Goal: Task Accomplishment & Management: Use online tool/utility

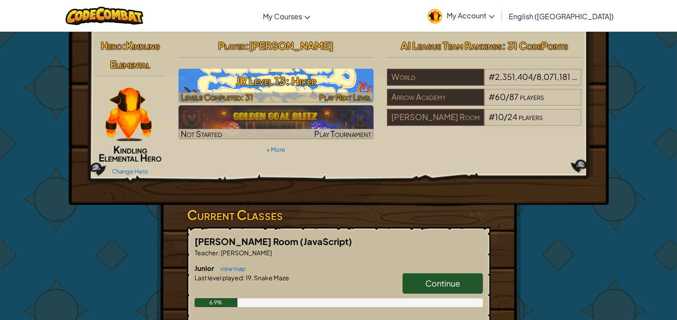
click at [249, 94] on span "Levels Completed: 31" at bounding box center [217, 97] width 72 height 10
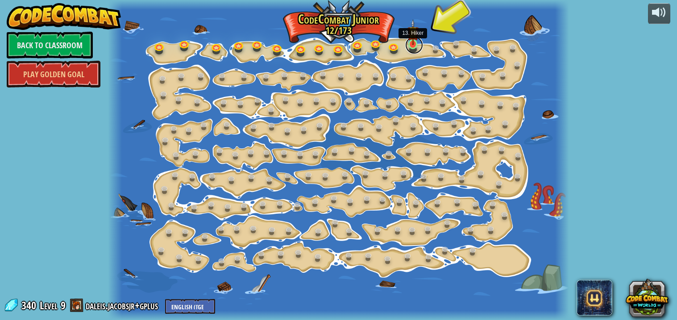
click at [413, 45] on link at bounding box center [414, 45] width 18 height 18
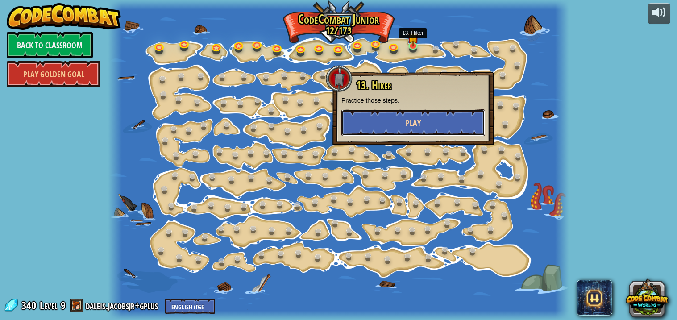
click at [373, 125] on button "Play" at bounding box center [413, 122] width 144 height 27
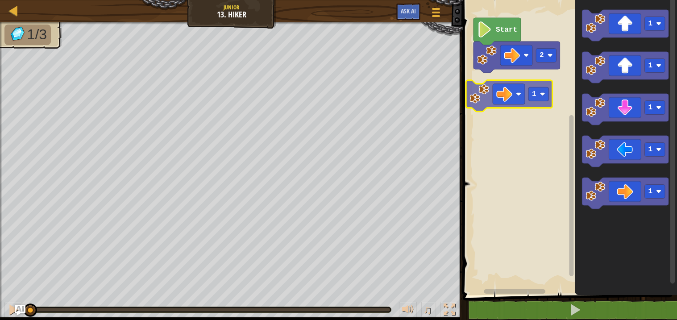
click at [510, 100] on div "2 Start 1 1 1 1 1 1" at bounding box center [568, 145] width 217 height 299
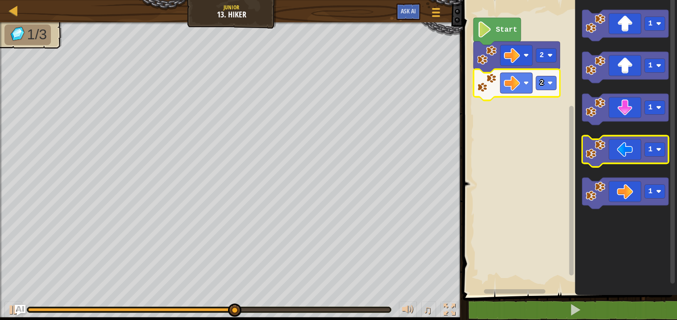
click at [605, 143] on image "Blockly Workspace" at bounding box center [596, 150] width 20 height 20
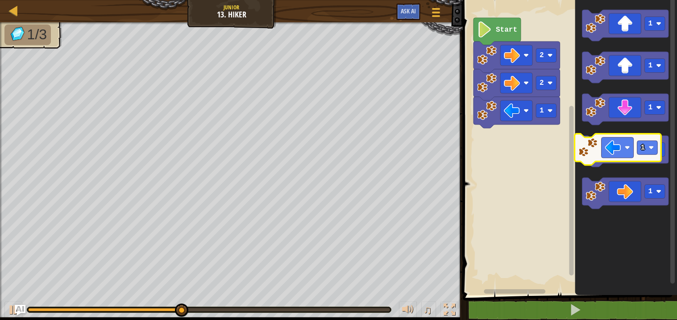
click at [597, 141] on image "Blockly Workspace" at bounding box center [596, 150] width 20 height 20
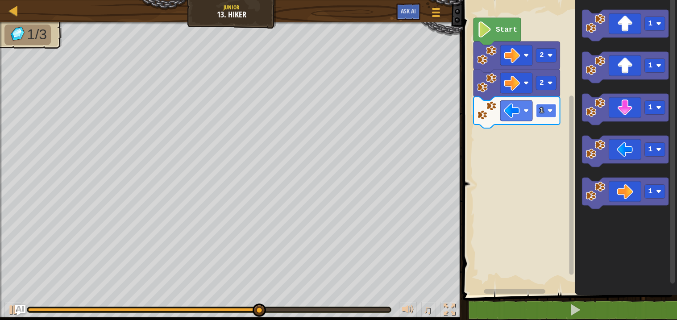
click at [550, 112] on image "Blockly Workspace" at bounding box center [550, 110] width 5 height 5
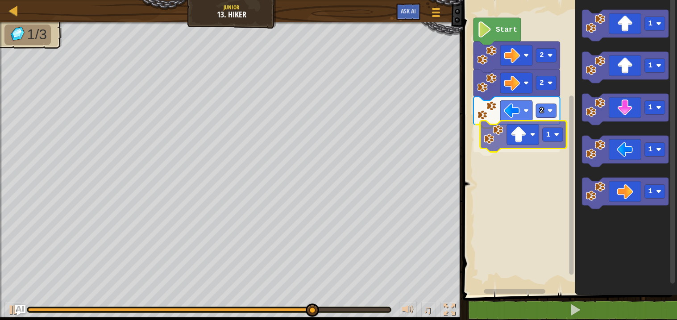
click at [514, 133] on div "Start 2 2 2 1 1 1 1 1 1 1" at bounding box center [568, 145] width 217 height 299
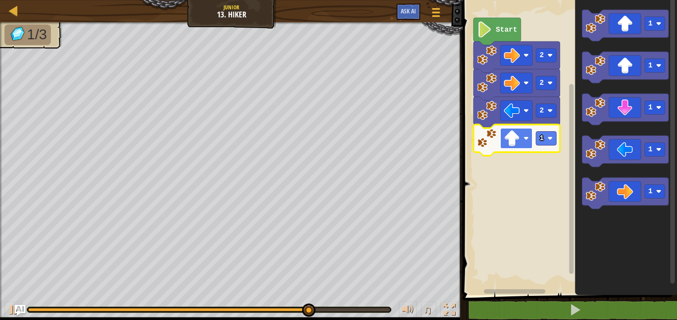
click at [514, 141] on image "Blockly Workspace" at bounding box center [512, 138] width 16 height 16
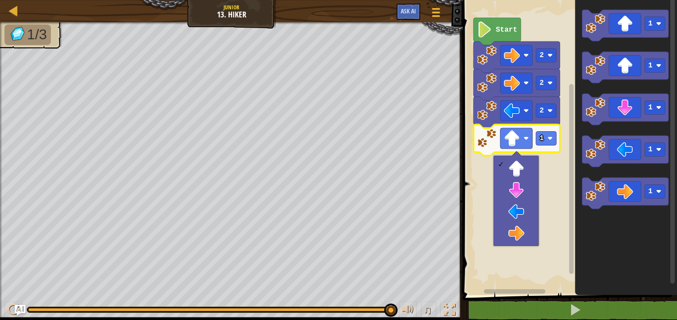
click at [503, 127] on icon "Blockly Workspace" at bounding box center [517, 140] width 87 height 31
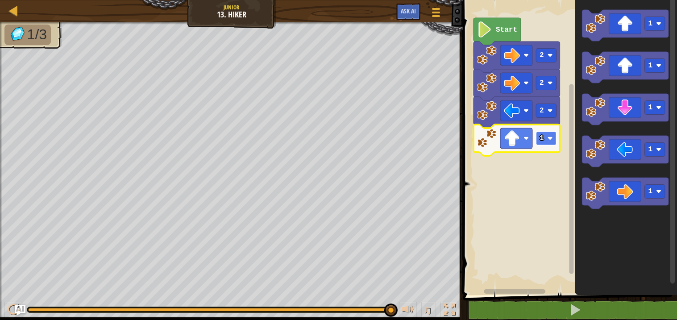
click at [548, 137] on image "Blockly Workspace" at bounding box center [550, 138] width 5 height 5
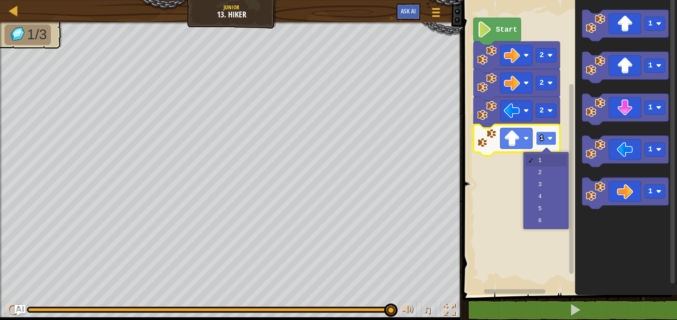
click at [548, 137] on image "Blockly Workspace" at bounding box center [550, 138] width 5 height 5
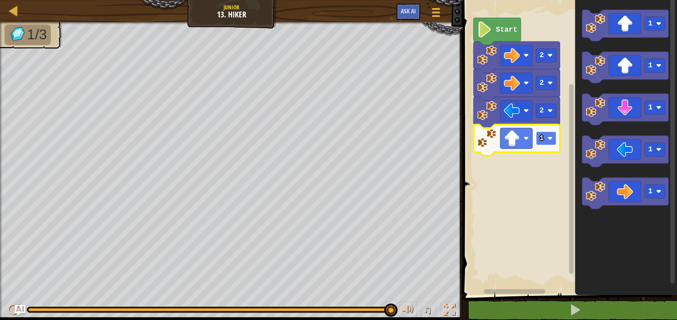
click at [548, 138] on image "Blockly Workspace" at bounding box center [550, 138] width 5 height 5
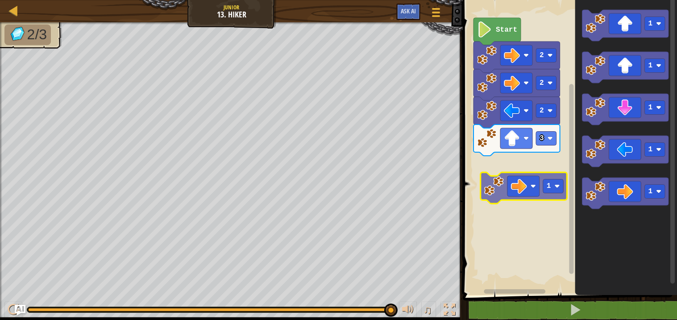
click at [499, 181] on div "Start 2 2 2 3 1 1 1 1 1 1" at bounding box center [568, 145] width 217 height 299
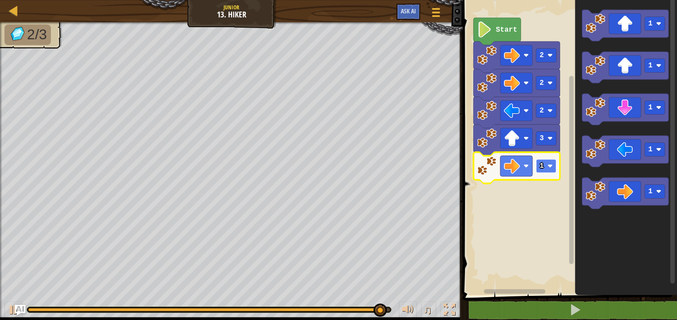
click at [549, 162] on rect "Blockly Workspace" at bounding box center [546, 166] width 21 height 14
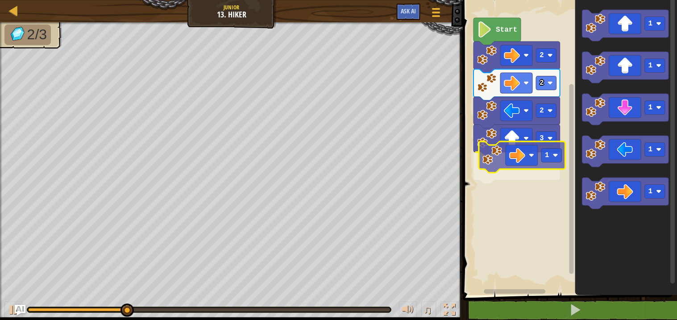
click at [509, 167] on div "Start 2 2 2 3 1 1 1 1 1 1 1" at bounding box center [568, 145] width 217 height 299
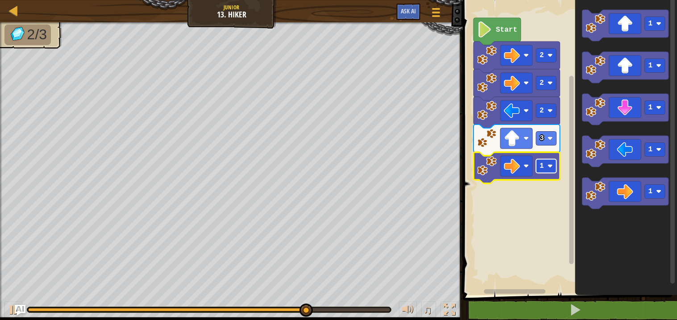
click at [548, 165] on image "Blockly Workspace" at bounding box center [550, 165] width 5 height 5
click at [536, 196] on rect "Blockly Workspace" at bounding box center [568, 145] width 217 height 299
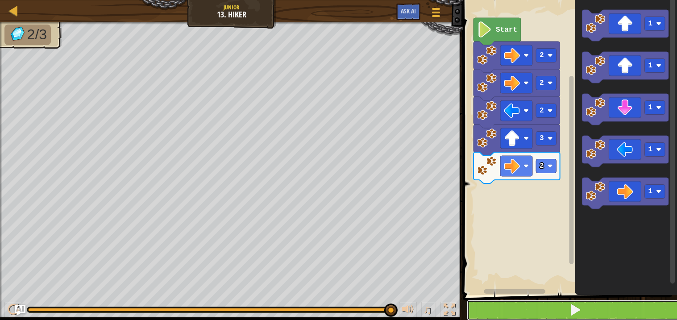
click at [492, 310] on button at bounding box center [575, 310] width 217 height 21
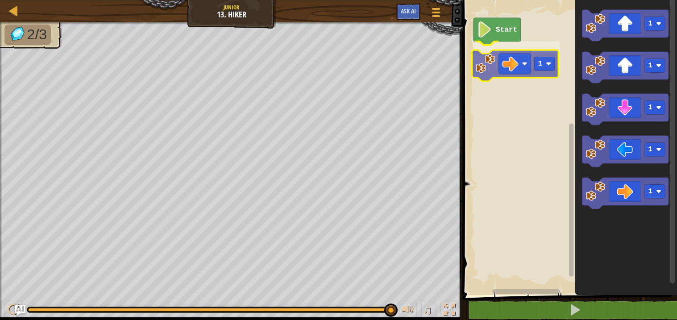
click at [488, 64] on div "Start 1 1 1 1 1 1 1" at bounding box center [568, 145] width 217 height 299
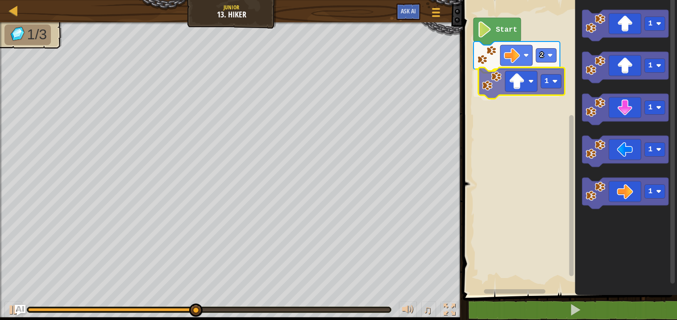
click at [509, 86] on div "Start 2 1 1 1 1 1 1 1" at bounding box center [568, 145] width 217 height 299
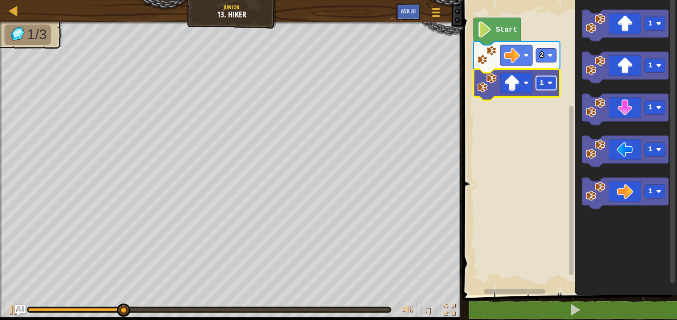
click at [537, 78] on rect "Blockly Workspace" at bounding box center [546, 83] width 21 height 14
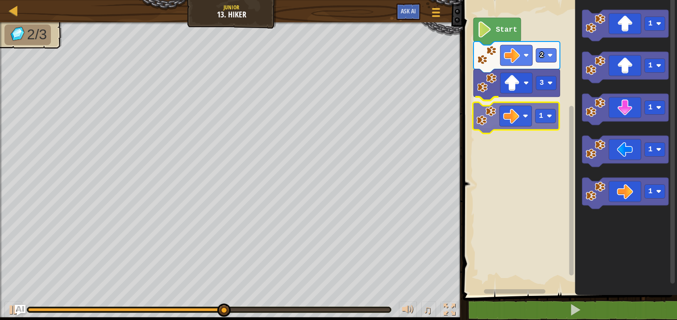
click at [511, 112] on div "Start 2 3 1 1 1 1 1 1 1" at bounding box center [568, 145] width 217 height 299
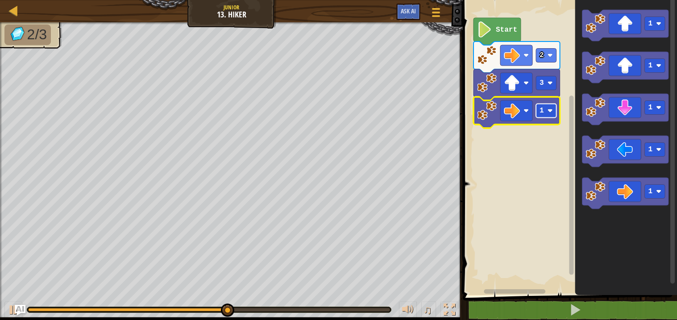
click at [545, 112] on rect "Blockly Workspace" at bounding box center [546, 111] width 21 height 14
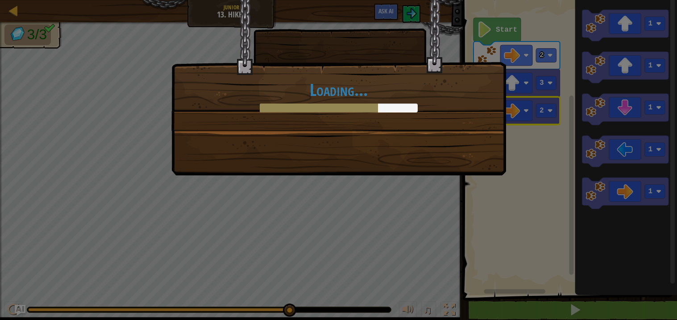
click at [536, 141] on div "Loading..." at bounding box center [338, 160] width 677 height 320
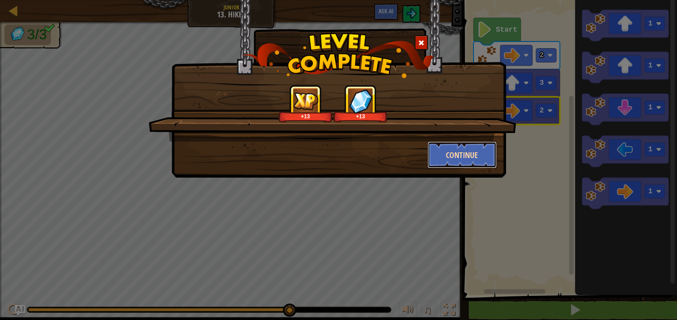
click at [474, 154] on button "Continue" at bounding box center [462, 154] width 69 height 27
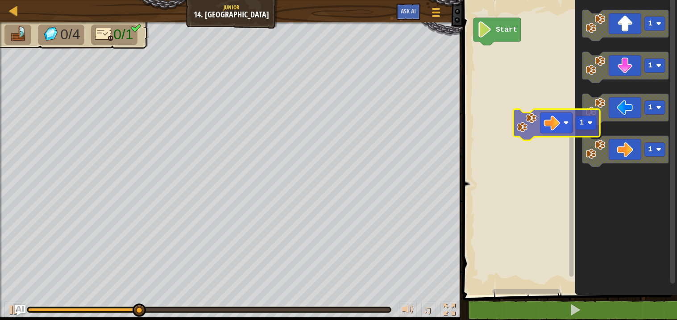
click at [508, 87] on div "Start 1 1 1 1 1" at bounding box center [568, 145] width 217 height 299
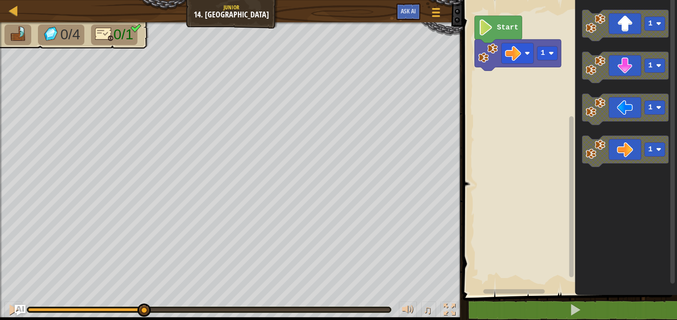
click at [509, 85] on rect "Blockly Workspace" at bounding box center [568, 145] width 217 height 299
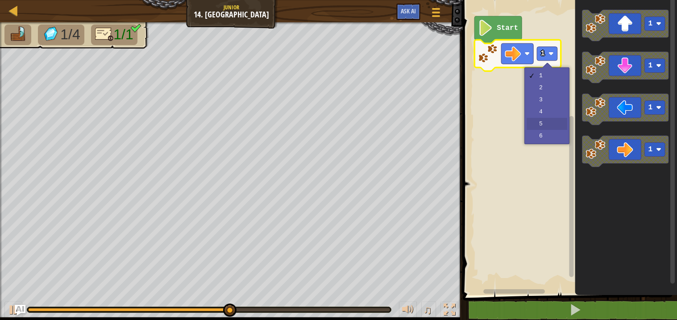
click at [542, 123] on rect "Blockly Workspace" at bounding box center [568, 145] width 217 height 299
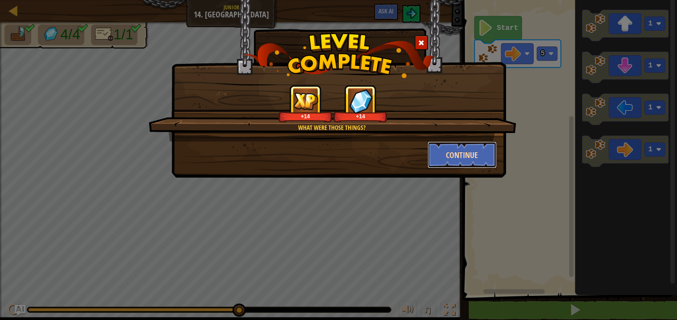
click at [474, 160] on button "Continue" at bounding box center [462, 154] width 69 height 27
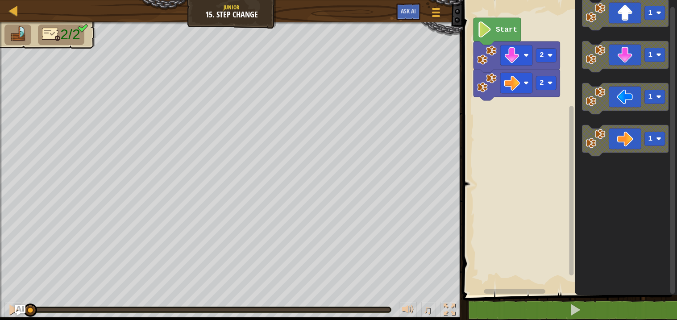
click at [533, 122] on div "2 2 Start 1 1 1 1" at bounding box center [568, 145] width 217 height 299
click at [576, 143] on icon "1 1 1 1" at bounding box center [626, 145] width 102 height 299
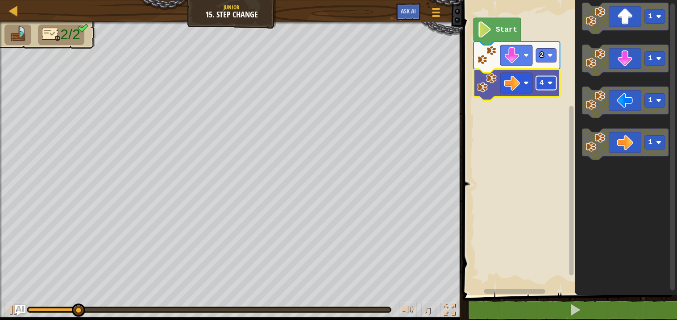
click at [545, 89] on rect "Blockly Workspace" at bounding box center [546, 83] width 21 height 14
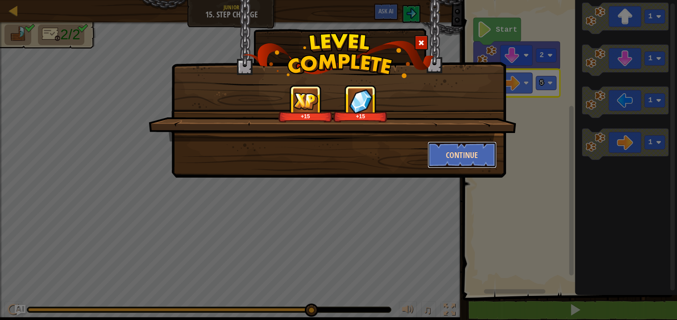
click at [468, 146] on button "Continue" at bounding box center [462, 154] width 69 height 27
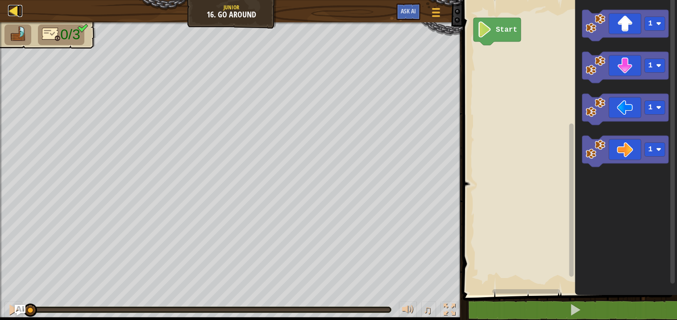
click at [17, 11] on div at bounding box center [13, 10] width 11 height 11
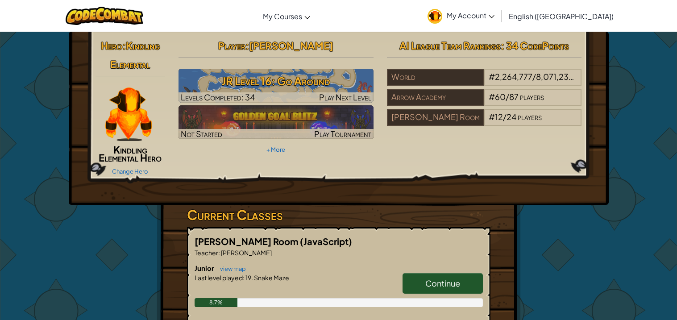
click at [615, 234] on div "Hero : Kindling Elemental Kindling Elemental Hero Change Hero Player : Daleis J…" at bounding box center [338, 292] width 677 height 523
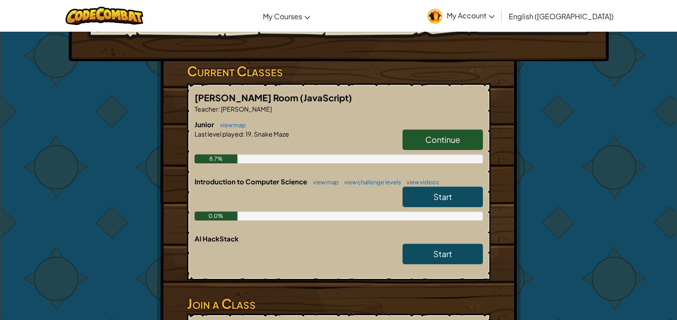
scroll to position [142, 0]
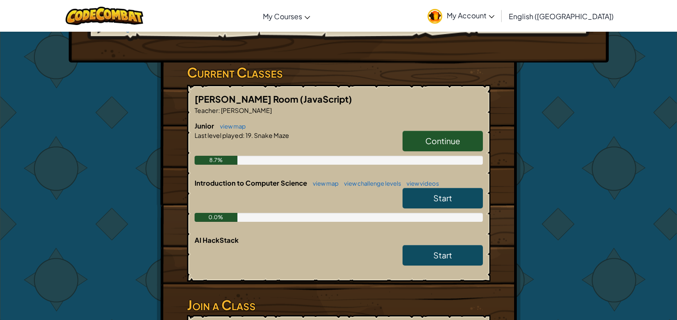
click at [457, 143] on span "Continue" at bounding box center [442, 141] width 35 height 10
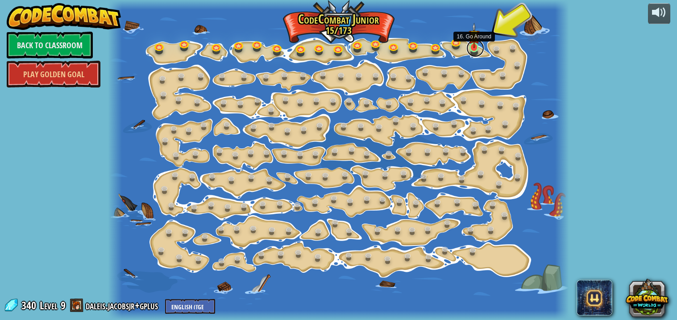
click at [474, 50] on link at bounding box center [475, 48] width 18 height 18
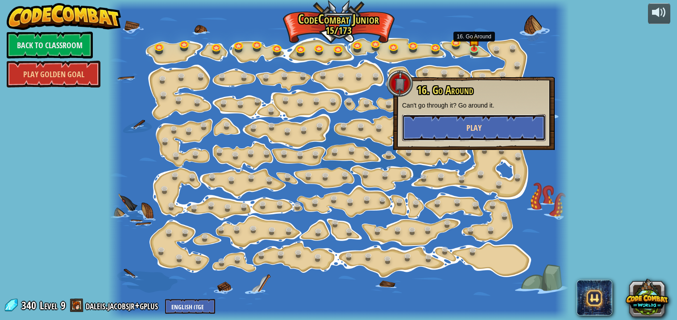
click at [430, 130] on button "Play" at bounding box center [474, 127] width 144 height 27
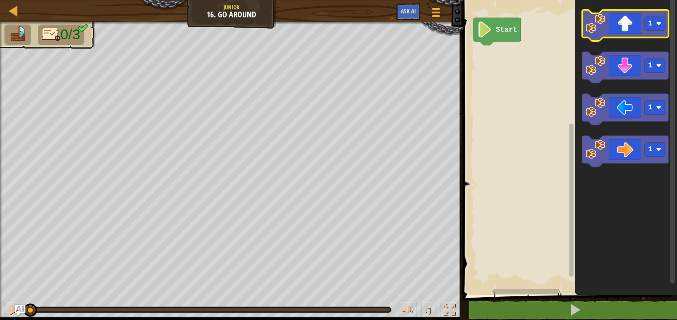
click at [625, 29] on icon "Blockly Workspace" at bounding box center [625, 25] width 87 height 31
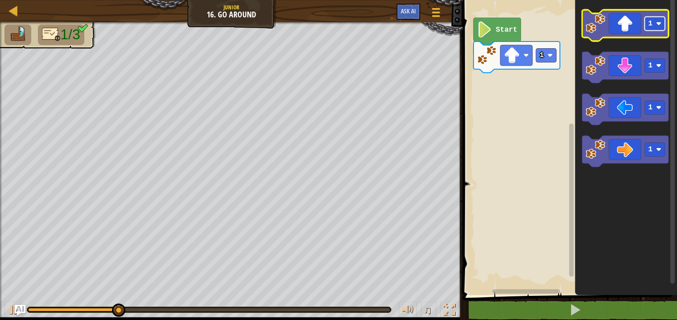
click at [648, 22] on text "1" at bounding box center [650, 24] width 4 height 8
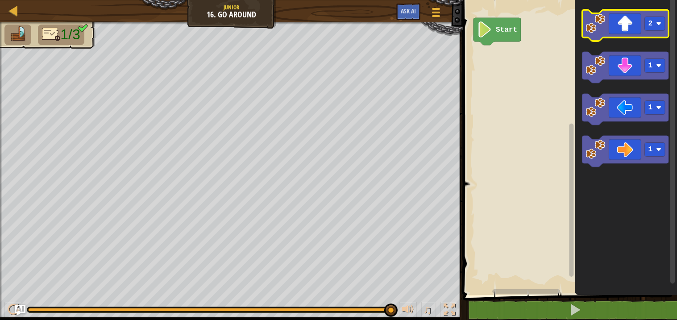
click at [614, 34] on icon "Blockly Workspace" at bounding box center [625, 25] width 87 height 31
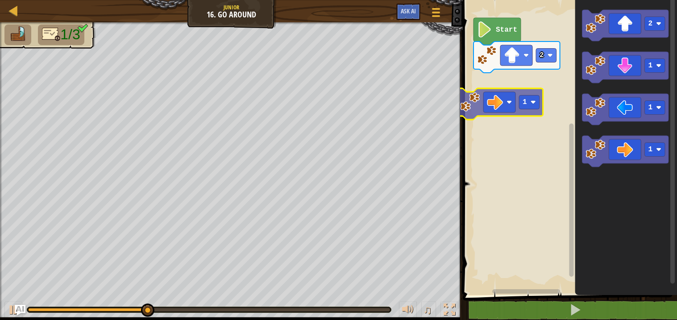
click at [509, 101] on div "Start 2 2 1 1 1 1" at bounding box center [568, 145] width 217 height 299
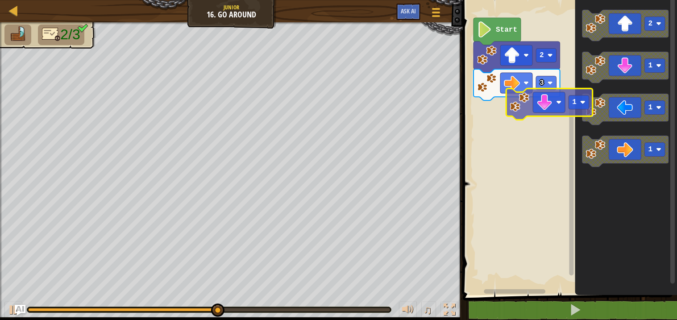
click at [506, 111] on div "Start 2 3 2 1 1 1 1" at bounding box center [568, 145] width 217 height 299
click at [537, 110] on image "Blockly Workspace" at bounding box center [545, 102] width 16 height 16
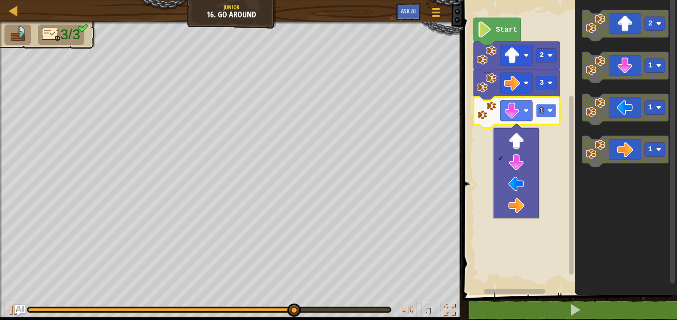
click at [550, 111] on image "Blockly Workspace" at bounding box center [550, 110] width 5 height 5
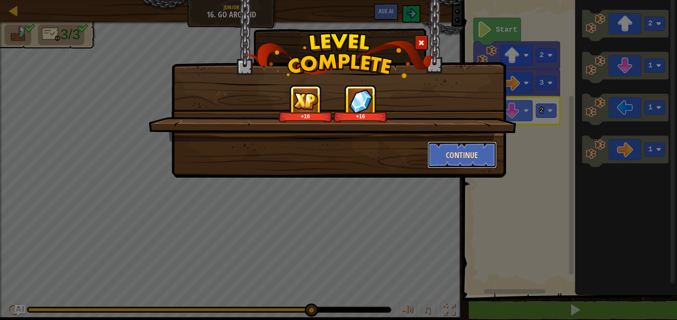
click at [469, 154] on button "Continue" at bounding box center [462, 154] width 69 height 27
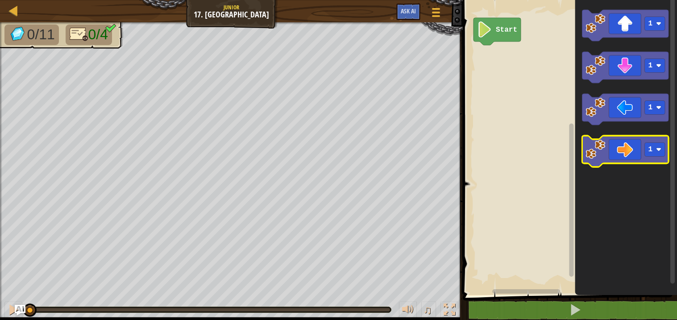
click at [617, 154] on icon "Blockly Workspace" at bounding box center [625, 151] width 87 height 31
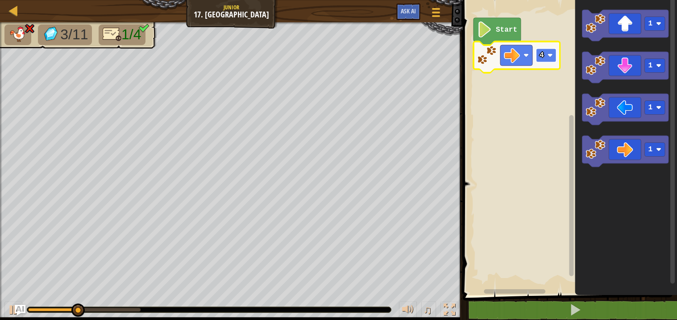
click at [547, 55] on rect "Blockly Workspace" at bounding box center [546, 56] width 21 height 14
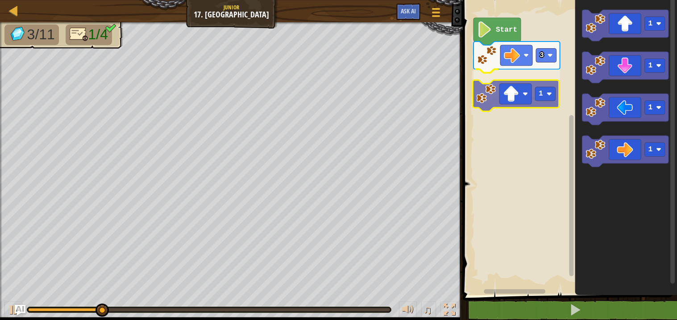
click at [507, 92] on div "Start 3 1 1 1 1 1 1" at bounding box center [568, 145] width 217 height 299
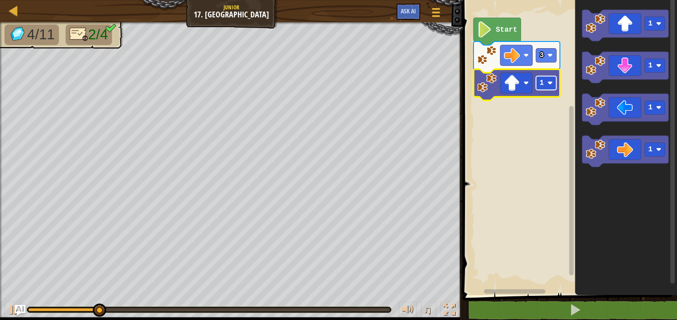
click at [541, 89] on rect "Blockly Workspace" at bounding box center [546, 83] width 21 height 14
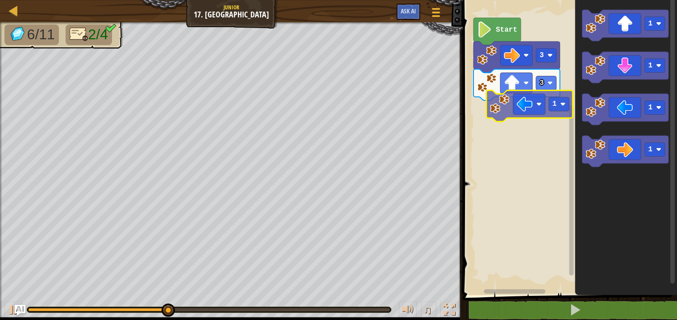
click at [508, 108] on div "Start 3 3 1 1 1 1 1" at bounding box center [568, 145] width 217 height 299
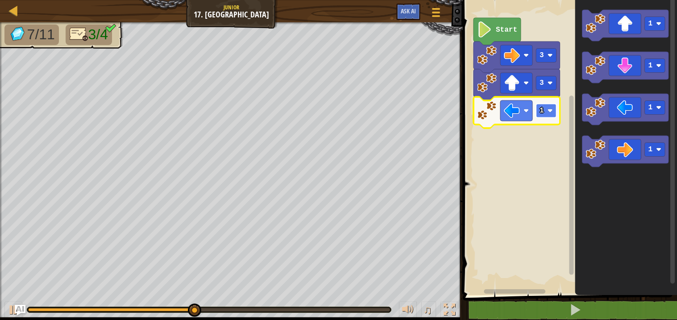
click at [543, 107] on text "1" at bounding box center [542, 111] width 4 height 8
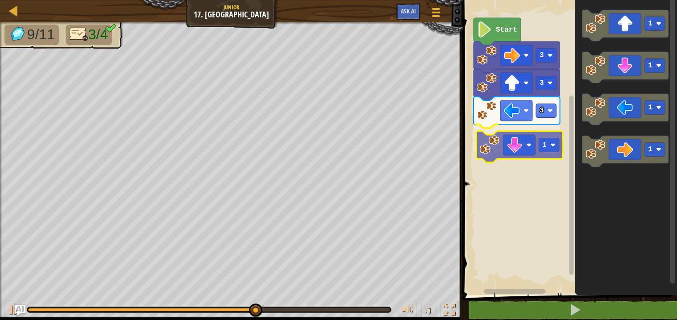
click at [506, 153] on div "Start 3 3 3 1 1 1 1 1 1" at bounding box center [568, 145] width 217 height 299
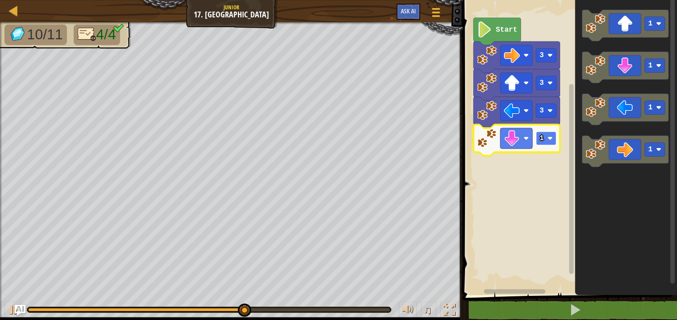
click at [542, 138] on text "1" at bounding box center [542, 138] width 4 height 8
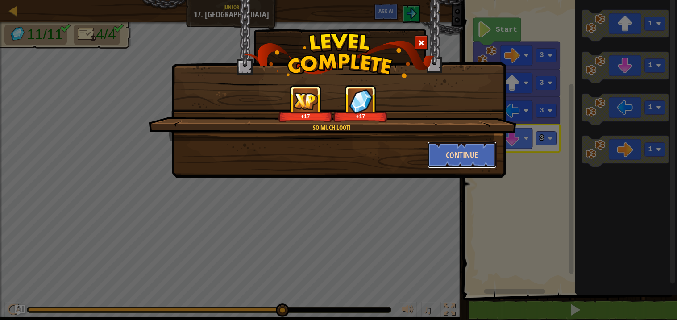
click at [496, 158] on button "Continue" at bounding box center [462, 154] width 69 height 27
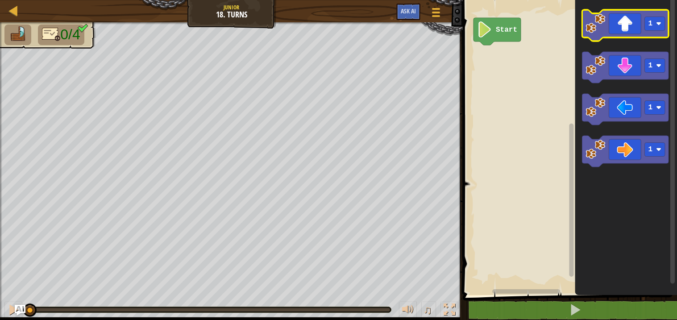
click at [613, 30] on icon "Blockly Workspace" at bounding box center [625, 25] width 87 height 31
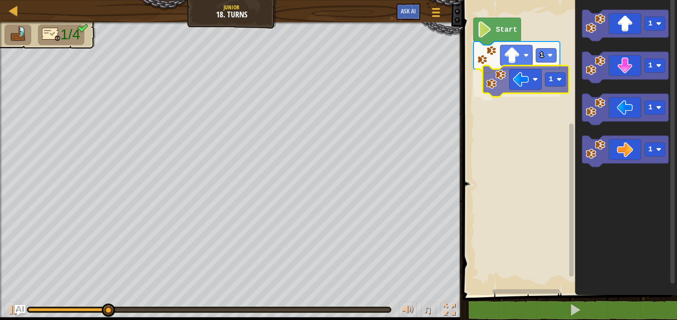
click at [497, 86] on div "Start 1 1 1 1 1 1 1" at bounding box center [568, 145] width 217 height 299
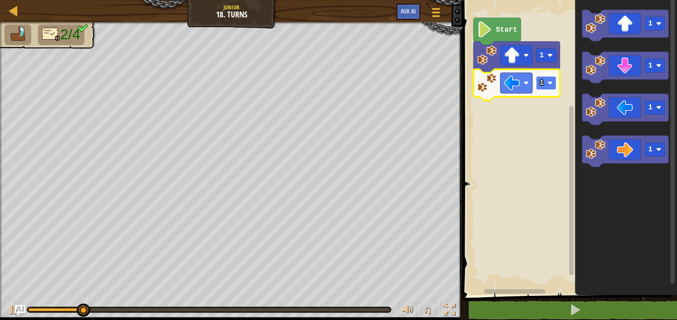
click at [544, 87] on rect "Blockly Workspace" at bounding box center [546, 83] width 21 height 14
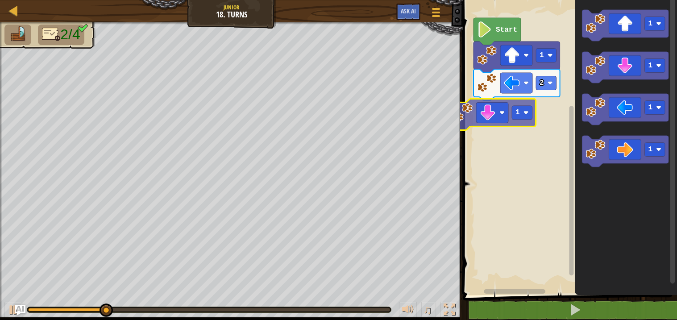
click at [505, 108] on div "Start 1 2 1 1 1 1 1 1" at bounding box center [568, 145] width 217 height 299
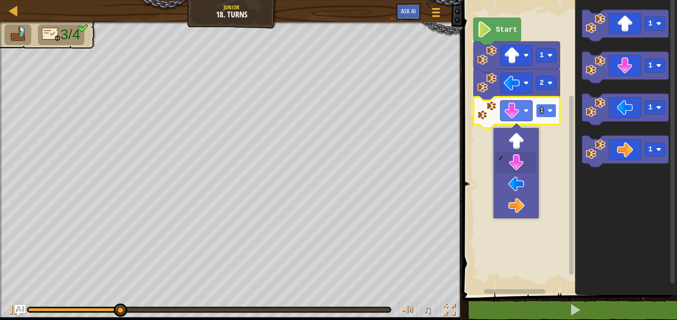
click at [552, 113] on rect "Blockly Workspace" at bounding box center [546, 111] width 21 height 14
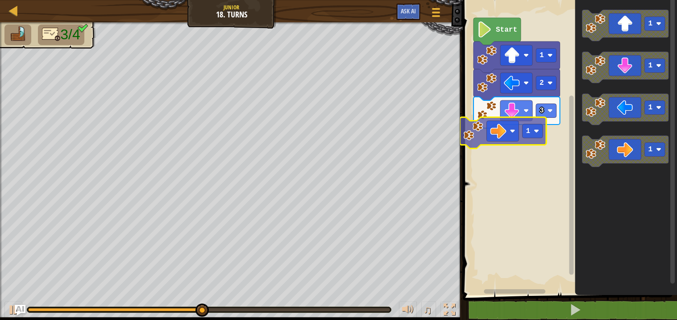
click at [507, 129] on div "Start 1 2 3 1 1 1 1 1 1" at bounding box center [568, 145] width 217 height 299
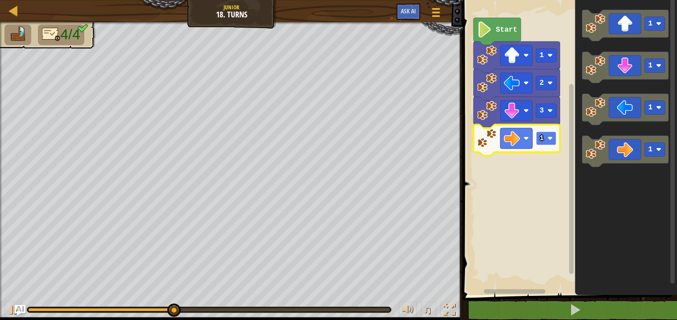
click at [548, 142] on rect "Blockly Workspace" at bounding box center [546, 139] width 21 height 14
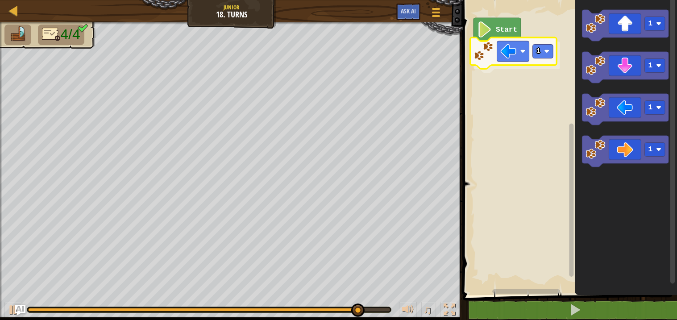
click at [514, 62] on div "Start 1 1 1 1 1 1" at bounding box center [568, 145] width 217 height 299
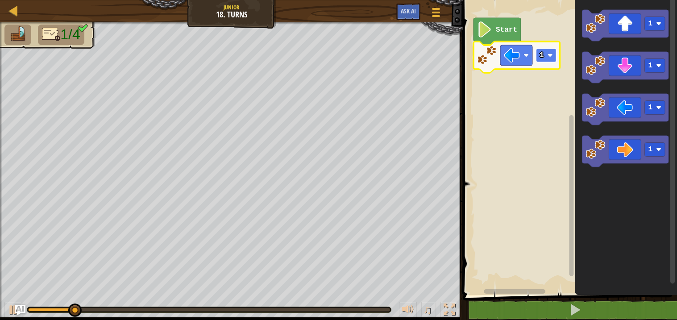
click at [543, 60] on rect "Blockly Workspace" at bounding box center [546, 56] width 21 height 14
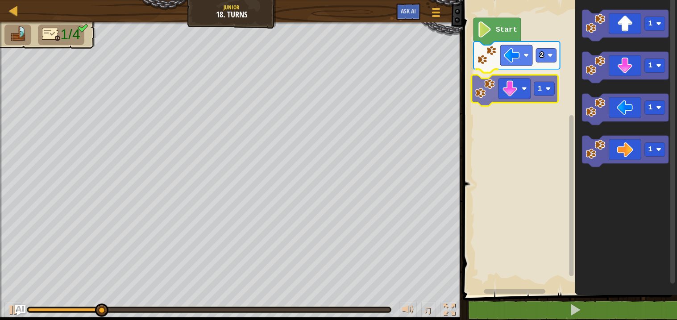
click at [504, 96] on div "Start 2 1 1 1 1 1 1" at bounding box center [568, 145] width 217 height 299
click at [504, 96] on icon "Blockly Workspace" at bounding box center [515, 90] width 87 height 31
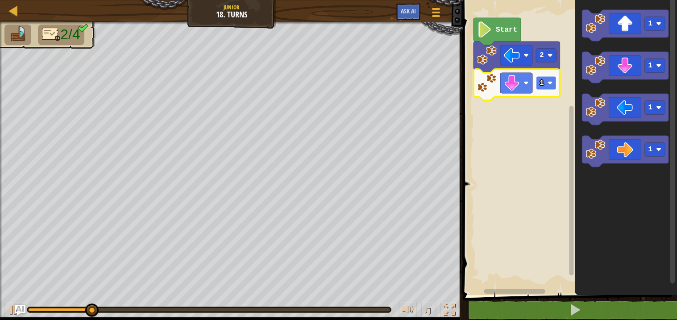
click at [545, 87] on rect "Blockly Workspace" at bounding box center [546, 83] width 21 height 14
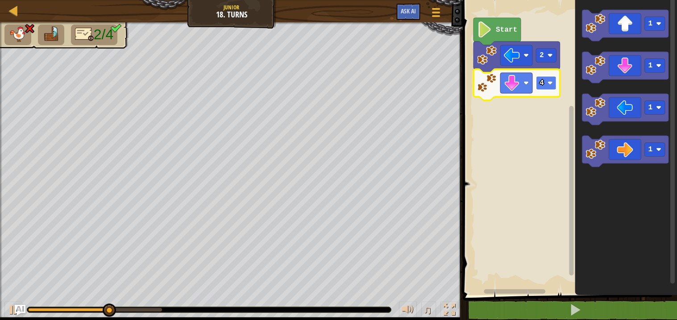
click at [546, 90] on rect "Blockly Workspace" at bounding box center [546, 83] width 21 height 14
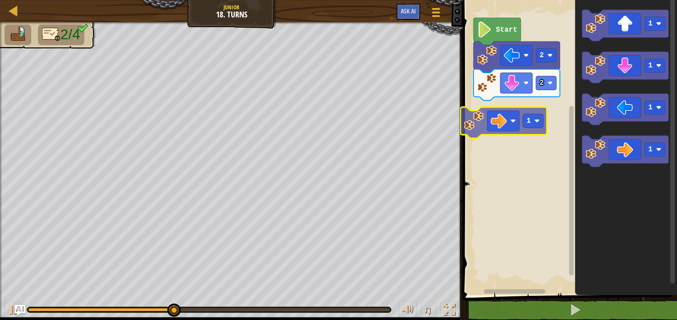
click at [495, 117] on div "Start 2 2 1 1 1 1 1" at bounding box center [568, 145] width 217 height 299
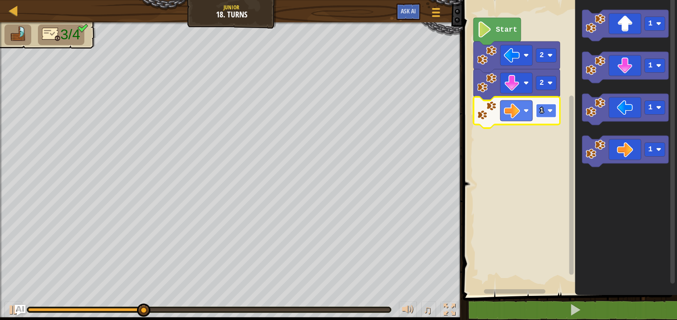
click at [543, 108] on text "1" at bounding box center [542, 111] width 4 height 8
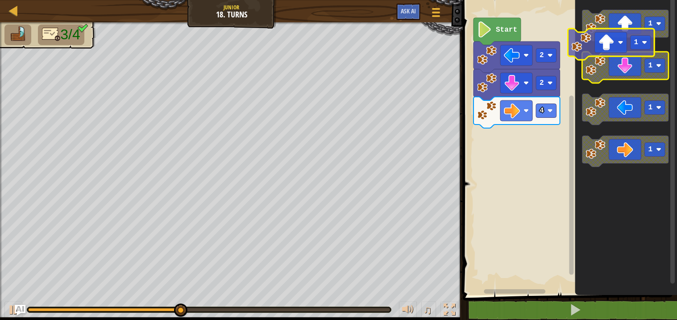
click at [582, 104] on g "1 1 1 1" at bounding box center [625, 88] width 87 height 157
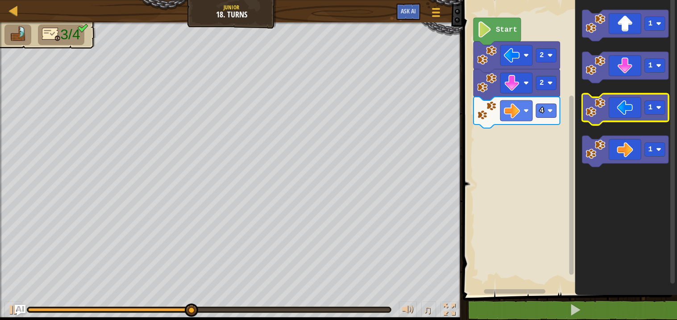
click at [582, 104] on icon "Blockly Workspace" at bounding box center [625, 109] width 87 height 31
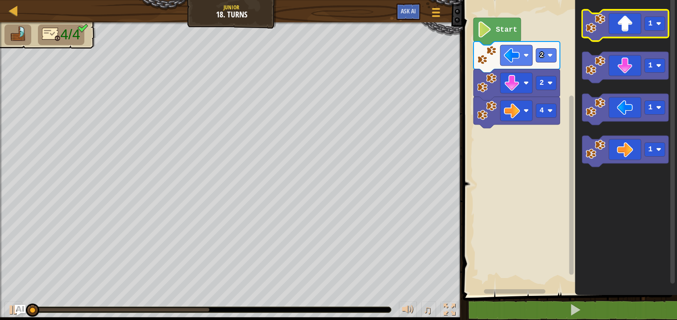
click at [634, 15] on icon "Blockly Workspace" at bounding box center [625, 25] width 87 height 31
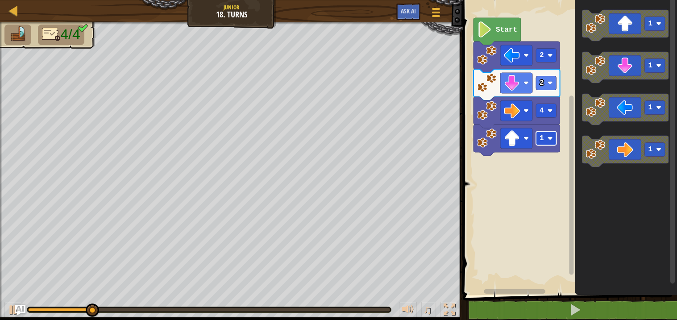
click at [545, 140] on rect "Blockly Workspace" at bounding box center [546, 139] width 21 height 14
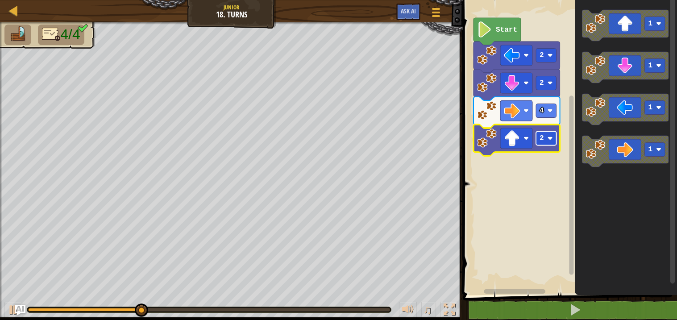
click at [545, 139] on rect "Blockly Workspace" at bounding box center [546, 139] width 21 height 14
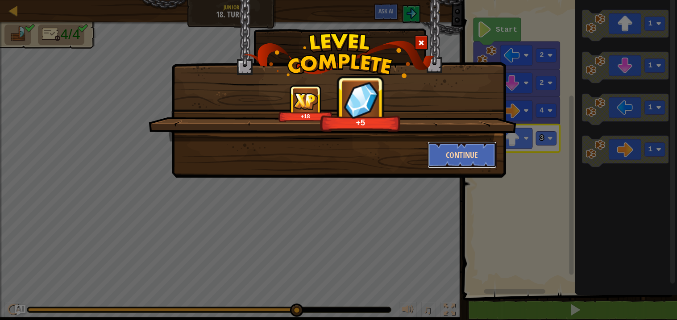
click at [458, 158] on button "Continue" at bounding box center [462, 154] width 69 height 27
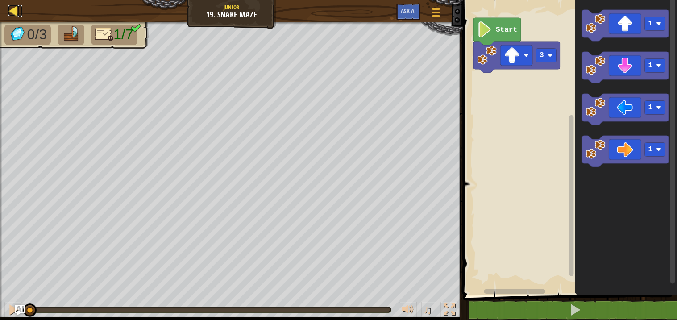
click at [13, 10] on div at bounding box center [13, 10] width 11 height 11
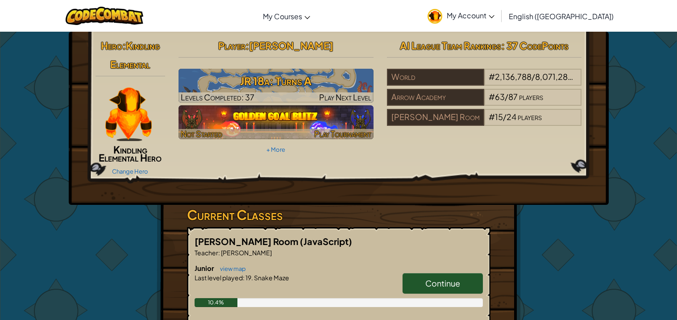
click at [266, 132] on div at bounding box center [276, 134] width 195 height 10
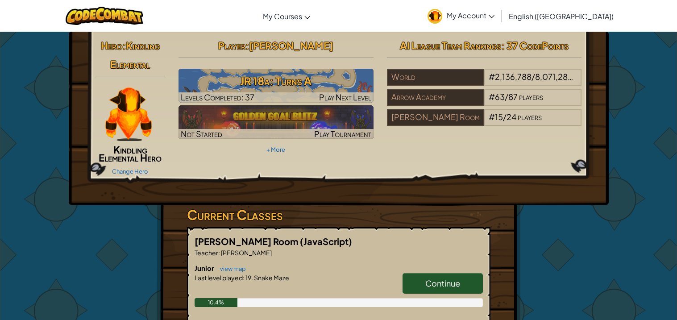
scroll to position [17, 0]
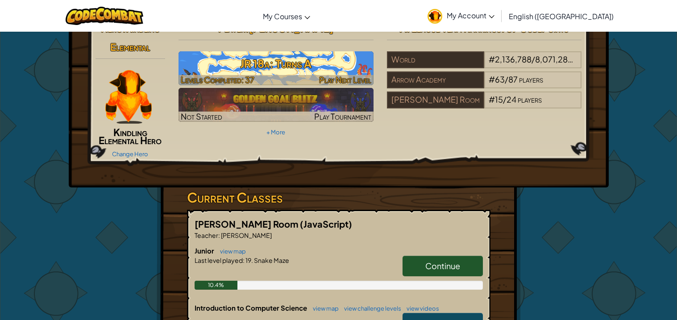
click at [331, 75] on span "Play Next Level" at bounding box center [345, 80] width 52 height 10
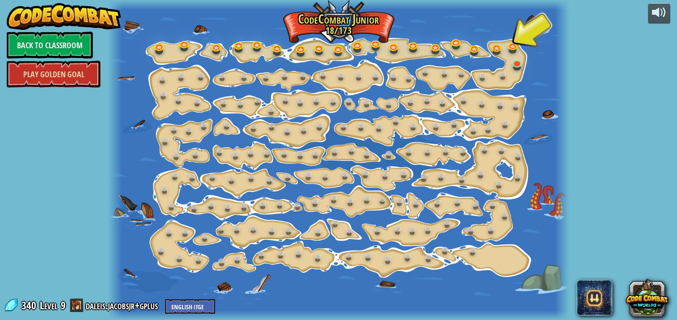
click at [83, 76] on link "Play Golden Goal" at bounding box center [54, 74] width 94 height 27
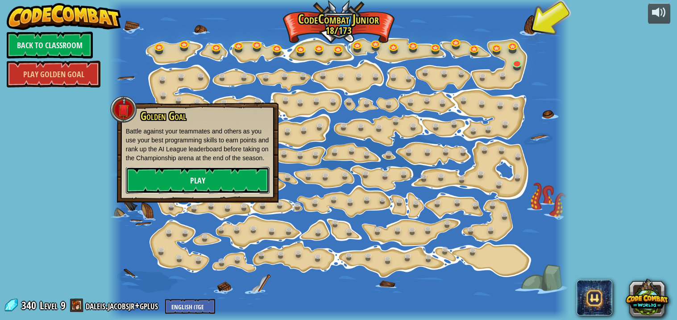
click at [154, 186] on link "Play" at bounding box center [198, 180] width 144 height 27
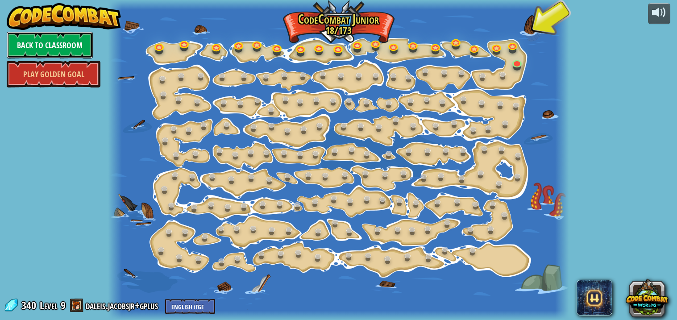
click at [66, 43] on link "Back to Classroom" at bounding box center [50, 45] width 86 height 27
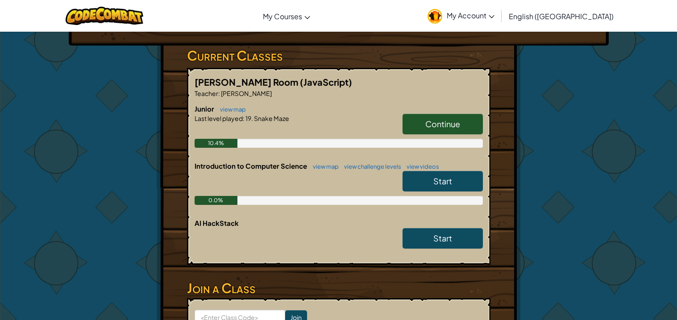
scroll to position [160, 0]
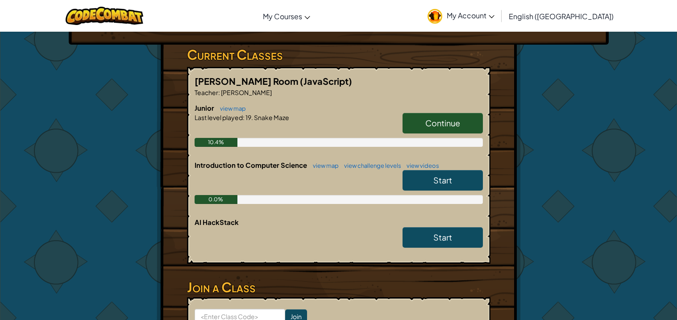
click at [415, 172] on link "Start" at bounding box center [443, 180] width 80 height 21
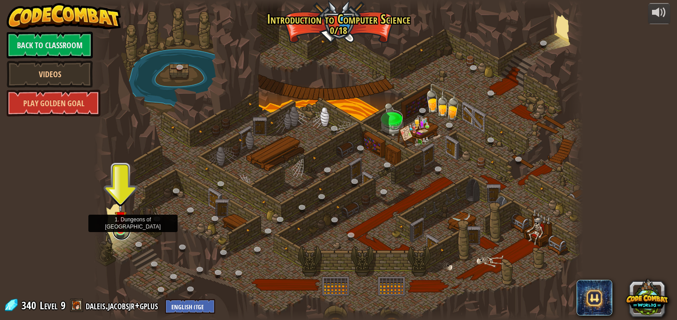
click at [121, 233] on link at bounding box center [121, 231] width 18 height 18
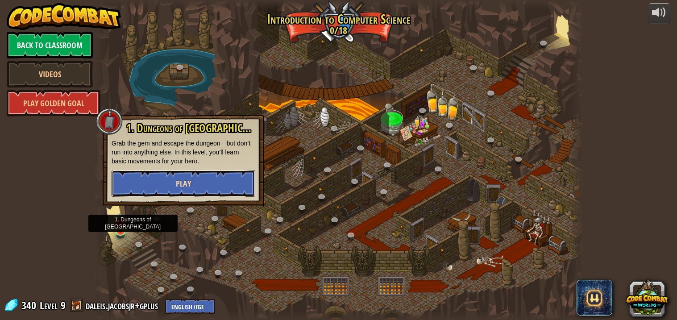
click at [156, 190] on button "Play" at bounding box center [184, 183] width 144 height 27
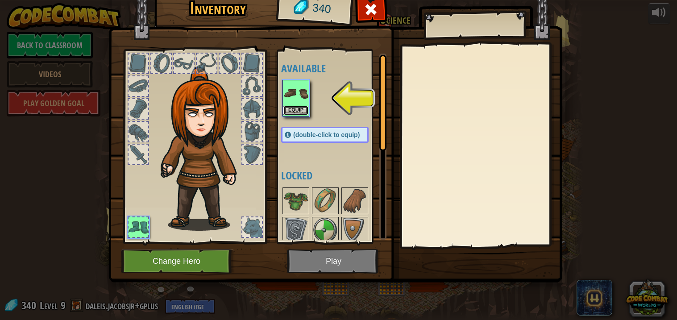
click at [301, 114] on button "Equip" at bounding box center [295, 110] width 25 height 9
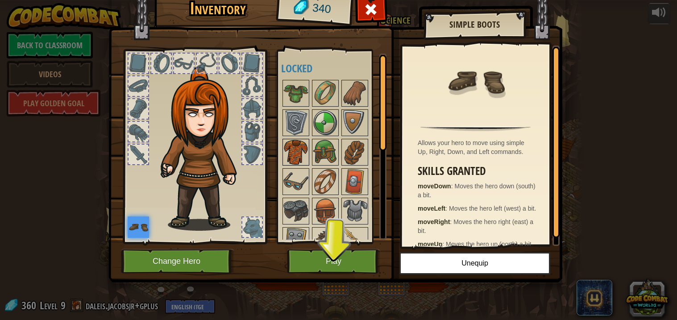
click at [302, 163] on img at bounding box center [295, 152] width 25 height 25
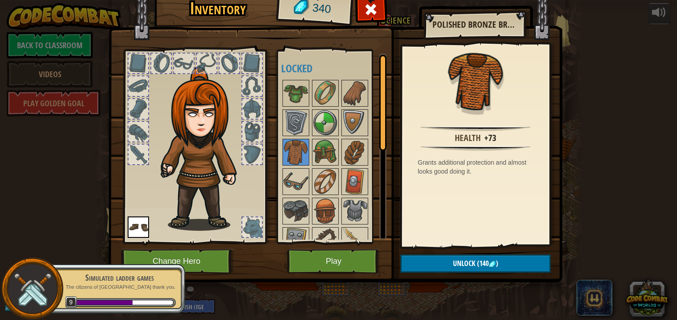
click at [380, 176] on div at bounding box center [382, 147] width 7 height 186
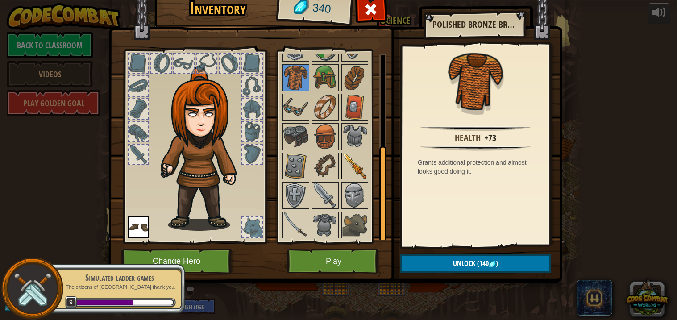
click at [362, 178] on img at bounding box center [354, 166] width 25 height 25
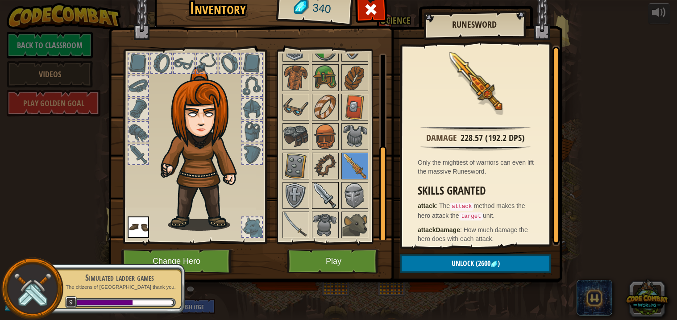
click at [328, 205] on img at bounding box center [325, 195] width 25 height 25
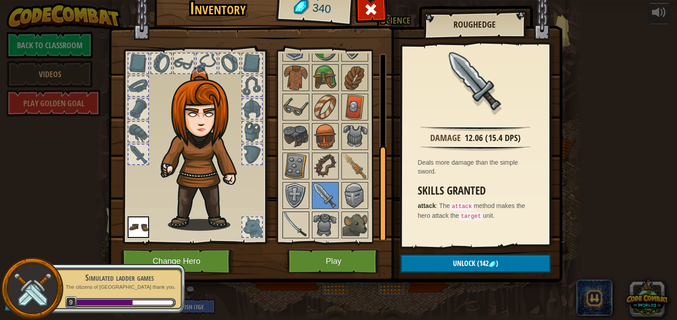
click at [295, 231] on img at bounding box center [295, 224] width 25 height 25
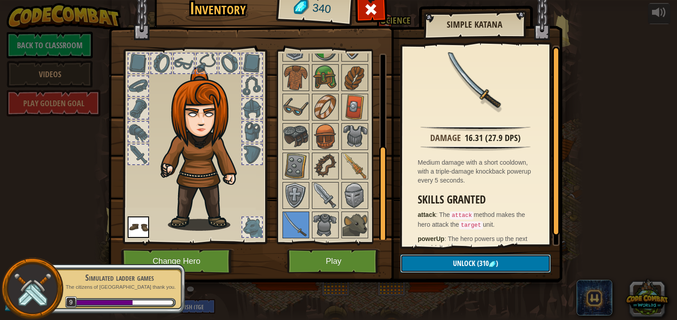
click at [419, 266] on button "Unlock (310 )" at bounding box center [475, 263] width 150 height 18
click at [415, 261] on button "Confirm" at bounding box center [475, 263] width 150 height 18
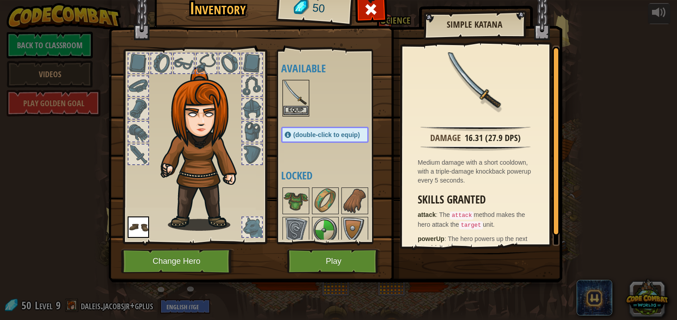
click at [292, 98] on img at bounding box center [295, 93] width 25 height 25
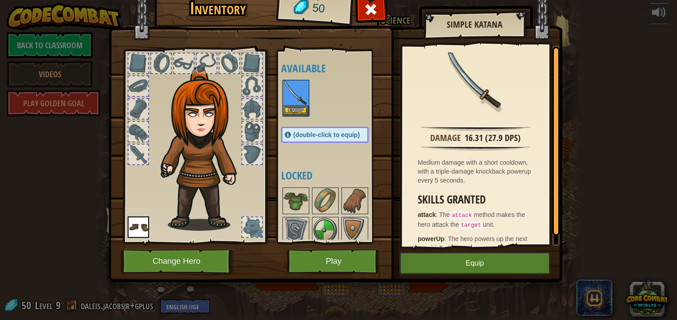
click at [292, 98] on img at bounding box center [295, 93] width 25 height 25
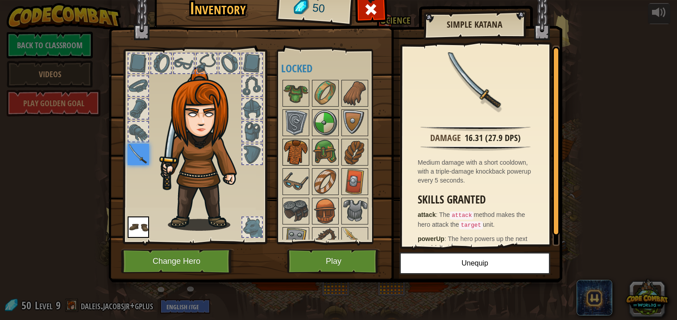
click at [298, 156] on img at bounding box center [295, 152] width 25 height 25
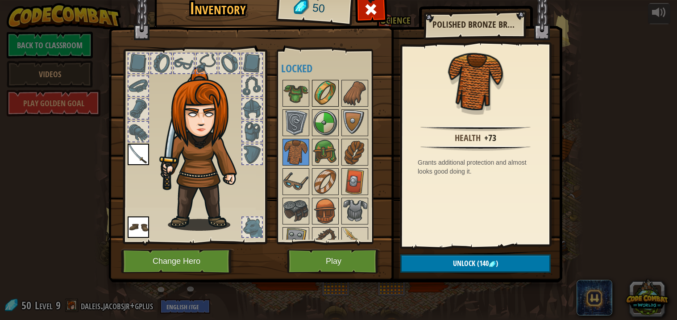
click at [313, 82] on img at bounding box center [325, 93] width 25 height 25
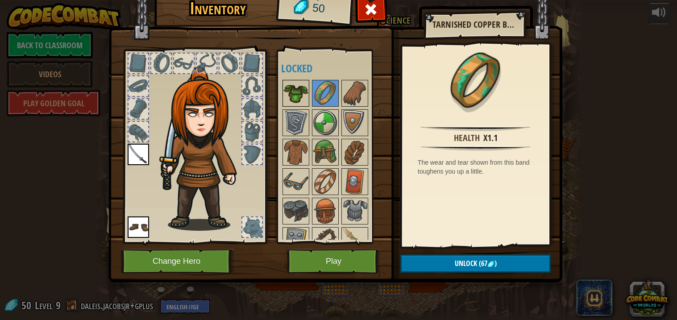
click at [295, 85] on img at bounding box center [295, 93] width 25 height 25
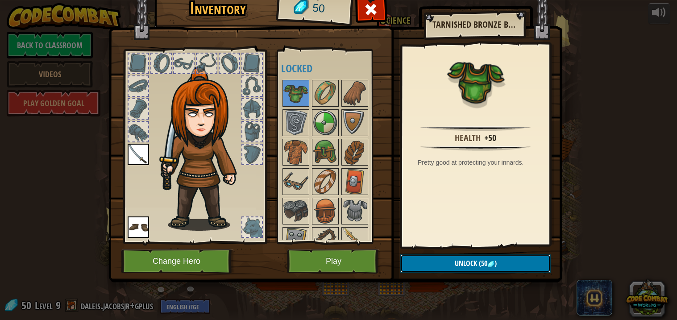
click at [457, 265] on span "Unlock" at bounding box center [466, 263] width 22 height 10
click at [401, 251] on img at bounding box center [335, 120] width 454 height 324
click at [411, 260] on button "Unlock" at bounding box center [475, 263] width 150 height 18
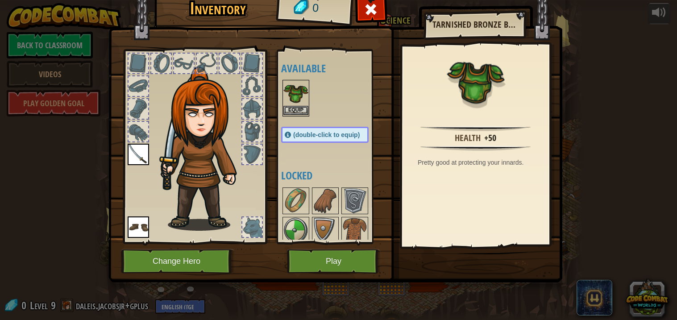
click at [286, 91] on img at bounding box center [295, 93] width 25 height 25
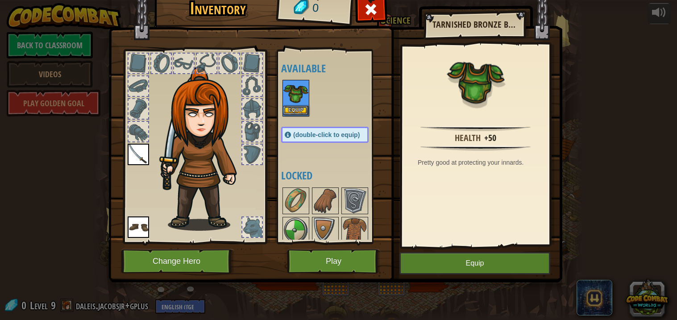
click at [286, 91] on img at bounding box center [295, 93] width 25 height 25
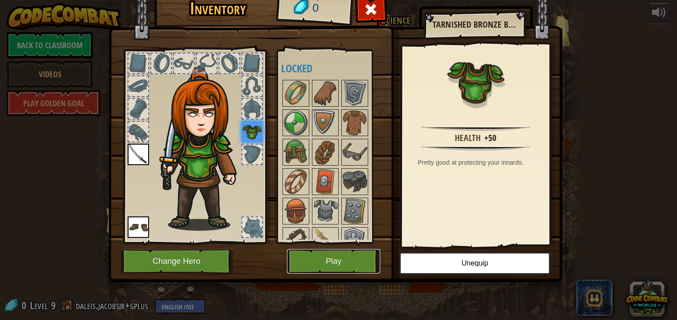
click at [336, 260] on button "Play" at bounding box center [333, 261] width 93 height 25
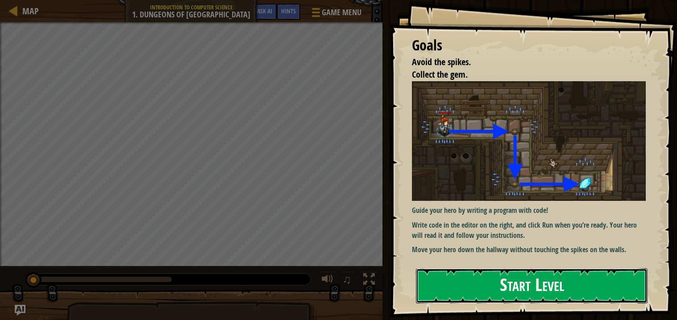
click at [496, 300] on button "Start Level" at bounding box center [532, 285] width 232 height 35
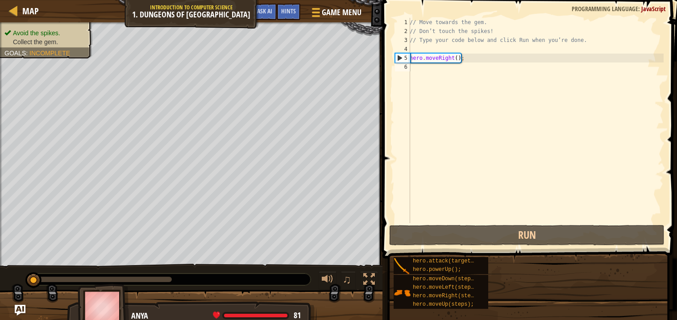
click at [497, 287] on div "hero.attack(target); hero.powerUp(); hero.moveDown(steps); hero.moveLeft(steps)…" at bounding box center [532, 283] width 278 height 53
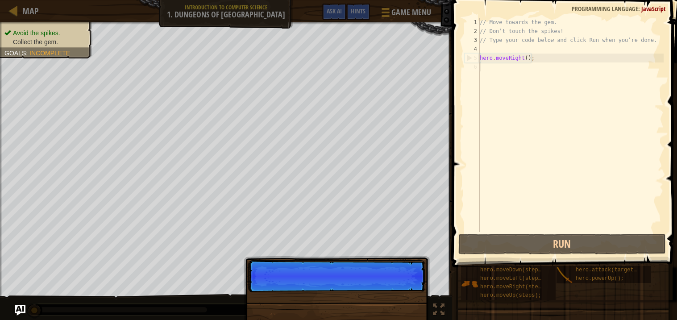
click at [500, 58] on div "// Move towards the gem. // Don’t touch the spikes! // Type your code below and…" at bounding box center [571, 134] width 186 height 232
type textarea "hero.moveRight();"
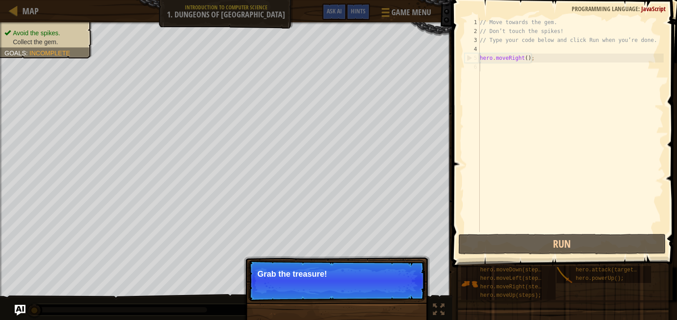
click at [496, 66] on div "// Move towards the gem. // Don’t touch the spikes! // Type your code below and…" at bounding box center [571, 134] width 186 height 232
click at [498, 68] on div "// Move towards the gem. // Don’t touch the spikes! // Type your code below and…" at bounding box center [571, 134] width 186 height 232
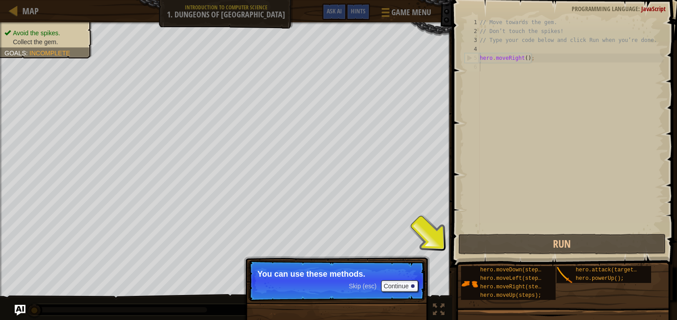
click at [461, 282] on div "hero.moveDown(steps); hero.moveLeft(steps); hero.moveRight(steps); hero.moveUp(…" at bounding box center [566, 283] width 210 height 35
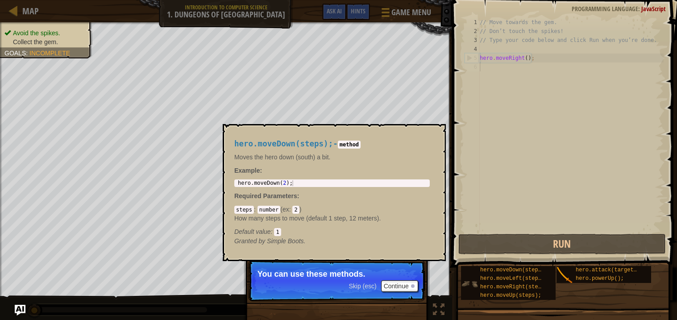
click at [467, 269] on div "hero.moveDown(steps); hero.moveLeft(steps); hero.moveRight(steps); hero.moveUp(…" at bounding box center [508, 283] width 95 height 34
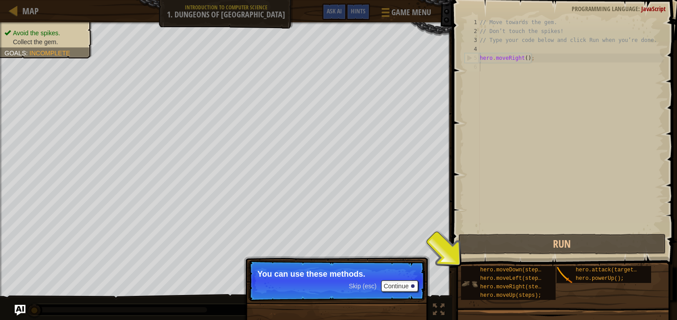
click at [467, 269] on div "hero.moveDown(steps); hero.moveLeft(steps); hero.moveRight(steps); hero.moveUp(…" at bounding box center [508, 283] width 95 height 34
click at [467, 270] on div "hero.moveDown(steps); hero.moveLeft(steps); hero.moveRight(steps); hero.moveUp(…" at bounding box center [508, 283] width 95 height 34
click at [451, 263] on span at bounding box center [565, 121] width 232 height 294
click at [409, 290] on button "Continue" at bounding box center [399, 286] width 37 height 12
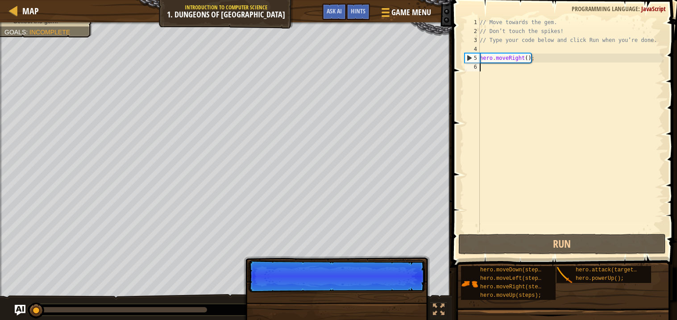
scroll to position [4, 0]
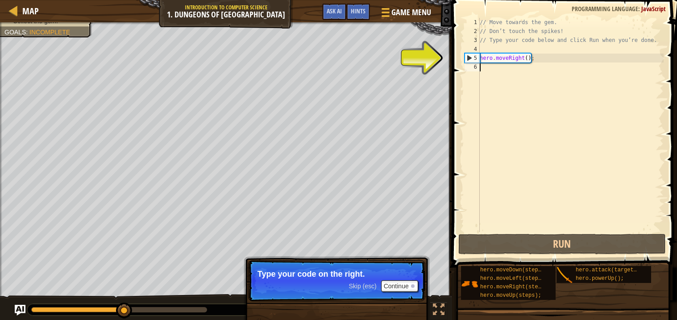
click at [491, 67] on div "// Move towards the gem. // Don’t touch the spikes! // Type your code below and…" at bounding box center [571, 134] width 186 height 232
click at [490, 69] on div "// Move towards the gem. // Don’t touch the spikes! // Type your code below and…" at bounding box center [571, 134] width 186 height 232
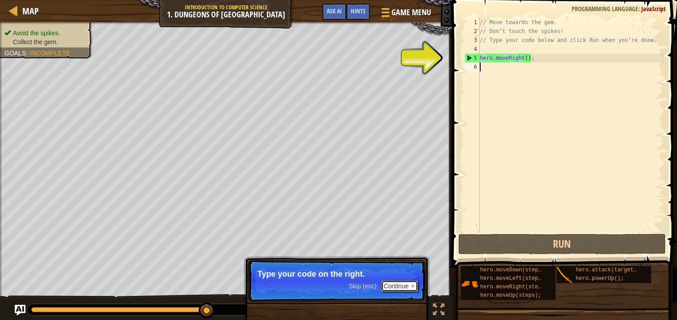
click at [384, 286] on button "Continue" at bounding box center [399, 286] width 37 height 12
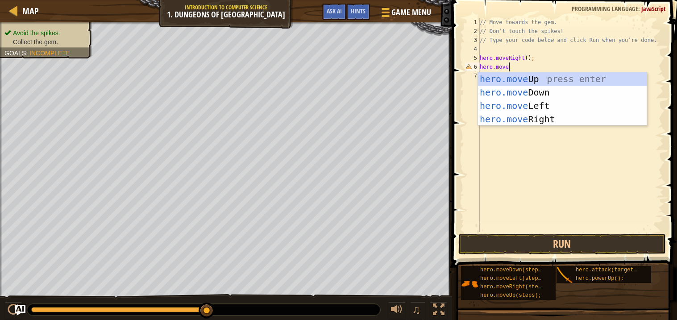
scroll to position [4, 2]
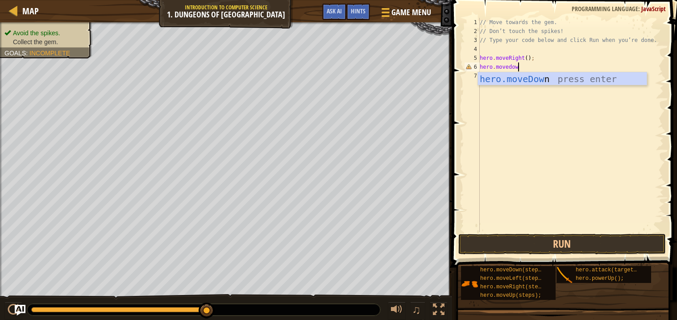
type textarea "hero.movedown"
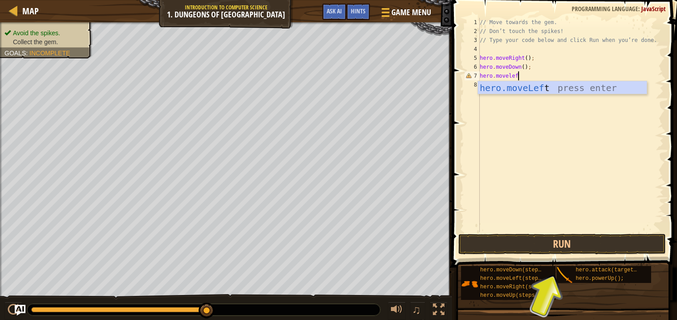
type textarea "hero.moveleft"
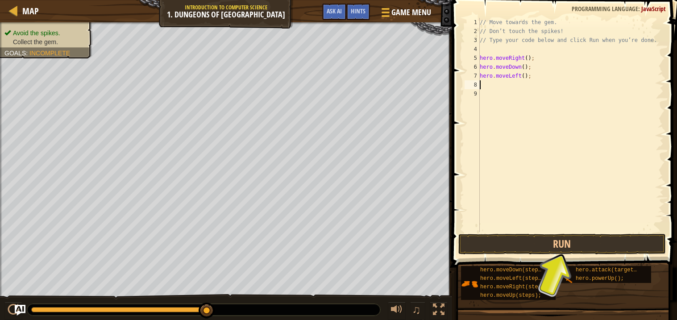
scroll to position [4, 0]
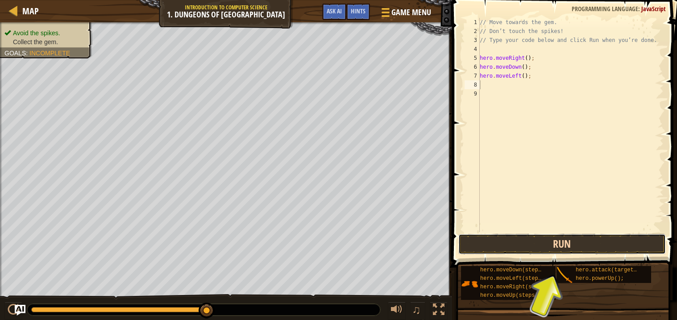
click at [558, 250] on button "Run" at bounding box center [562, 244] width 208 height 21
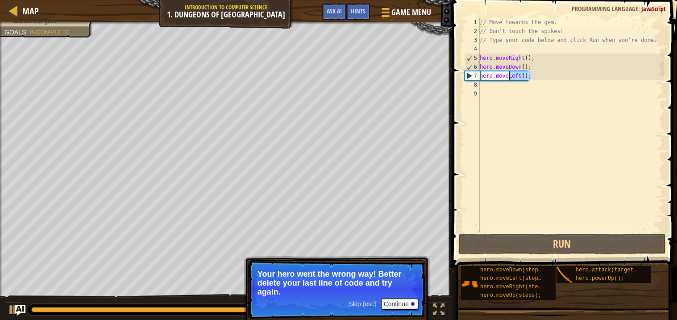
drag, startPoint x: 536, startPoint y: 77, endPoint x: 451, endPoint y: 81, distance: 84.4
click at [451, 81] on div "1 2 3 4 5 6 7 8 9 // Move towards the gem. // Don’t touch the spikes! // Type y…" at bounding box center [563, 151] width 228 height 294
click at [514, 75] on div "// Move towards the gem. // Don’t touch the spikes! // Type your code below and…" at bounding box center [571, 134] width 186 height 232
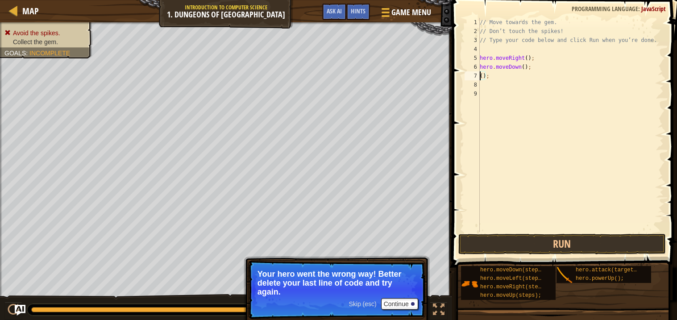
click at [498, 79] on div "// Move towards the gem. // Don’t touch the spikes! // Type your code below and…" at bounding box center [571, 134] width 186 height 232
type textarea "("
type textarea "h"
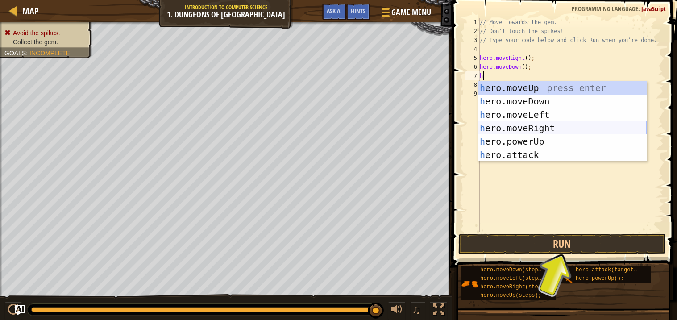
click at [514, 130] on div "h ero.moveUp press enter h ero.moveDown press enter h ero.moveLeft press enter …" at bounding box center [562, 134] width 169 height 107
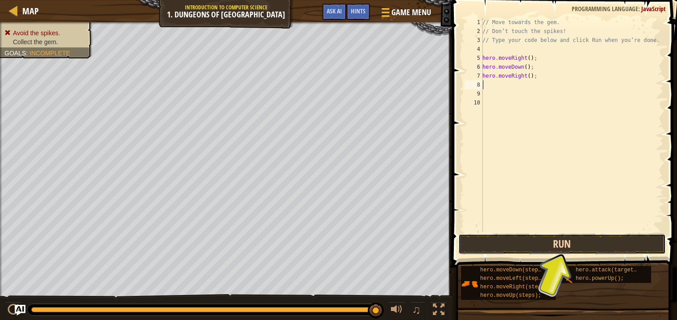
click at [543, 243] on button "Run" at bounding box center [562, 244] width 208 height 21
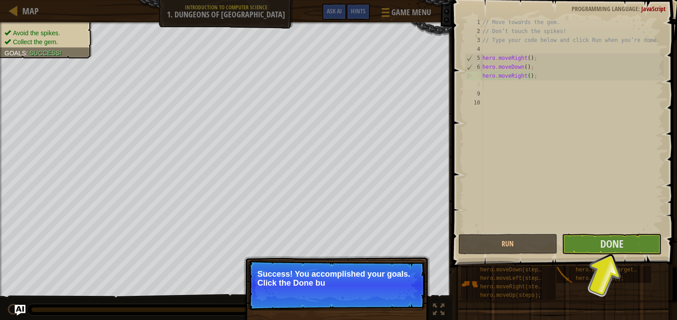
click at [357, 276] on p "Success! You accomplished your goals. Click the Done bu" at bounding box center [337, 279] width 158 height 18
click at [357, 276] on p "Success! You accomplished your goals. Click the Done button to finis" at bounding box center [337, 279] width 158 height 18
click at [357, 276] on p "Success! You accomplished your goals. Click the Done button to finish the l" at bounding box center [337, 279] width 158 height 18
click at [357, 276] on p "Success! You accomplished your goals. Click the Done button to finish the level." at bounding box center [337, 279] width 158 height 18
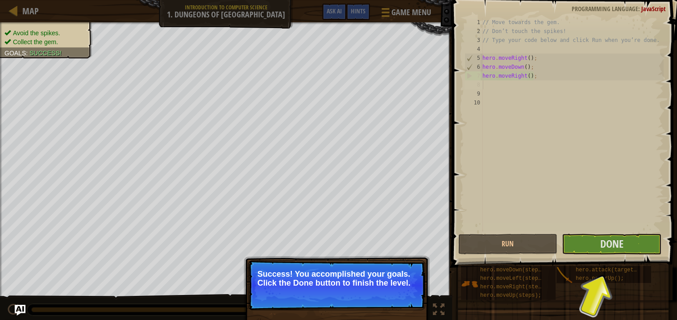
click at [357, 277] on p "Success! You accomplished your goals. Click the Done button to finish the level." at bounding box center [337, 279] width 158 height 18
click at [631, 241] on button "Done" at bounding box center [612, 244] width 100 height 21
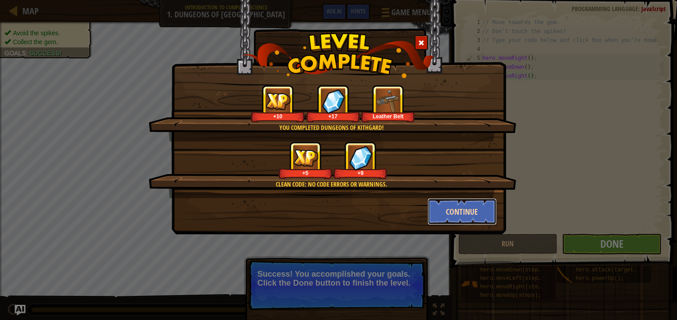
click at [472, 208] on button "Continue" at bounding box center [462, 211] width 69 height 27
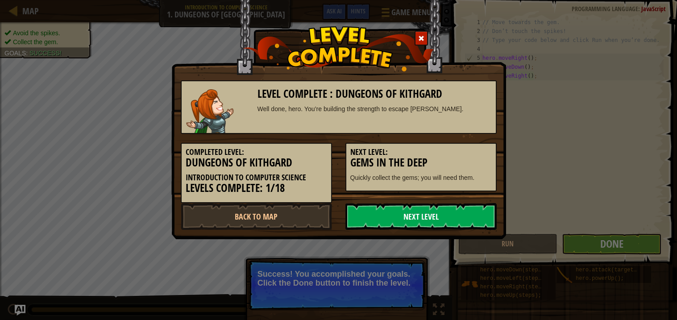
click at [434, 206] on link "Next Level" at bounding box center [420, 216] width 151 height 27
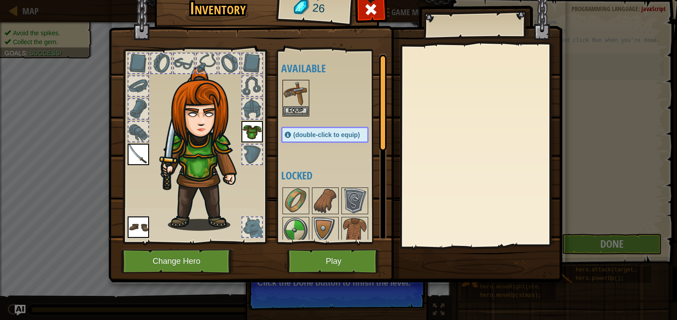
click at [434, 206] on div at bounding box center [481, 146] width 158 height 200
click at [301, 110] on button "Equip" at bounding box center [295, 110] width 25 height 9
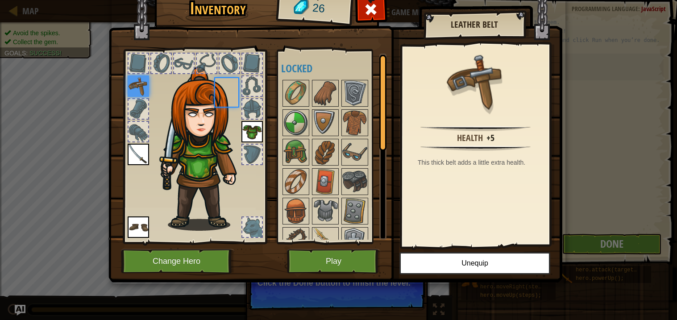
click at [301, 110] on div at bounding box center [295, 122] width 27 height 27
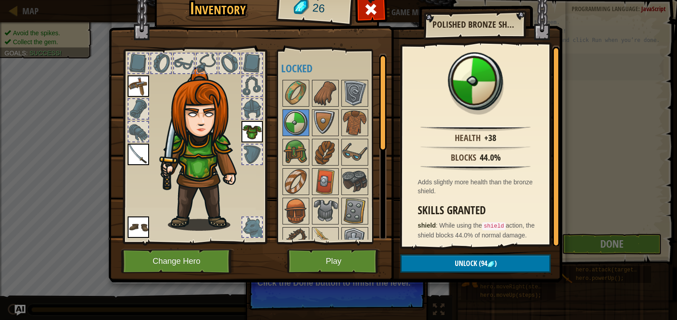
click at [125, 94] on div at bounding box center [194, 144] width 147 height 201
click at [134, 94] on img at bounding box center [138, 85] width 21 height 21
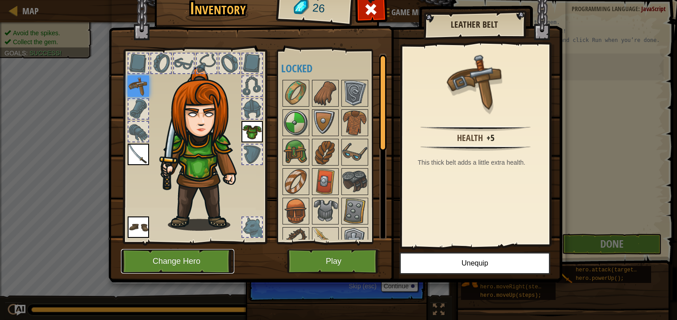
click at [191, 267] on button "Change Hero" at bounding box center [177, 261] width 113 height 25
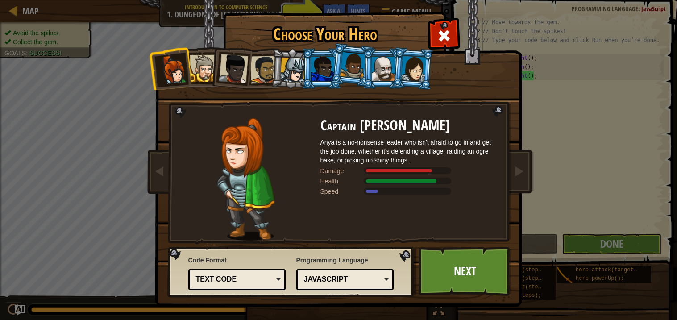
click at [415, 57] on div at bounding box center [413, 68] width 25 height 25
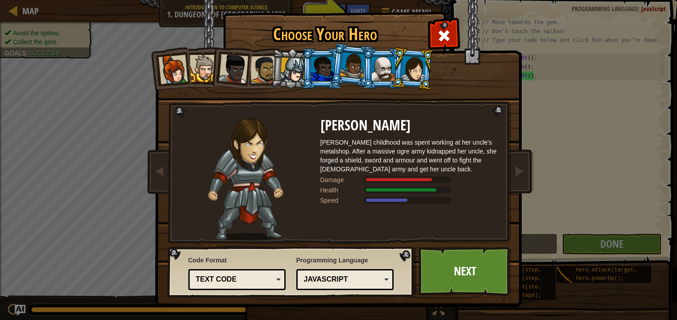
click at [293, 69] on div at bounding box center [292, 70] width 25 height 25
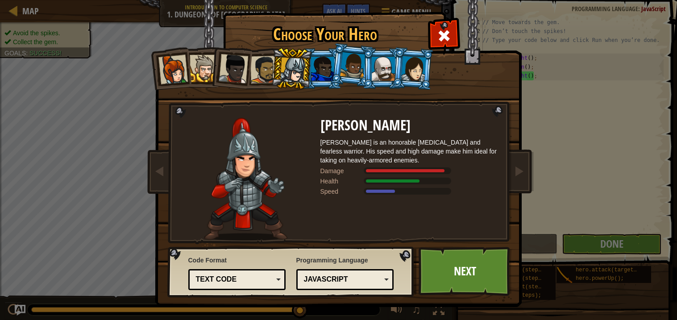
click at [385, 66] on div at bounding box center [383, 69] width 23 height 24
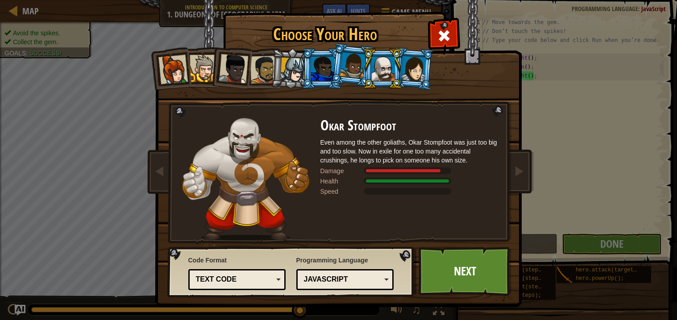
click at [287, 76] on div at bounding box center [292, 70] width 25 height 25
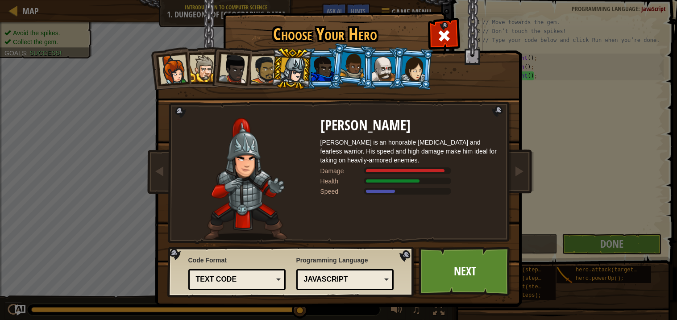
click at [377, 57] on div at bounding box center [383, 69] width 23 height 24
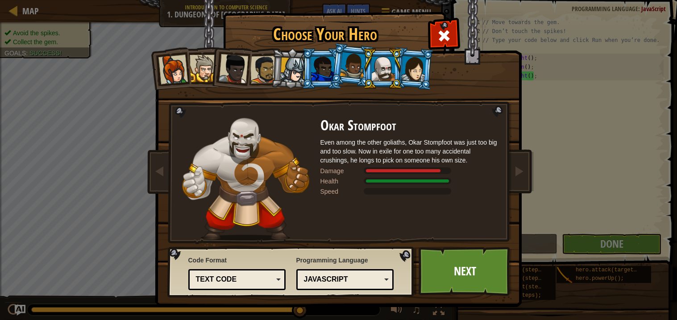
click at [414, 61] on div at bounding box center [413, 68] width 25 height 25
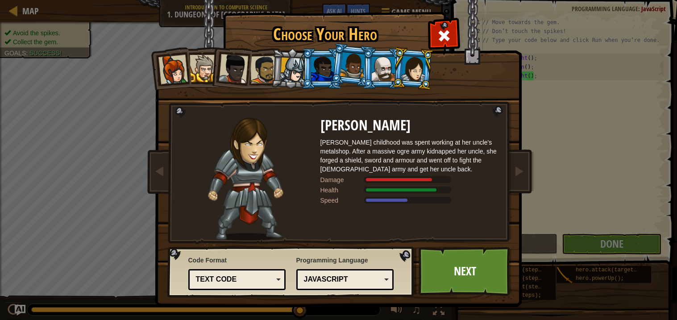
click at [380, 73] on div at bounding box center [383, 69] width 23 height 24
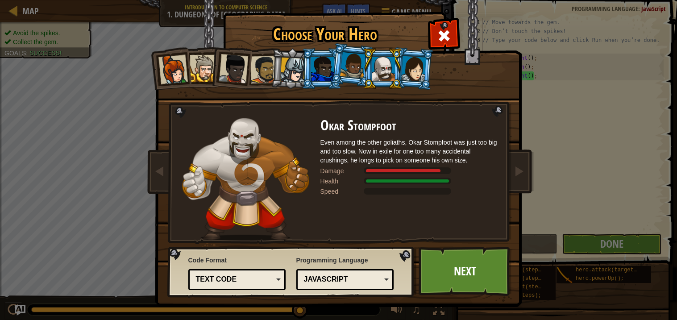
click at [296, 67] on div at bounding box center [292, 70] width 25 height 25
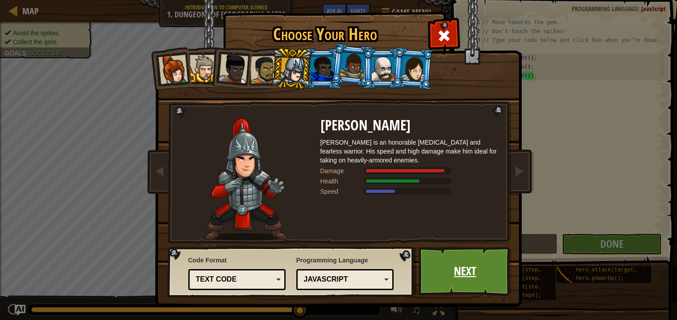
click at [445, 281] on link "Next" at bounding box center [465, 271] width 93 height 49
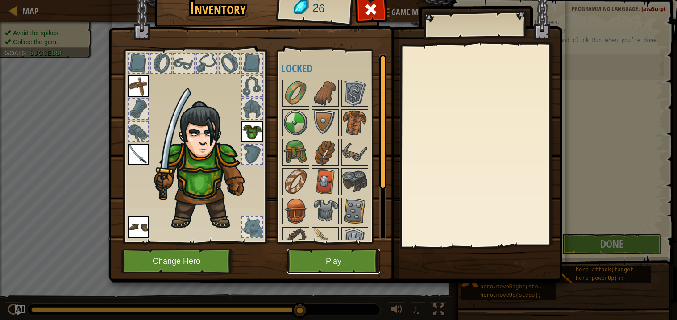
click at [300, 265] on button "Play" at bounding box center [333, 261] width 93 height 25
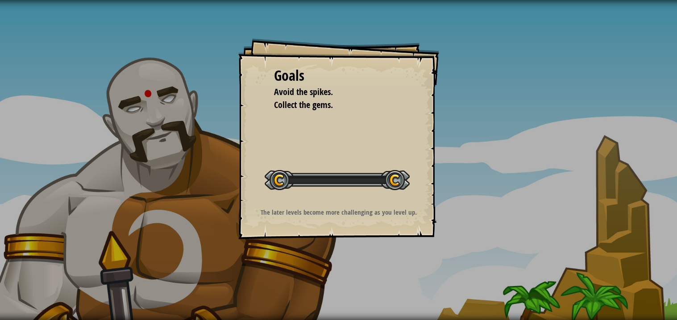
click at [300, 265] on div "Goals Avoid the spikes. Collect the gems. Start Level Error loading from server…" at bounding box center [338, 160] width 677 height 320
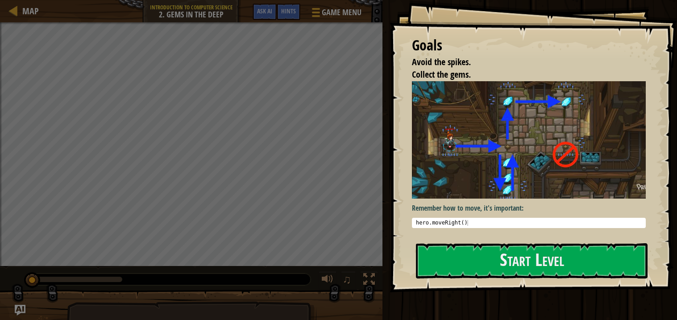
click at [508, 156] on img at bounding box center [529, 139] width 234 height 117
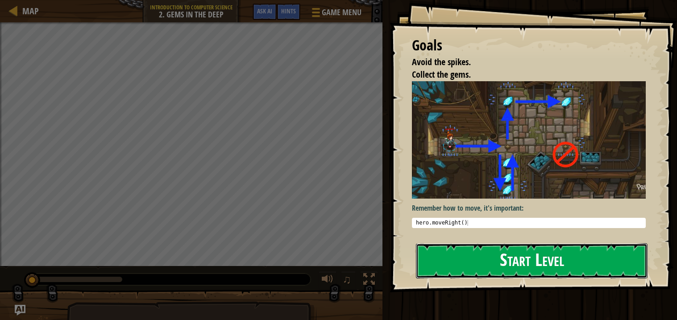
click at [455, 271] on button "Start Level" at bounding box center [532, 260] width 232 height 35
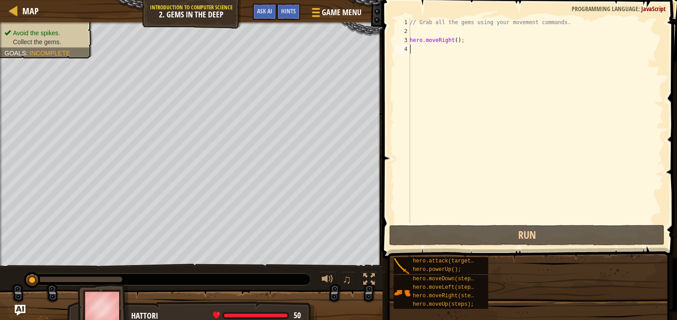
click at [455, 271] on span "hero.powerUp();" at bounding box center [437, 269] width 48 height 6
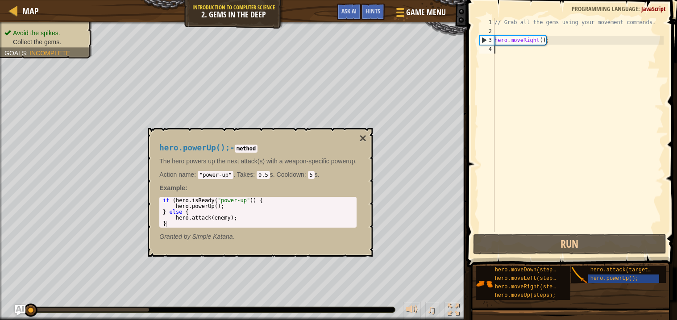
click at [515, 51] on div "// Grab all the gems using your movement commands. hero . moveRight ( ) ;" at bounding box center [578, 134] width 171 height 232
click at [360, 140] on button "×" at bounding box center [362, 138] width 7 height 12
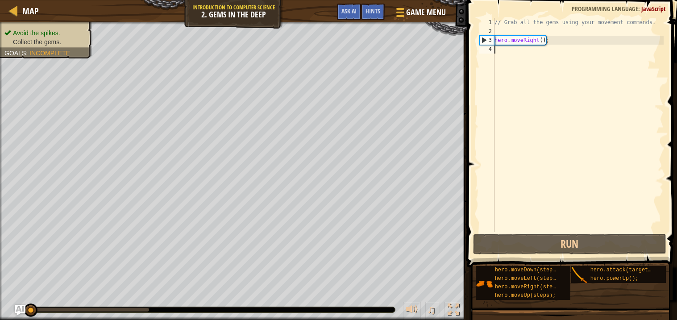
click at [501, 54] on div "// Grab all the gems using your movement commands. hero . moveRight ( ) ;" at bounding box center [578, 134] width 171 height 232
click at [503, 47] on div "// Grab all the gems using your movement commands. hero . moveRight ( ) ;" at bounding box center [578, 134] width 171 height 232
click at [502, 48] on div "// Grab all the gems using your movement commands. hero . moveRight ( ) ;" at bounding box center [578, 134] width 171 height 232
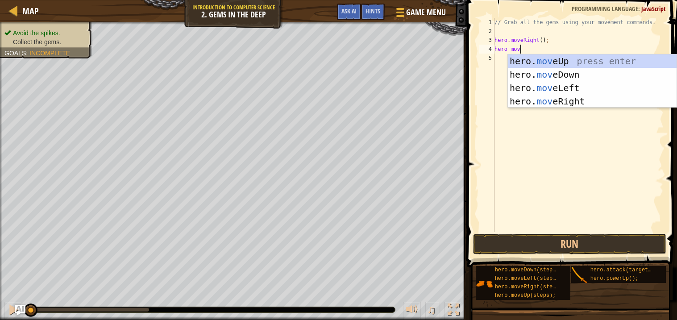
scroll to position [4, 2]
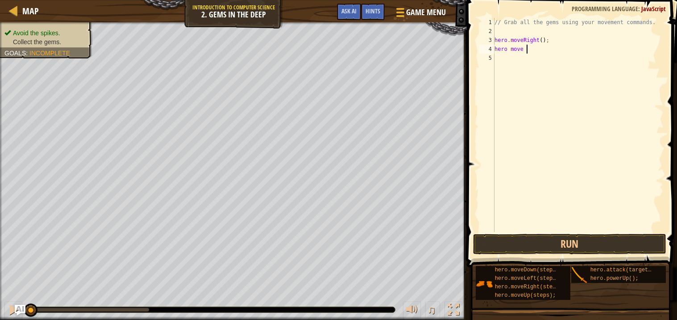
type textarea "hero move do"
click at [502, 58] on div "// Grab all the gems using your movement commands. hero . moveRight ( ) ; hero …" at bounding box center [578, 134] width 171 height 232
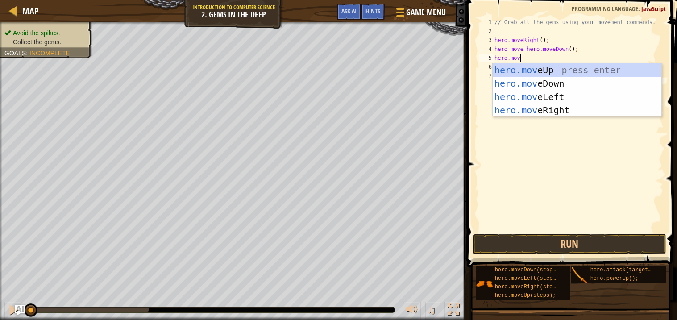
scroll to position [4, 2]
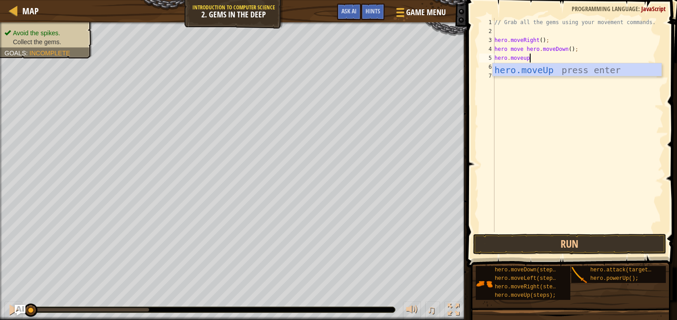
type textarea "hero.moveu"
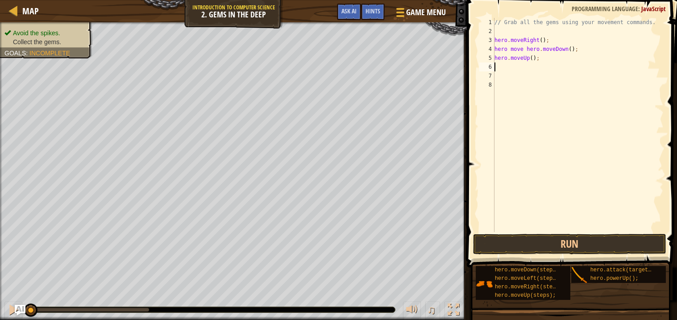
scroll to position [4, 0]
type textarea "h"
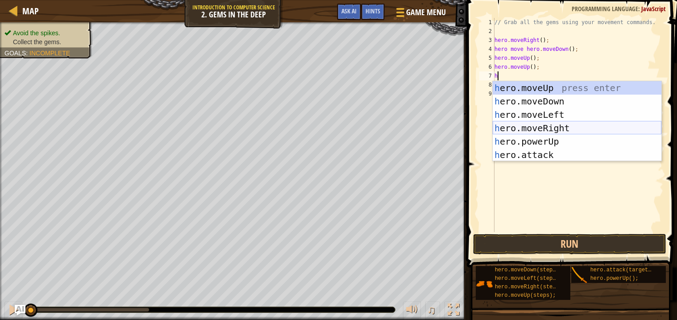
click at [552, 129] on div "h ero.moveUp press enter h ero.moveDown press enter h ero.moveLeft press enter …" at bounding box center [577, 134] width 169 height 107
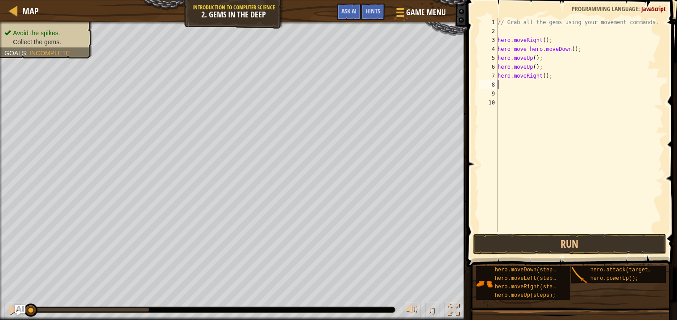
type textarea "h"
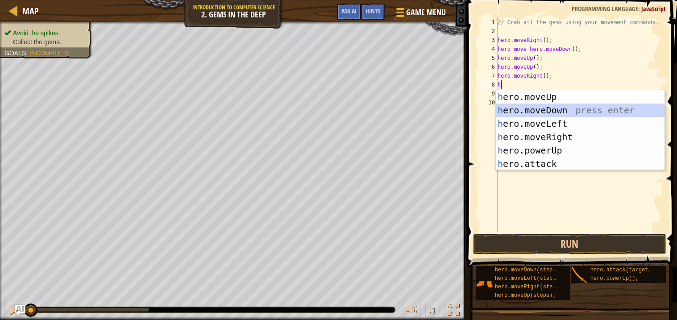
click at [505, 108] on div "h ero.moveUp press enter h ero.moveDown press enter h ero.moveLeft press enter …" at bounding box center [580, 143] width 169 height 107
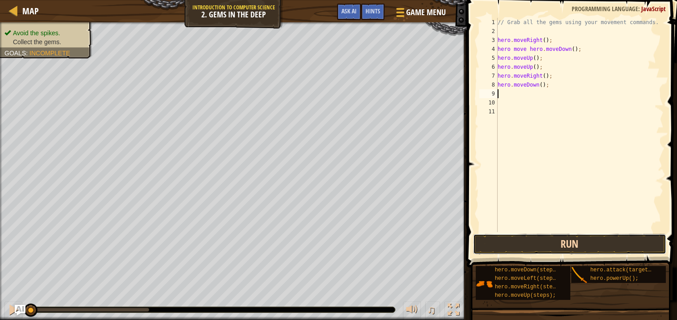
click at [522, 240] on button "Run" at bounding box center [569, 244] width 193 height 21
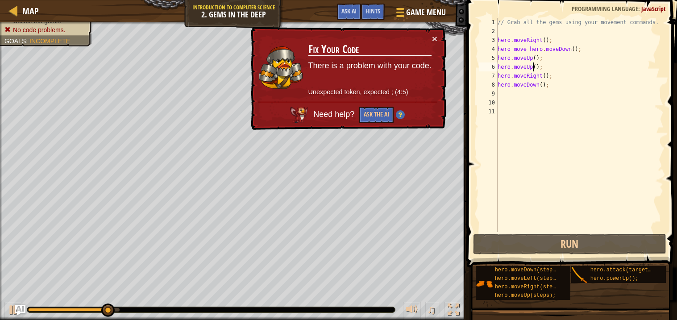
click at [532, 69] on div "// Grab all the gems using your movement commands. hero . moveRight ( ) ; hero …" at bounding box center [580, 134] width 168 height 232
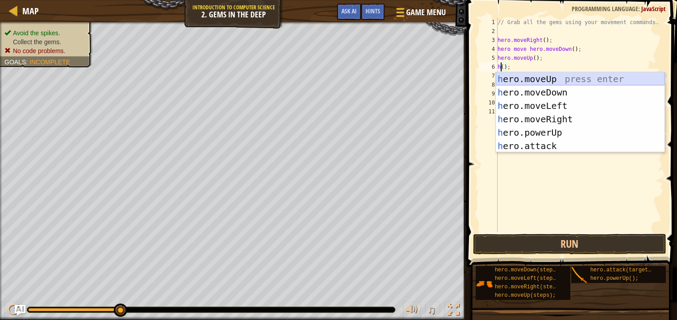
click at [548, 76] on div "h ero.moveUp press enter h ero.moveDown press enter h ero.moveLeft press enter …" at bounding box center [580, 125] width 169 height 107
type textarea "hero.moveUp();"
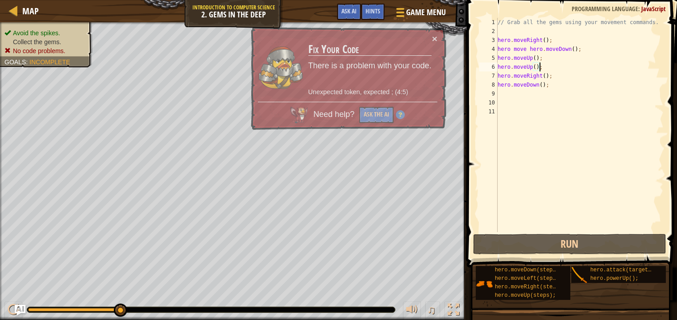
click at [551, 227] on div "// Grab all the gems using your movement commands. hero . moveRight ( ) ; hero …" at bounding box center [580, 134] width 168 height 232
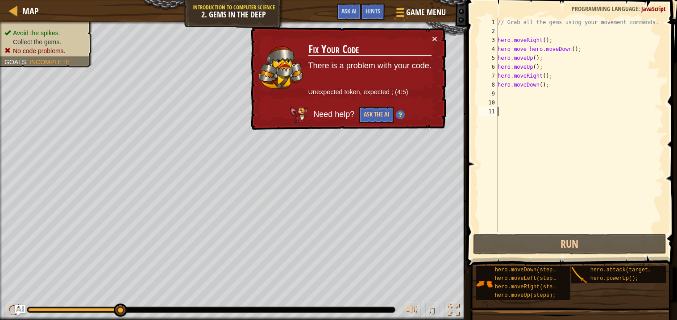
click at [527, 66] on div "// Grab all the gems using your movement commands. hero . moveRight ( ) ; hero …" at bounding box center [580, 134] width 168 height 232
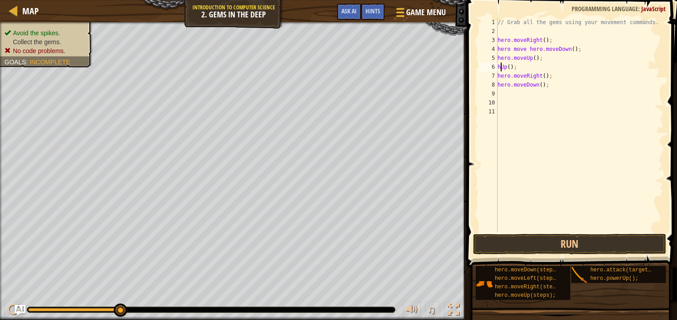
click at [505, 68] on div "// Grab all the gems using your movement commands. hero . moveRight ( ) ; hero …" at bounding box center [580, 134] width 168 height 232
click at [502, 67] on div "// Grab all the gems using your movement commands. hero . moveRight ( ) ; hero …" at bounding box center [580, 134] width 168 height 232
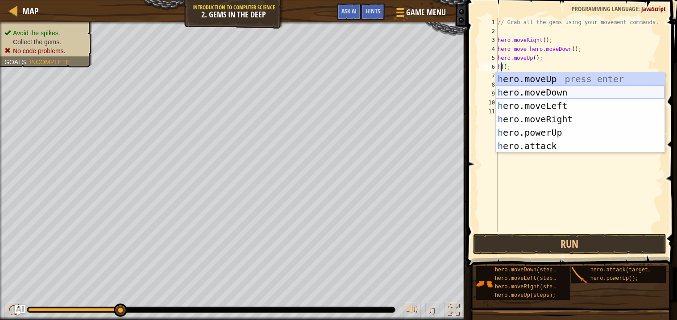
click at [512, 91] on div "h ero.moveUp press enter h ero.moveDown press enter h ero.moveLeft press enter …" at bounding box center [580, 125] width 169 height 107
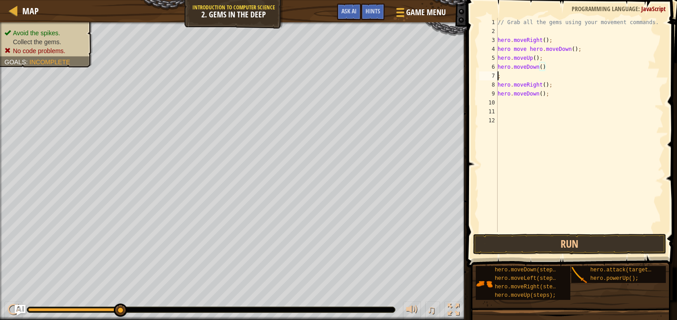
scroll to position [4, 0]
click at [598, 238] on button "Run" at bounding box center [569, 244] width 193 height 21
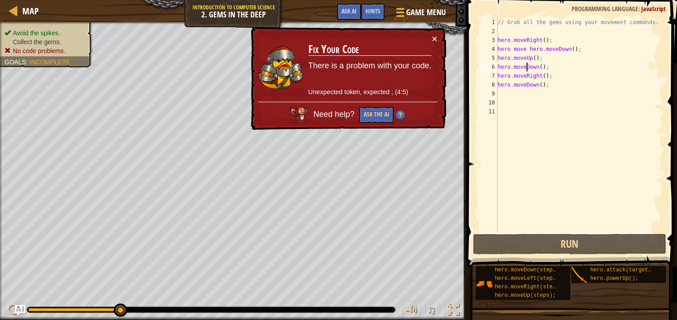
click at [528, 69] on div "// Grab all the gems using your movement commands. hero . moveRight ( ) ; hero …" at bounding box center [580, 134] width 168 height 232
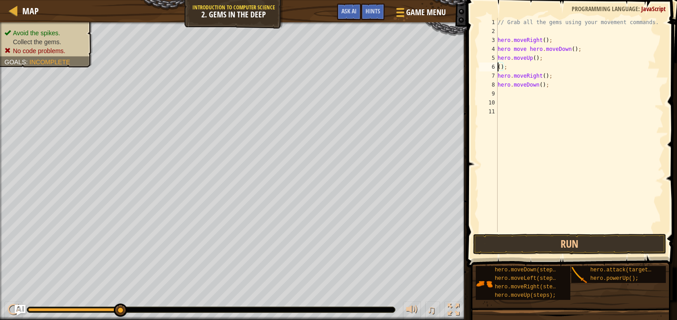
click at [495, 65] on div "6" at bounding box center [488, 66] width 18 height 9
click at [498, 64] on div "// Grab all the gems using your movement commands. hero . moveRight ( ) ; hero …" at bounding box center [580, 134] width 168 height 232
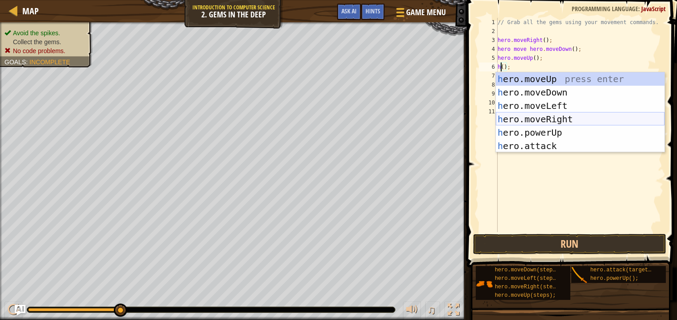
click at [525, 114] on div "h ero.moveUp press enter h ero.moveDown press enter h ero.moveLeft press enter …" at bounding box center [580, 125] width 169 height 107
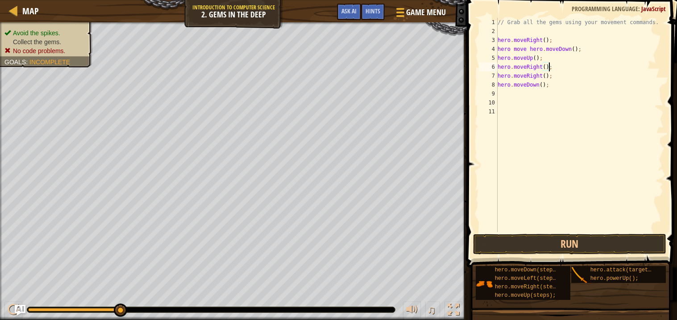
type textarea "hero.moveRight();"
click at [530, 255] on span at bounding box center [572, 121] width 217 height 294
click at [528, 250] on button "Run" at bounding box center [569, 244] width 193 height 21
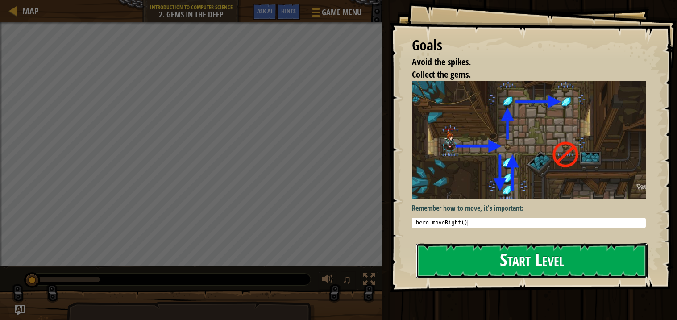
click at [460, 257] on button "Start Level" at bounding box center [532, 260] width 232 height 35
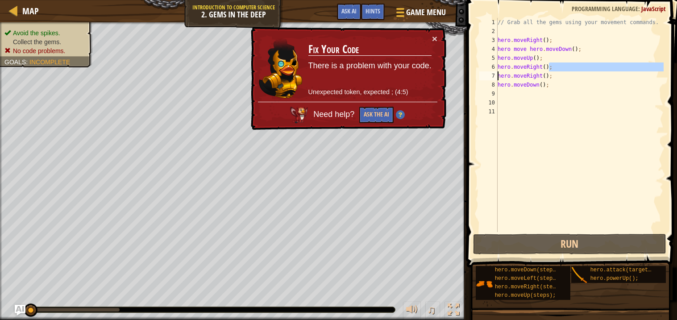
drag, startPoint x: 548, startPoint y: 70, endPoint x: 478, endPoint y: 73, distance: 70.6
click at [478, 73] on div "1 2 3 4 5 6 7 8 9 10 11 // Grab all the gems using your movement commands. hero…" at bounding box center [571, 125] width 186 height 214
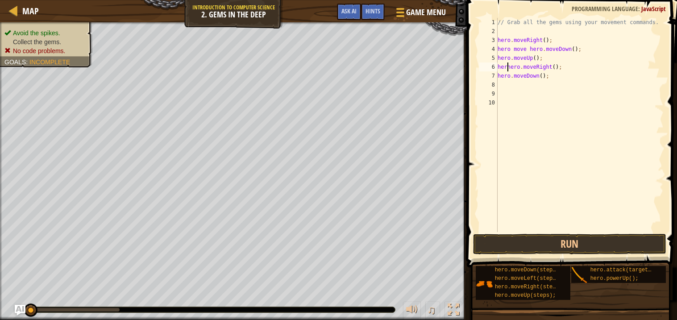
type textarea "hero.moveRight();"
click at [559, 85] on div "// Grab all the gems using your movement commands. hero . moveRight ( ) ; hero …" at bounding box center [580, 134] width 168 height 232
click at [552, 70] on div "// Grab all the gems using your movement commands. hero . moveRight ( ) ; hero …" at bounding box center [580, 134] width 168 height 232
click at [552, 80] on div "// Grab all the gems using your movement commands. hero . moveRight ( ) ; hero …" at bounding box center [580, 134] width 168 height 232
type textarea "h"
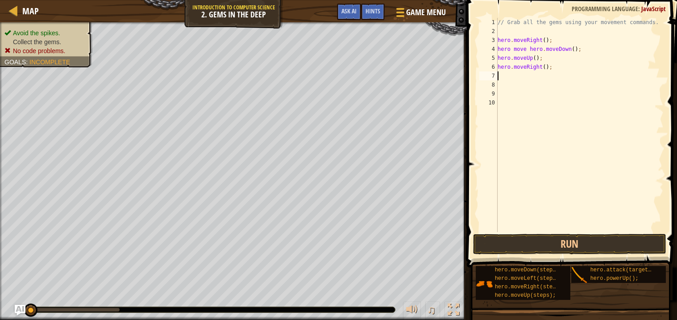
click at [561, 73] on div "// Grab all the gems using your movement commands. hero . moveRight ( ) ; hero …" at bounding box center [580, 134] width 168 height 232
type textarea "h"
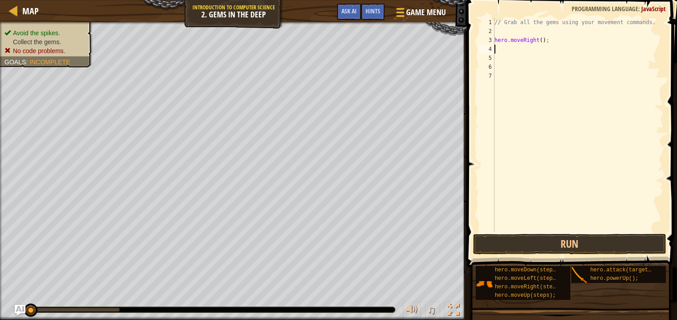
scroll to position [4, 0]
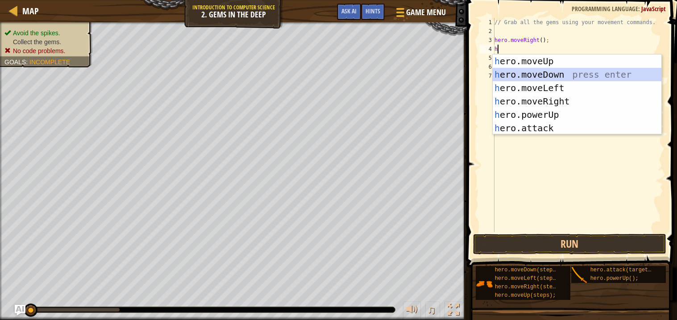
click at [555, 76] on div "h ero.moveUp press enter h ero.moveDown press enter h ero.moveLeft press enter …" at bounding box center [577, 107] width 169 height 107
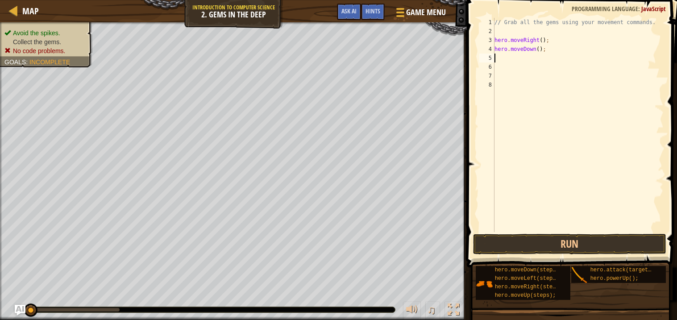
type textarea "h"
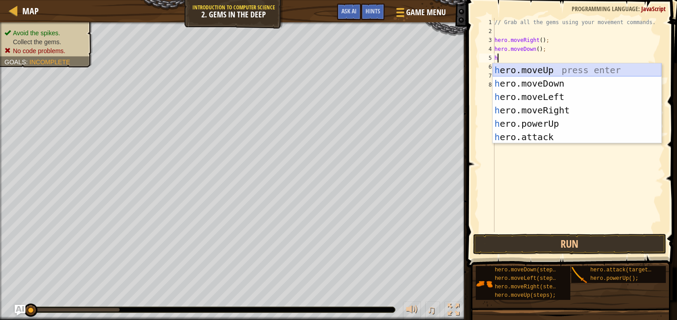
click at [560, 69] on div "h ero.moveUp press enter h ero.moveDown press enter h ero.moveLeft press enter …" at bounding box center [577, 116] width 169 height 107
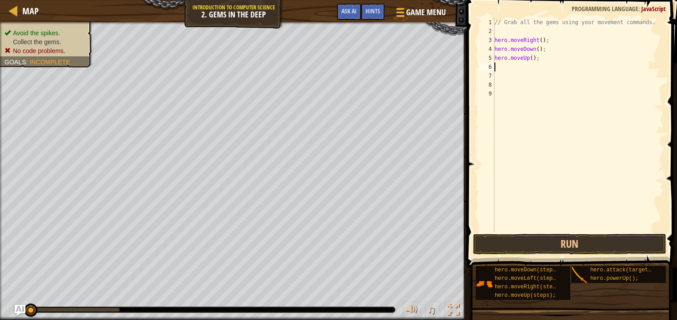
type textarea "h"
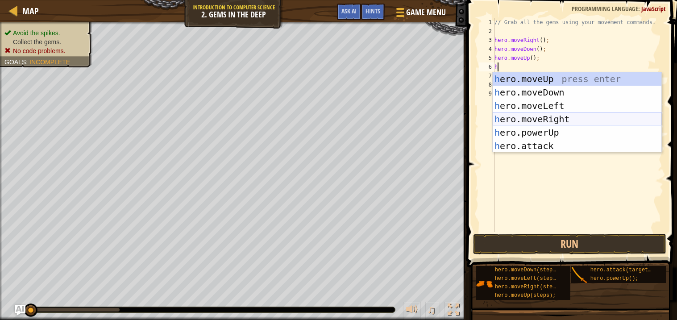
click at [522, 120] on div "h ero.moveUp press enter h ero.moveDown press enter h ero.moveLeft press enter …" at bounding box center [577, 125] width 169 height 107
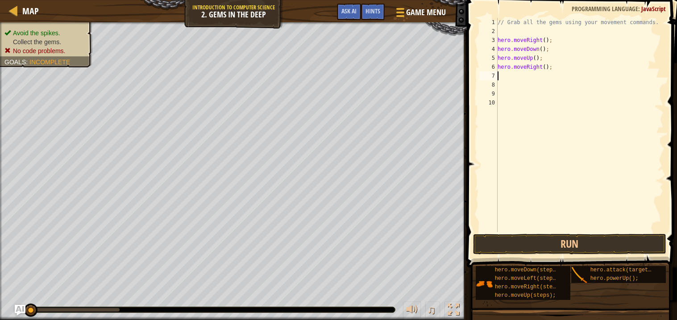
click at [524, 65] on div "// Grab all the gems using your movement commands. hero . moveRight ( ) ; hero …" at bounding box center [580, 134] width 168 height 232
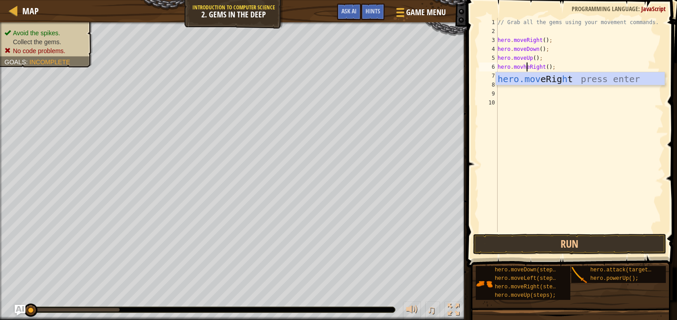
scroll to position [4, 2]
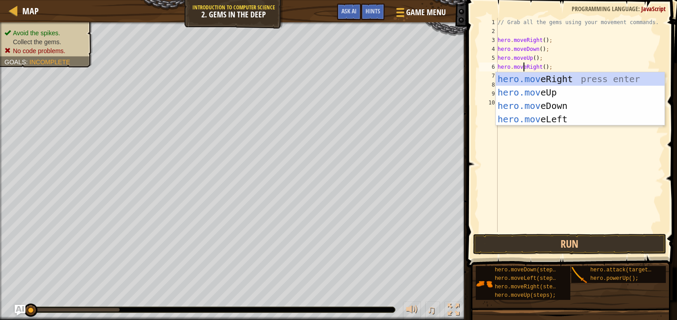
click at [619, 53] on div "// Grab all the gems using your movement commands. hero . moveRight ( ) ; hero …" at bounding box center [580, 134] width 168 height 232
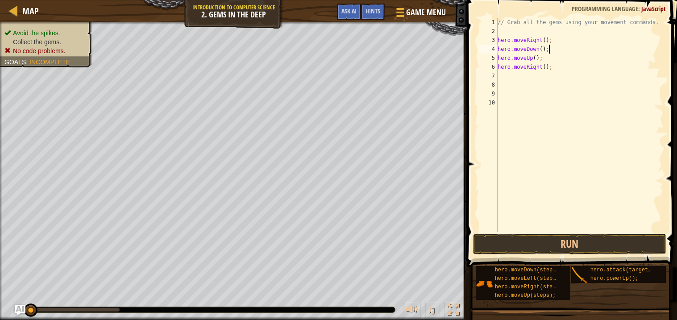
click at [522, 68] on div "// Grab all the gems using your movement commands. hero . moveRight ( ) ; hero …" at bounding box center [580, 134] width 168 height 232
type textarea "hero.moveRight();"
click at [503, 75] on div "// Grab all the gems using your movement commands. hero . moveRight ( ) ; hero …" at bounding box center [580, 134] width 168 height 232
type textarea "h"
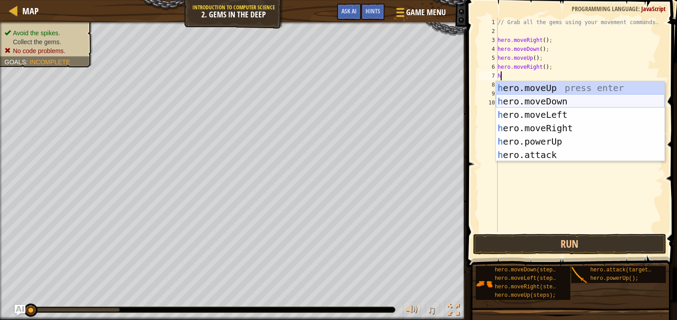
click at [556, 100] on div "h ero.moveUp press enter h ero.moveDown press enter h ero.moveLeft press enter …" at bounding box center [580, 134] width 169 height 107
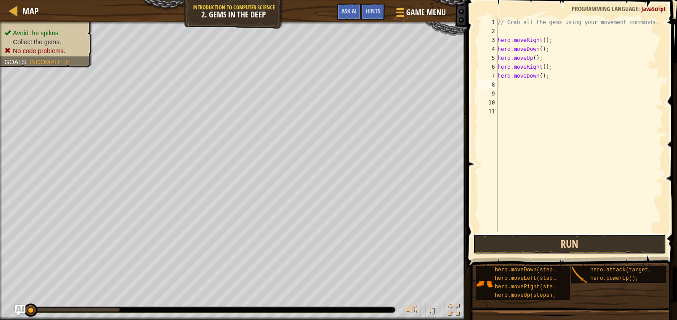
click at [510, 252] on button "Run" at bounding box center [569, 244] width 193 height 21
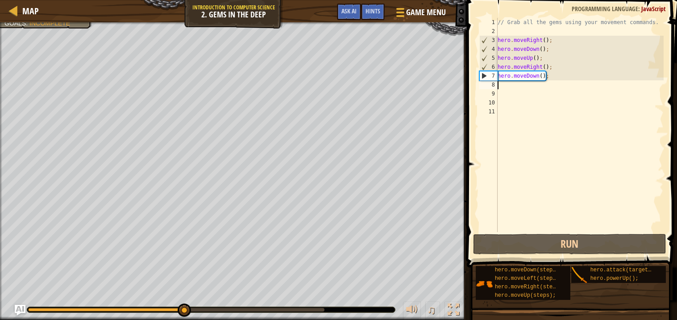
click at [535, 66] on div "// Grab all the gems using your movement commands. hero . moveRight ( ) ; hero …" at bounding box center [580, 134] width 168 height 232
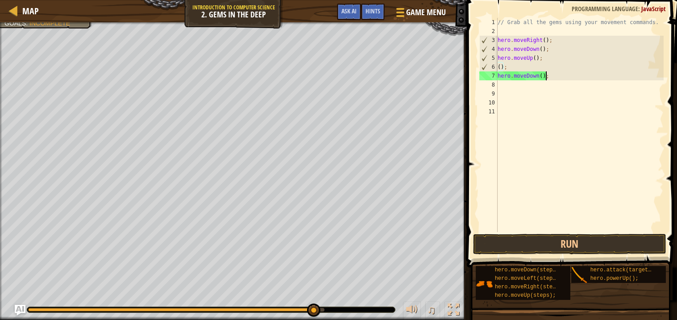
click at [546, 75] on div "// Grab all the gems using your movement commands. hero . moveRight ( ) ; hero …" at bounding box center [580, 134] width 168 height 232
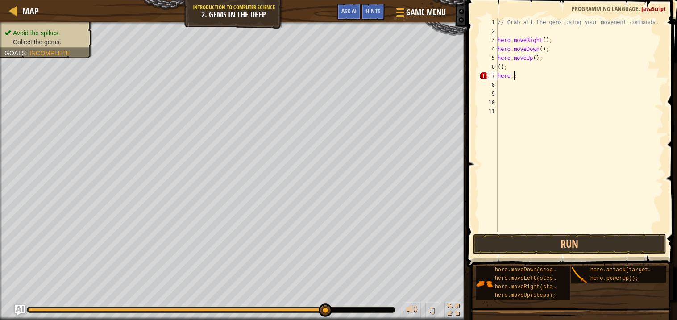
scroll to position [4, 0]
type textarea ";"
click at [525, 78] on div "// Grab all the gems using your movement commands. hero . moveRight ( ) ; hero …" at bounding box center [580, 134] width 168 height 232
type textarea "("
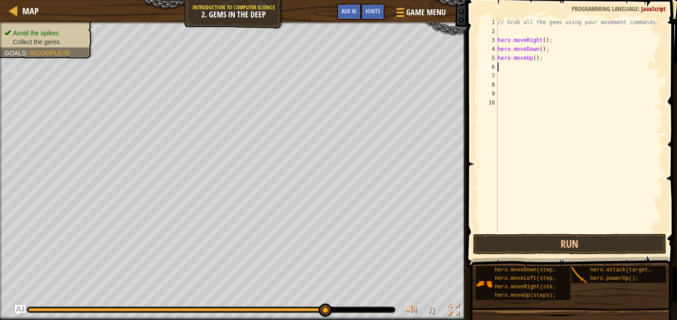
type textarea "h"
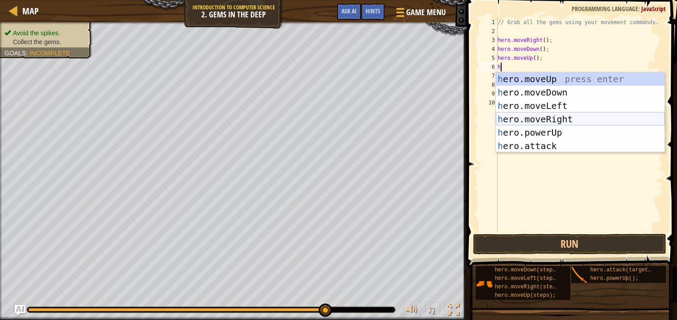
click at [540, 116] on div "h ero.moveUp press enter h ero.moveDown press enter h ero.moveLeft press enter …" at bounding box center [580, 125] width 169 height 107
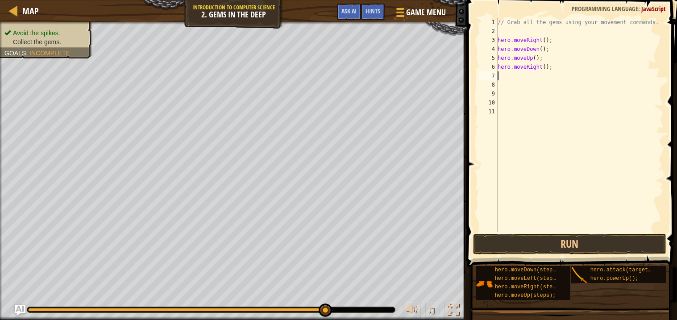
type textarea "h"
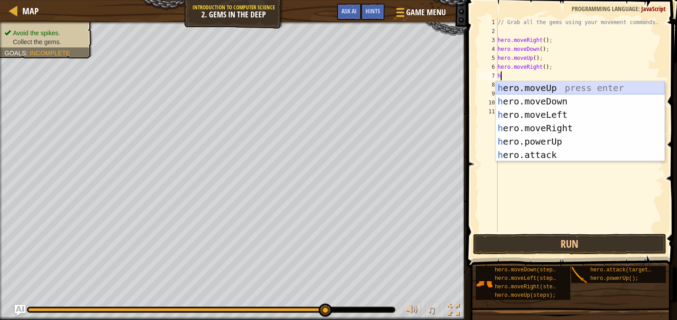
click at [556, 87] on div "h ero.moveUp press enter h ero.moveDown press enter h ero.moveLeft press enter …" at bounding box center [580, 134] width 169 height 107
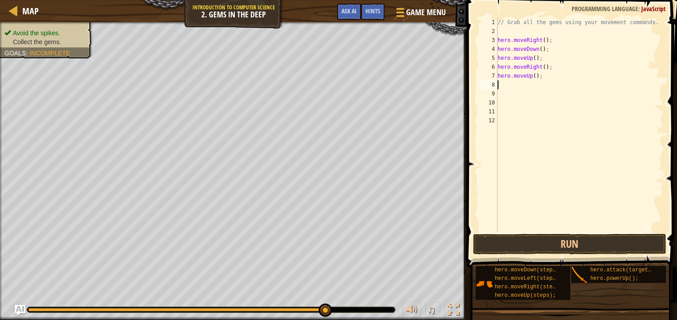
type textarea "h"
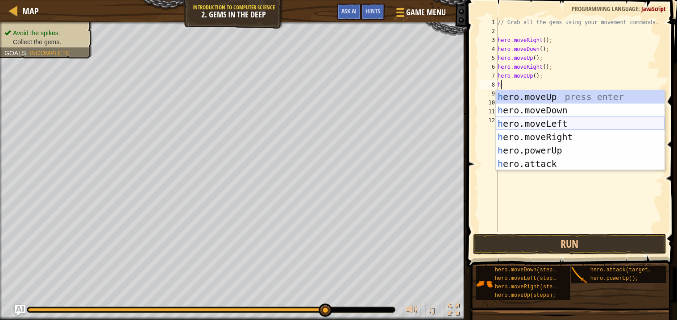
click at [535, 120] on div "h ero.moveUp press enter h ero.moveDown press enter h ero.moveLeft press enter …" at bounding box center [580, 143] width 169 height 107
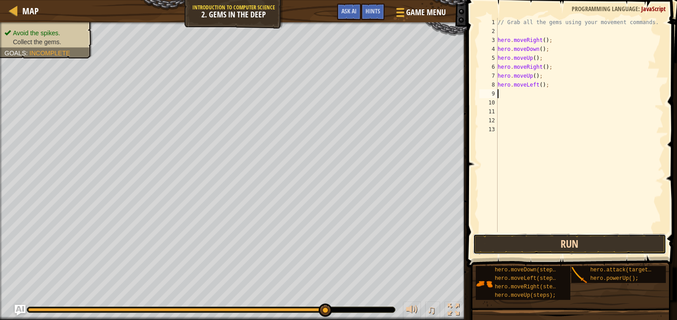
click at [525, 246] on button "Run" at bounding box center [569, 244] width 193 height 21
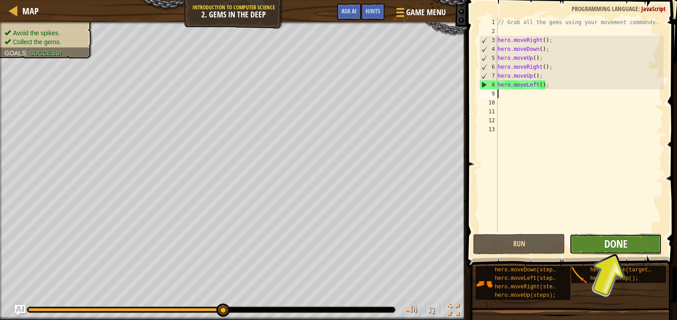
click at [618, 249] on span "Done" at bounding box center [615, 244] width 23 height 14
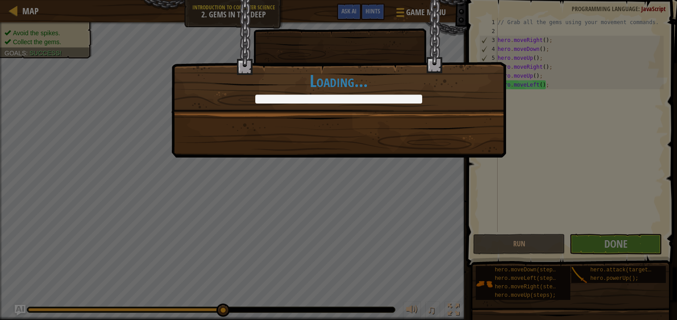
click at [617, 249] on div "You completed Gems in the Deep. +0 +0 Clean code: no code errors or warnings. +…" at bounding box center [338, 160] width 677 height 320
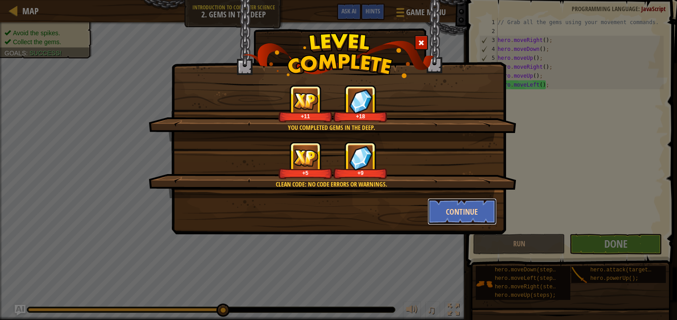
click at [485, 213] on button "Continue" at bounding box center [462, 211] width 69 height 27
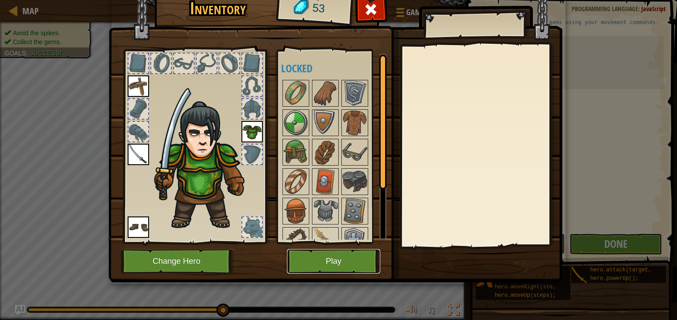
click at [294, 271] on button "Play" at bounding box center [333, 261] width 93 height 25
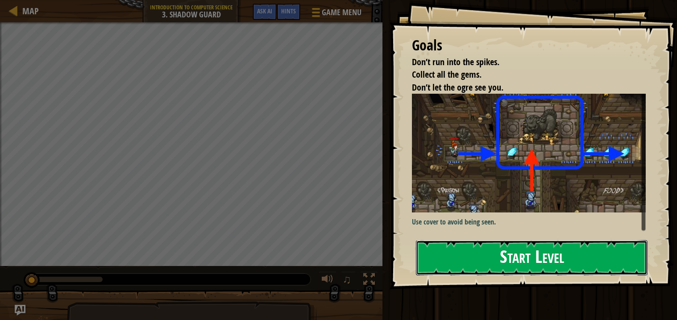
click at [433, 266] on button "Start Level" at bounding box center [532, 257] width 232 height 35
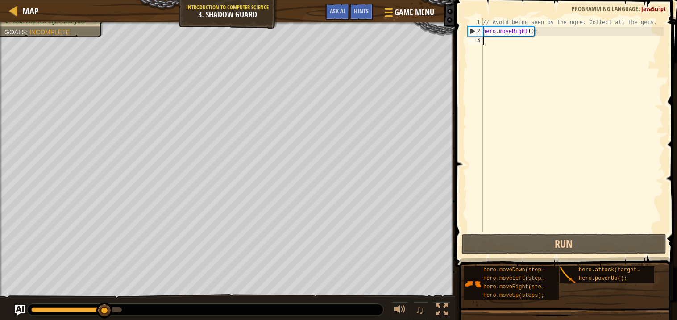
type textarea "m"
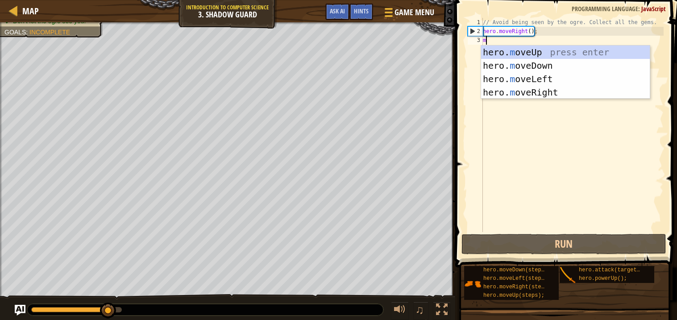
scroll to position [4, 0]
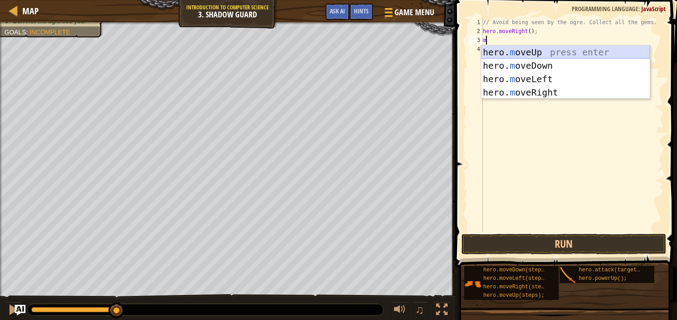
click at [507, 49] on div "hero. m oveUp press enter hero. m oveDown press enter hero. m oveLeft press ent…" at bounding box center [565, 86] width 169 height 80
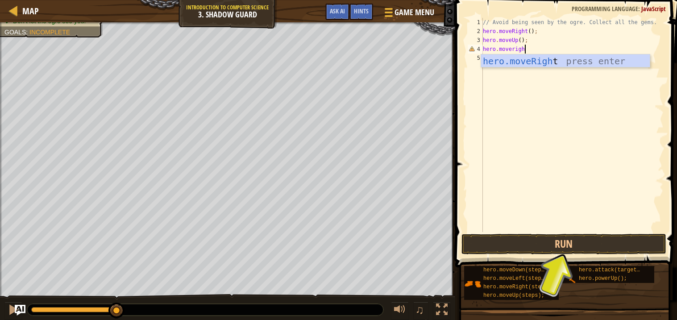
scroll to position [4, 3]
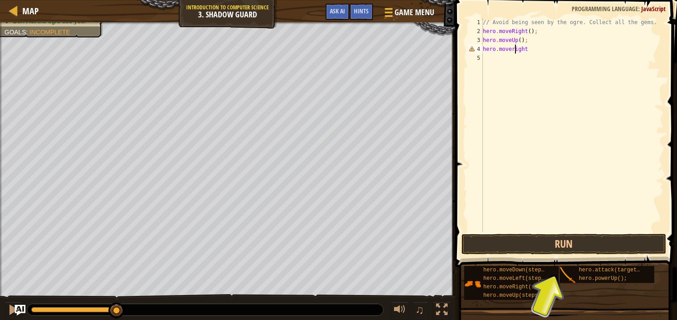
click at [515, 50] on div "// Avoid being seen by the ogre. Collect all the gems. hero . moveRight ( ) ; h…" at bounding box center [572, 134] width 183 height 232
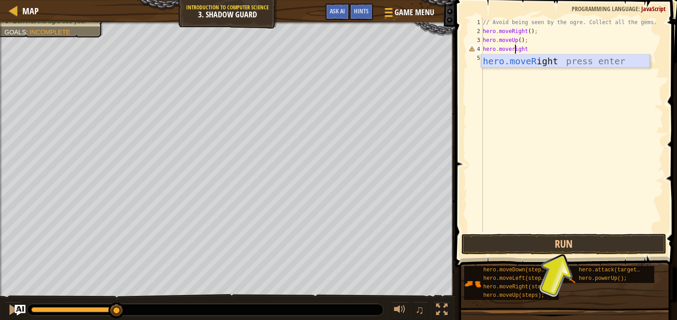
click at [577, 58] on div "hero.moveR ight press enter" at bounding box center [565, 74] width 169 height 40
type textarea "hero.moveRight()"
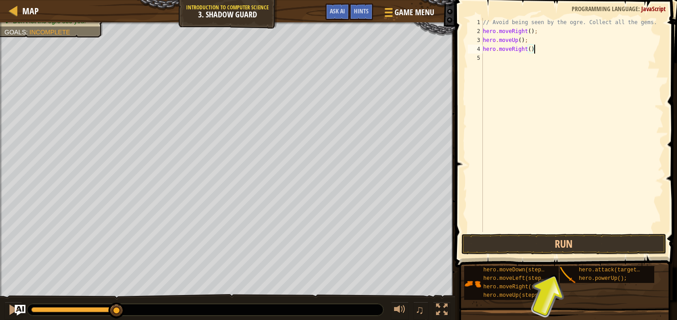
click at [487, 58] on div "// Avoid being seen by the ogre. Collect all the gems. hero . moveRight ( ) ; h…" at bounding box center [572, 134] width 183 height 232
click at [528, 72] on div "// Avoid being seen by the ogre. Collect all the gems. hero . moveRight ( ) ; h…" at bounding box center [572, 134] width 183 height 232
type textarea "h"
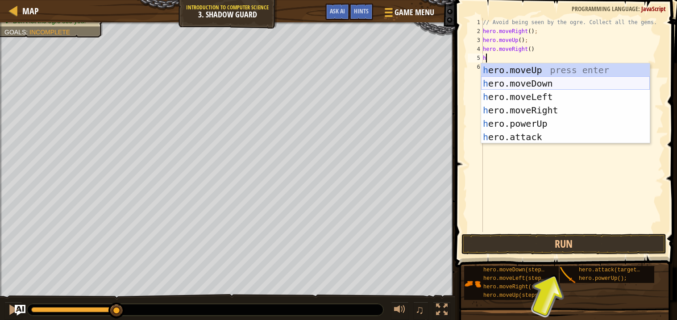
click at [527, 81] on div "h ero.moveUp press enter h ero.moveDown press enter h ero.moveLeft press enter …" at bounding box center [565, 116] width 169 height 107
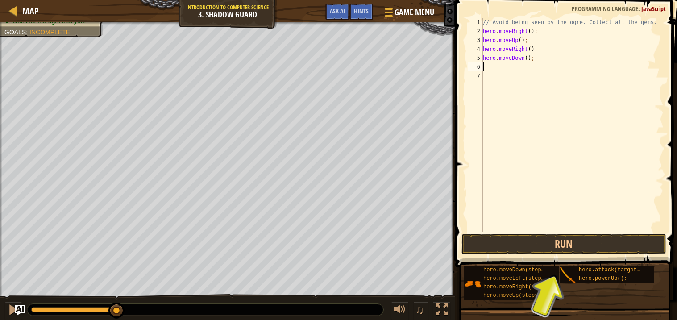
type textarea "h"
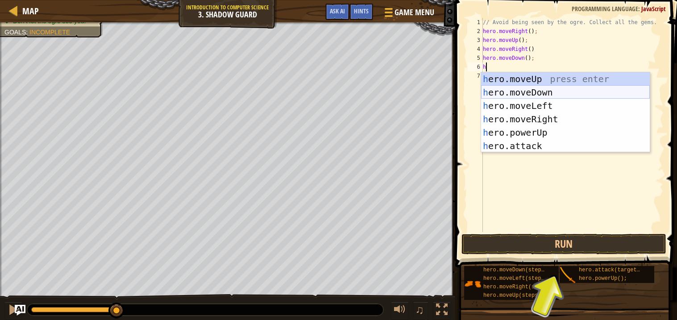
click at [528, 96] on div "h ero.moveUp press enter h ero.moveDown press enter h ero.moveLeft press enter …" at bounding box center [565, 125] width 169 height 107
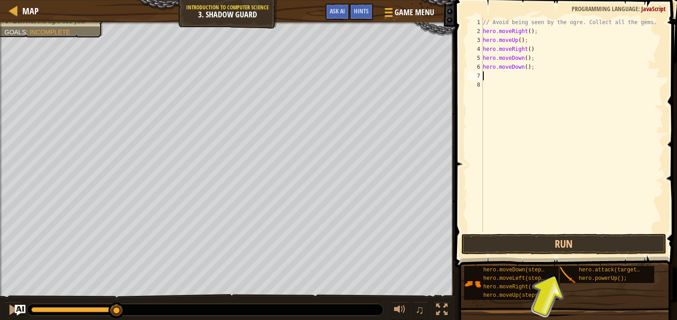
type textarea "h"
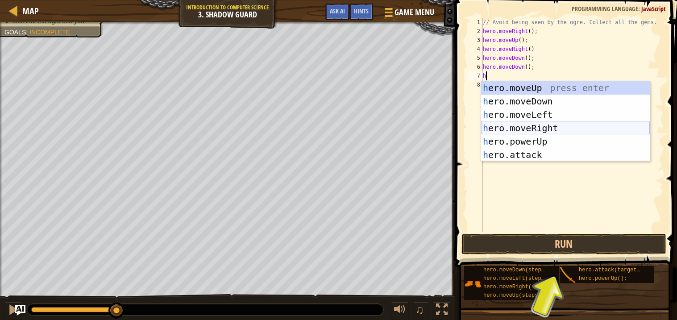
click at [540, 130] on div "h ero.moveUp press enter h ero.moveDown press enter h ero.moveLeft press enter …" at bounding box center [565, 134] width 169 height 107
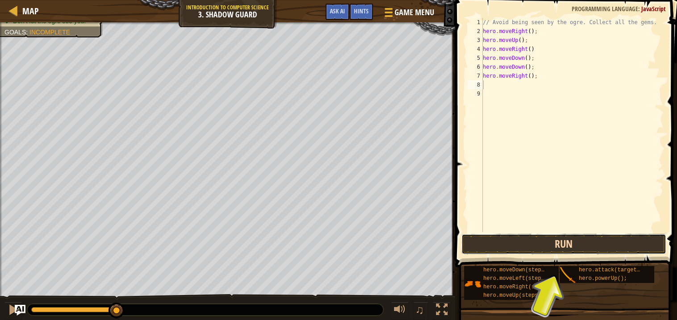
click at [498, 239] on button "Run" at bounding box center [563, 244] width 205 height 21
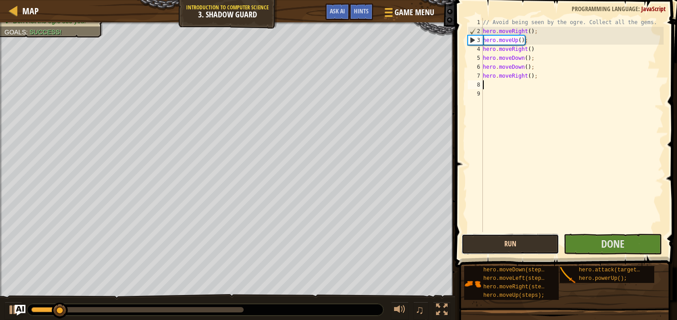
click at [498, 239] on button "Run" at bounding box center [510, 244] width 98 height 21
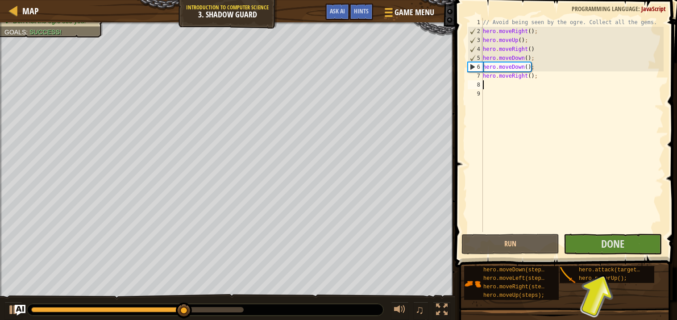
click at [512, 66] on div "// Avoid being seen by the ogre. Collect all the gems. hero . moveRight ( ) ; h…" at bounding box center [572, 134] width 183 height 232
type textarea "hero.moveDown();"
click at [512, 66] on div "// Avoid being seen by the ogre. Collect all the gems. hero . moveRight ( ) ; h…" at bounding box center [572, 134] width 183 height 232
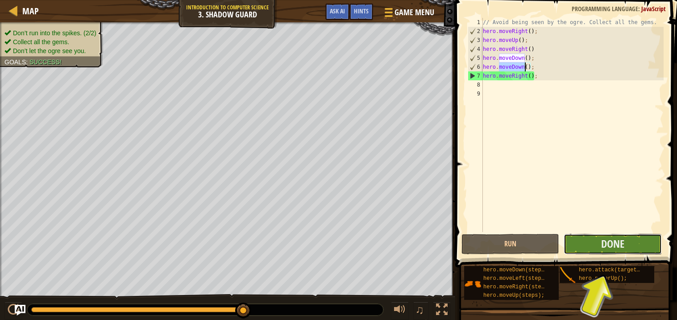
click at [592, 248] on button "Done" at bounding box center [613, 244] width 98 height 21
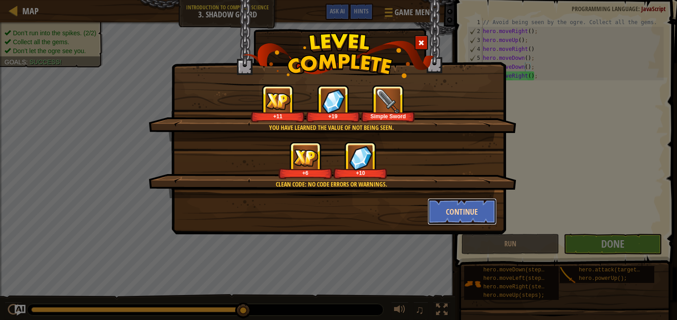
click at [442, 218] on button "Continue" at bounding box center [462, 211] width 69 height 27
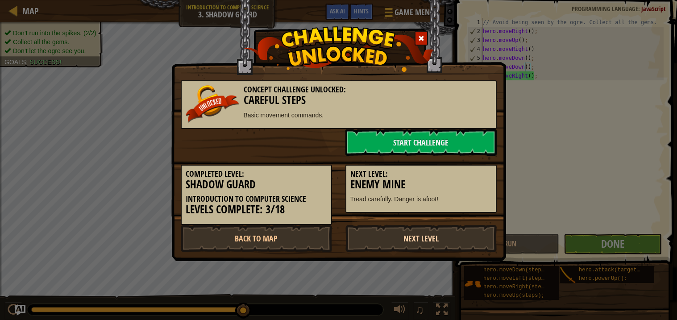
click at [445, 225] on link "Next Level" at bounding box center [420, 238] width 151 height 27
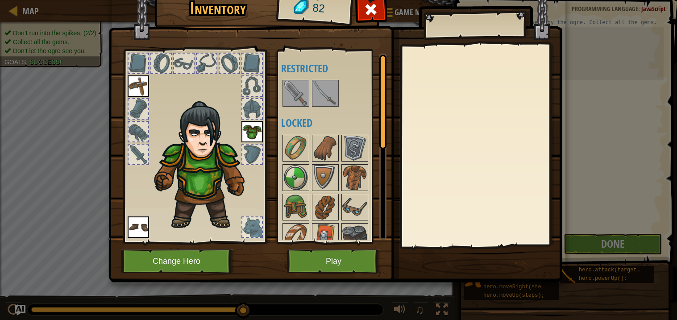
click at [329, 93] on img at bounding box center [325, 93] width 25 height 25
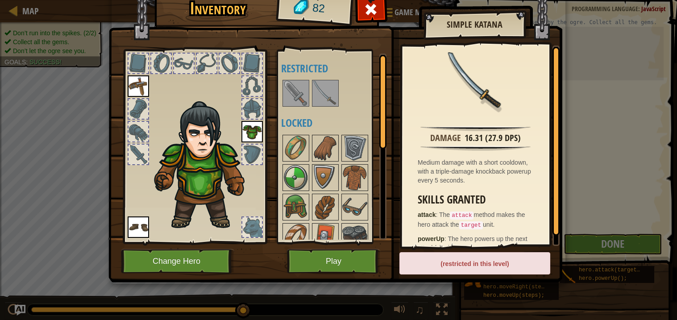
click at [287, 87] on img at bounding box center [295, 93] width 25 height 25
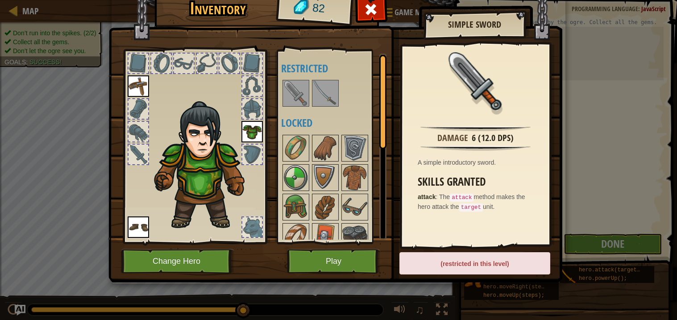
click at [330, 87] on img at bounding box center [325, 93] width 25 height 25
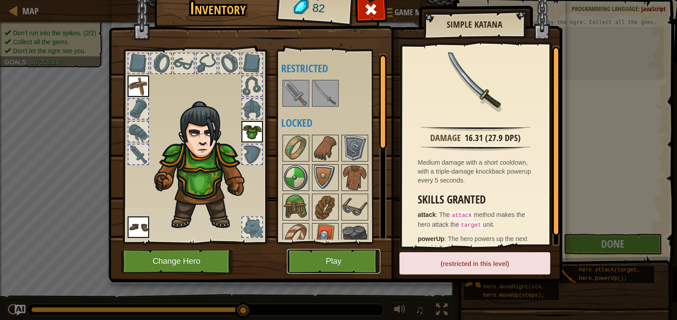
click at [335, 266] on button "Play" at bounding box center [333, 261] width 93 height 25
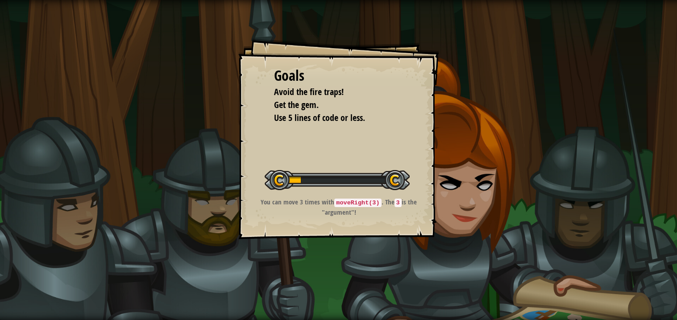
click at [340, 260] on div "Goals Avoid the fire traps! Get the gem. Use 5 lines of code or less. Start Lev…" at bounding box center [338, 160] width 677 height 320
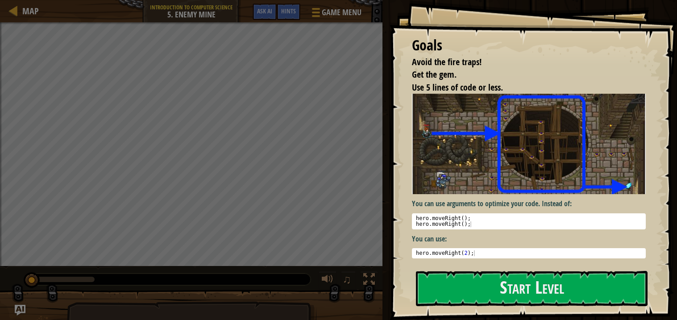
click at [442, 263] on div "Goals Avoid the fire traps! Get the gem. Use 5 lines of code or less. You can u…" at bounding box center [533, 160] width 287 height 320
click at [450, 296] on button "Start Level" at bounding box center [532, 288] width 232 height 35
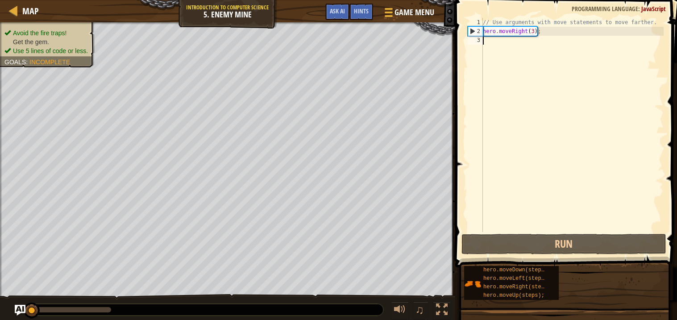
type textarea "hero.moveRight(3);"
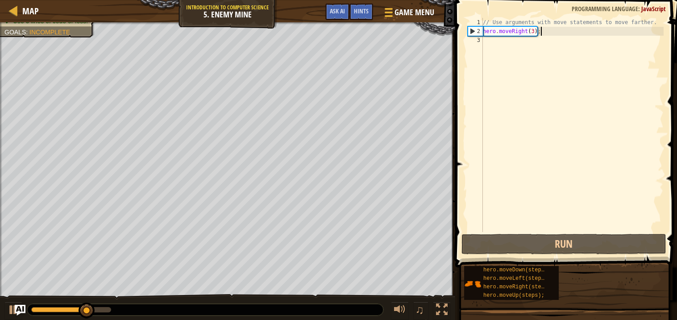
click at [503, 44] on div "// Use arguments with move statements to move farther. hero . moveRight ( 3 ) ;" at bounding box center [572, 134] width 183 height 232
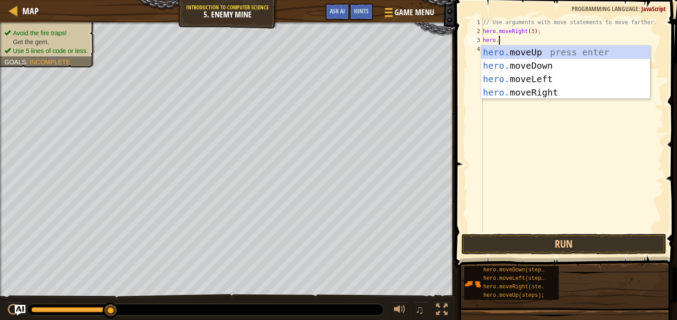
scroll to position [4, 1]
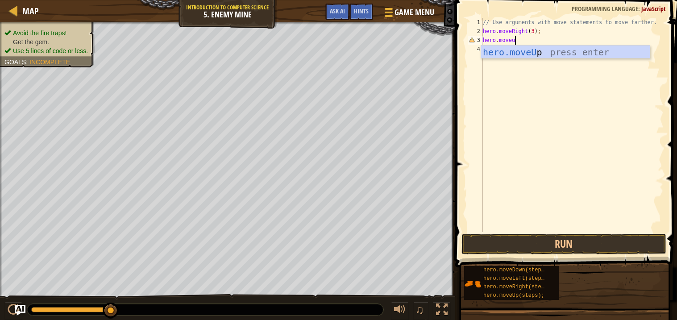
type textarea "hero.moveup"
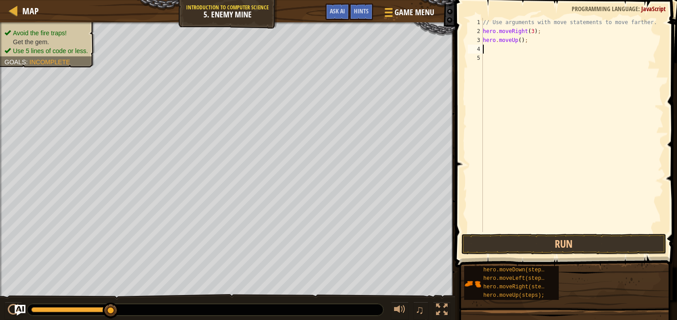
scroll to position [4, 0]
click at [537, 252] on button "Run" at bounding box center [563, 244] width 205 height 21
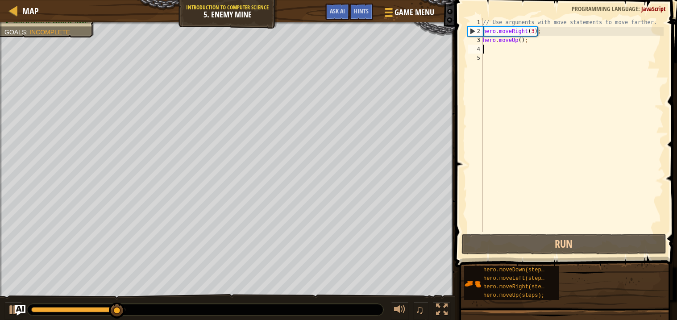
type textarea "h"
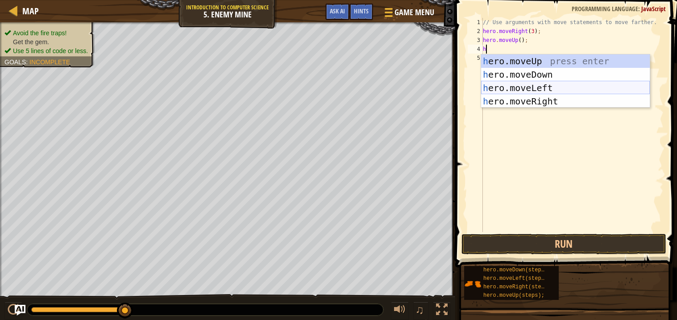
click at [507, 88] on div "h ero.moveUp press enter h ero.moveDown press enter h ero.moveLeft press enter …" at bounding box center [565, 94] width 169 height 80
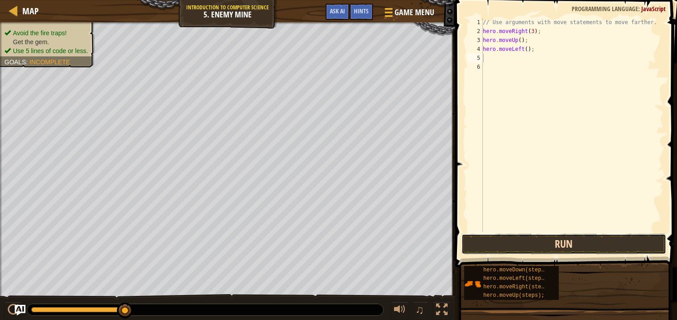
click at [508, 244] on button "Run" at bounding box center [563, 244] width 205 height 21
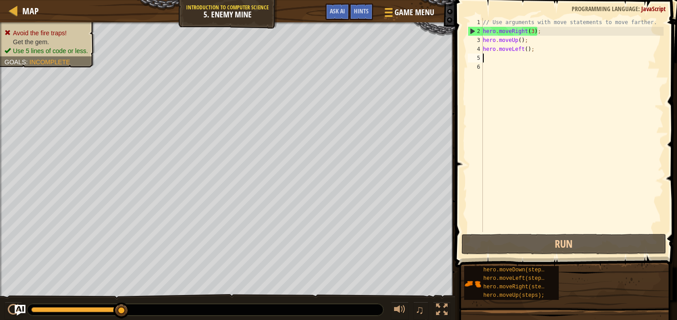
click at [515, 49] on div "// Use arguments with move statements to move farther. hero . moveRight ( 3 ) ;…" at bounding box center [572, 134] width 183 height 232
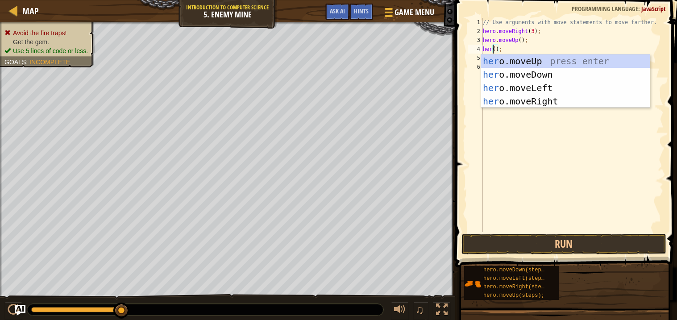
scroll to position [4, 1]
click at [525, 101] on div "hero .moveUp press enter hero .moveDown press enter hero .moveLeft press enter …" at bounding box center [565, 94] width 169 height 80
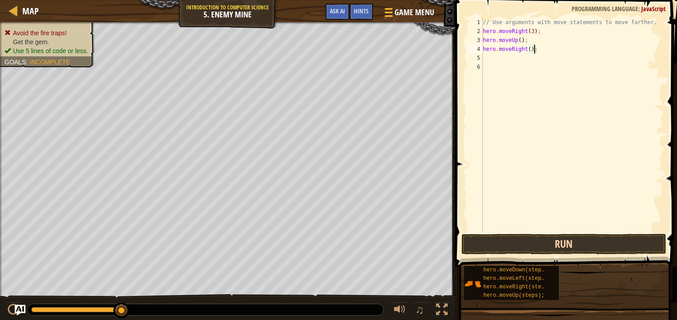
type textarea "hero.moveRight();"
click at [510, 240] on button "Run" at bounding box center [563, 244] width 205 height 21
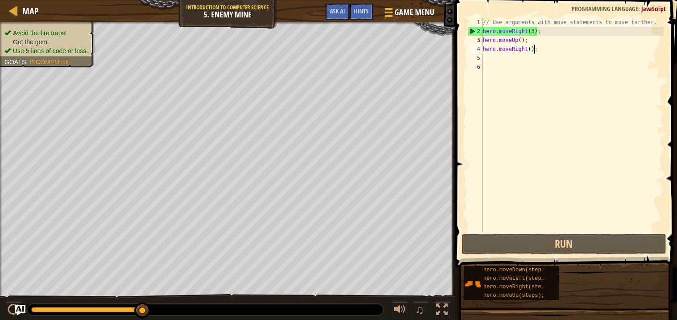
click at [494, 56] on div "// Use arguments with move statements to move farther. hero . moveRight ( 3 ) ;…" at bounding box center [572, 134] width 183 height 232
type textarea "h"
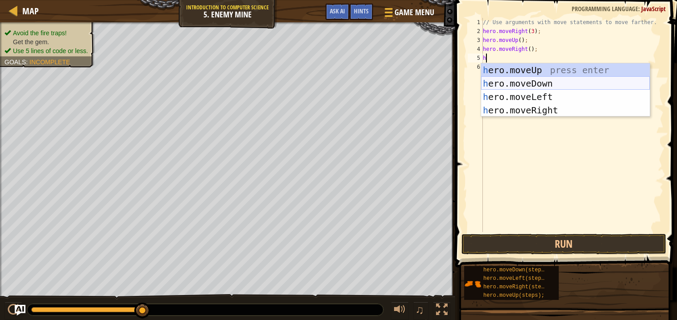
click at [529, 81] on div "h ero.moveUp press enter h ero.moveDown press enter h ero.moveLeft press enter …" at bounding box center [565, 103] width 169 height 80
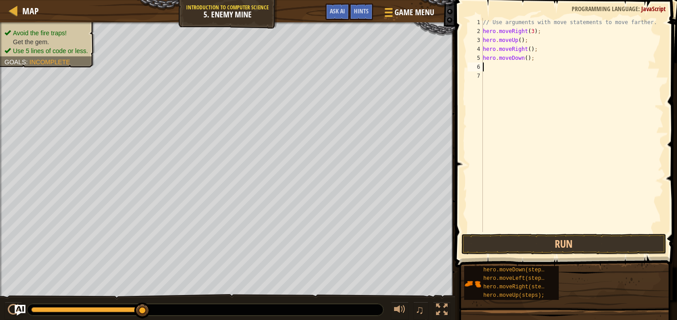
click at [527, 58] on div "// Use arguments with move statements to move farther. hero . moveRight ( 3 ) ;…" at bounding box center [572, 134] width 183 height 232
type textarea "hero.moveDown(3);"
click at [481, 251] on button "Run" at bounding box center [563, 244] width 205 height 21
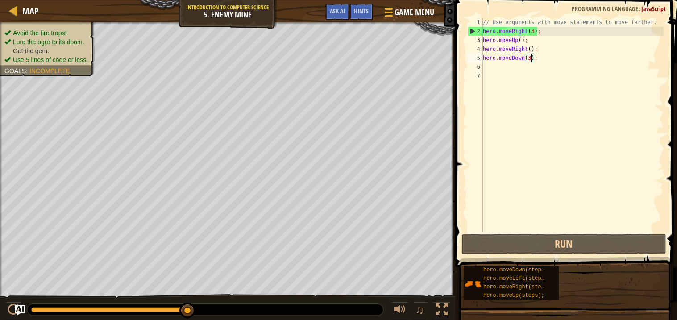
click at [496, 71] on div "// Use arguments with move statements to move farther. hero . moveRight ( 3 ) ;…" at bounding box center [572, 134] width 183 height 232
type textarea "h"
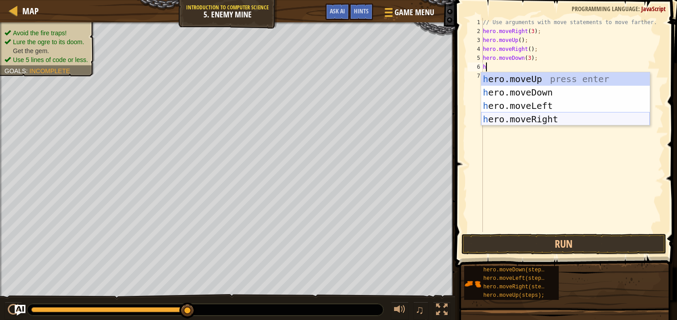
click at [525, 119] on div "h ero.moveUp press enter h ero.moveDown press enter h ero.moveLeft press enter …" at bounding box center [565, 112] width 169 height 80
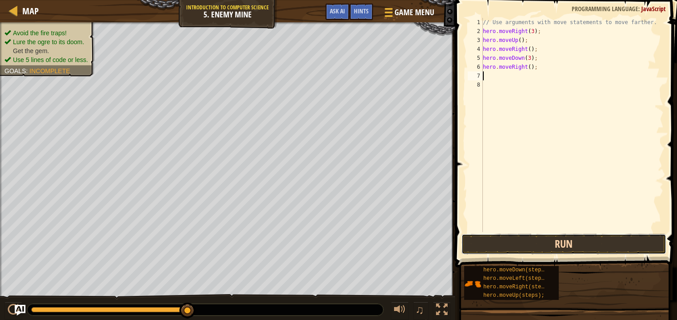
click at [510, 248] on button "Run" at bounding box center [563, 244] width 205 height 21
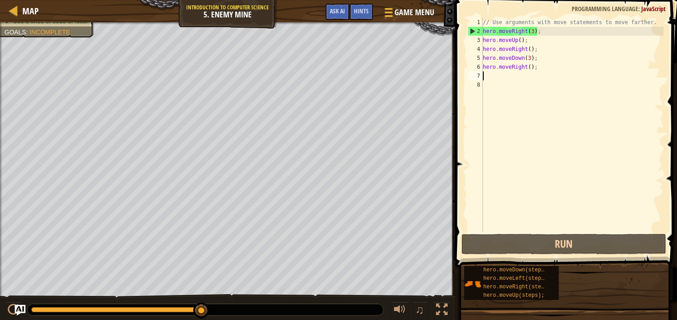
click at [532, 66] on div "// Use arguments with move statements to move farther. hero . moveRight ( 3 ) ;…" at bounding box center [572, 134] width 183 height 232
type textarea "hero.moveRight(2);"
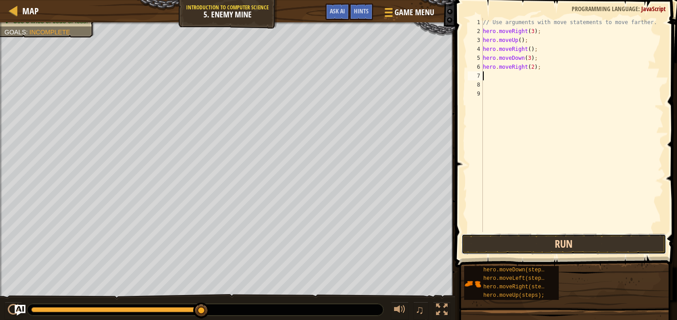
click at [559, 237] on button "Run" at bounding box center [563, 244] width 205 height 21
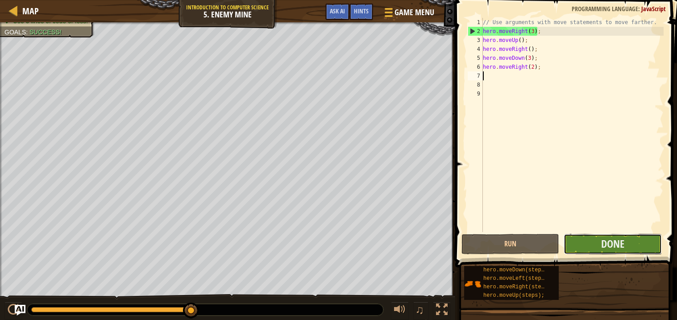
click at [588, 247] on button "Done" at bounding box center [613, 244] width 98 height 21
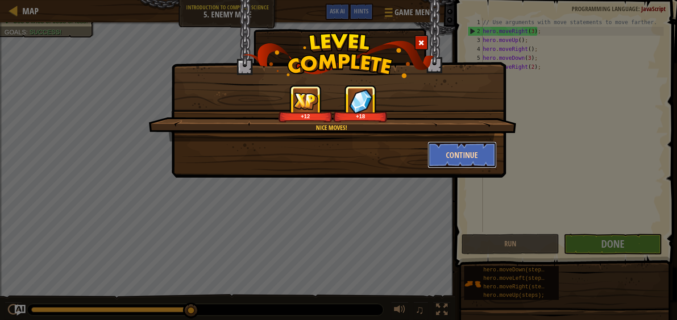
click at [441, 147] on button "Continue" at bounding box center [462, 154] width 69 height 27
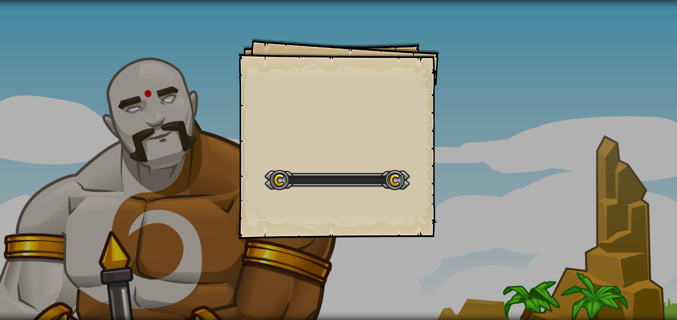
click at [440, 147] on div "Goals Start Level Error loading from server. Try refreshing the page. You'll ne…" at bounding box center [338, 160] width 677 height 320
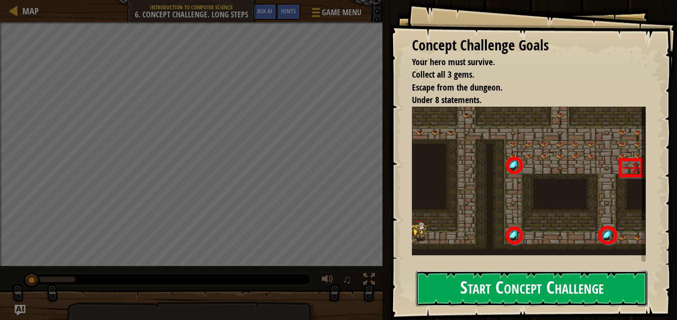
click at [506, 288] on button "Start Concept Challenge" at bounding box center [532, 288] width 232 height 35
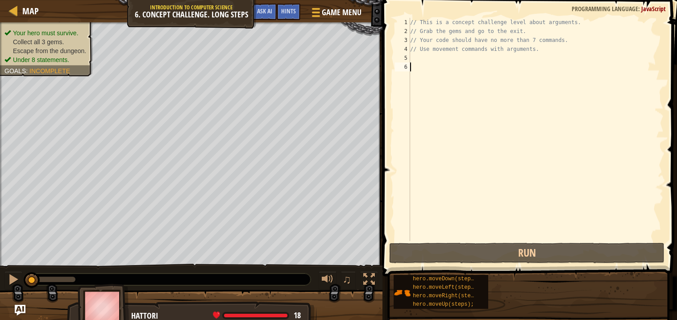
click at [500, 293] on div "hero.moveDown(steps); hero.moveLeft(steps); hero.moveRight(steps); hero.moveUp(…" at bounding box center [532, 291] width 278 height 35
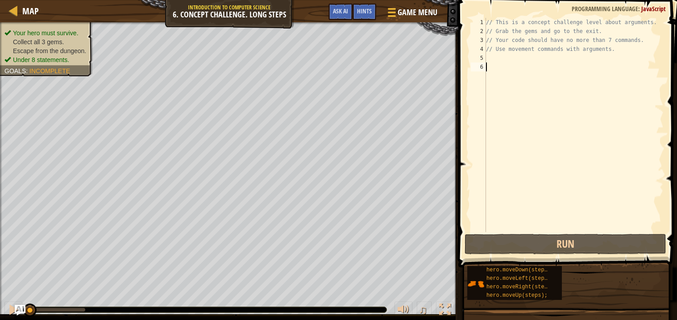
click at [500, 57] on div "// This is a concept challenge level about arguments. // Grab the gems and go t…" at bounding box center [573, 134] width 179 height 232
type textarea "h"
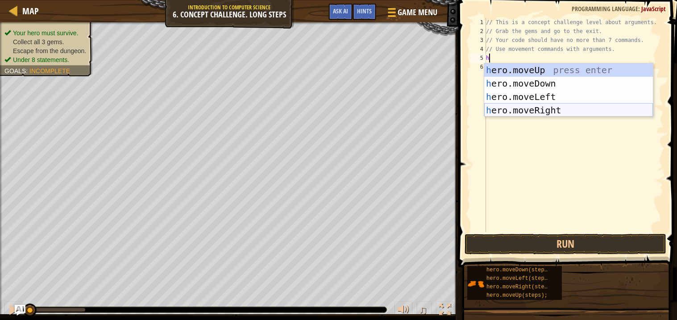
click at [551, 112] on div "h ero.moveUp press enter h ero.moveDown press enter h ero.moveLeft press enter …" at bounding box center [568, 103] width 169 height 80
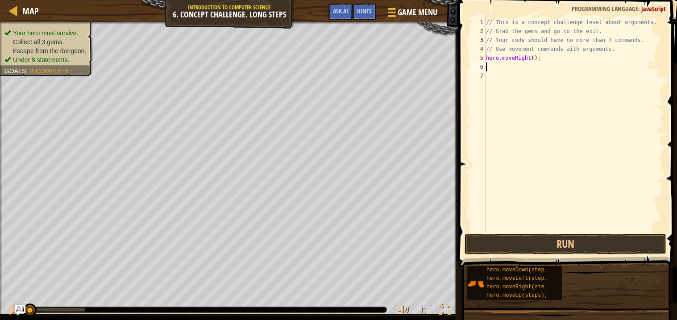
type textarea "h"
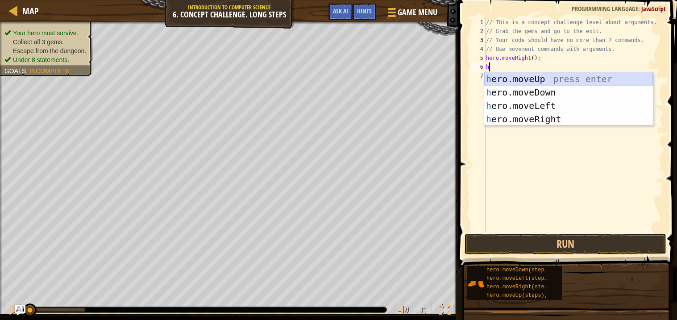
click at [508, 79] on div "h ero.moveUp press enter h ero.moveDown press enter h ero.moveLeft press enter …" at bounding box center [568, 112] width 169 height 80
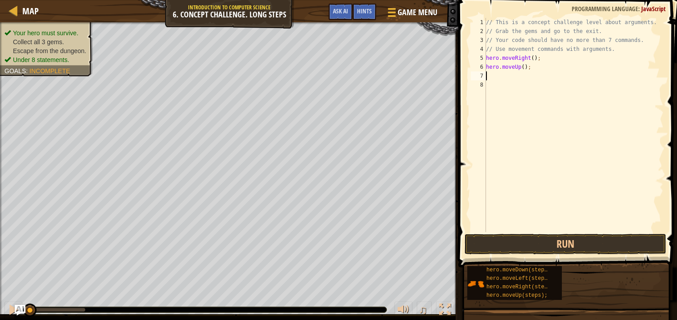
click at [524, 69] on div "// This is a concept challenge level about arguments. // Grab the gems and go t…" at bounding box center [573, 134] width 179 height 232
type textarea "hero.moveUp(4);"
click at [493, 75] on div "// This is a concept challenge level about arguments. // Grab the gems and go t…" at bounding box center [573, 134] width 179 height 232
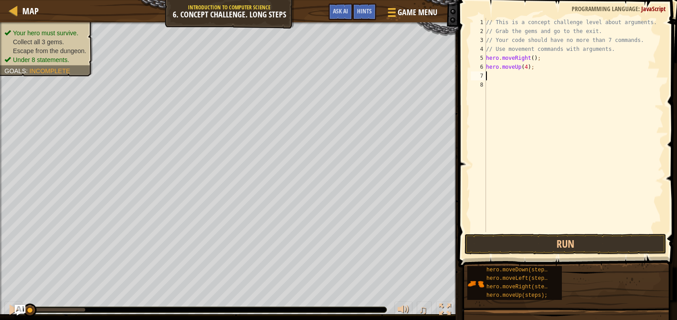
type textarea "h"
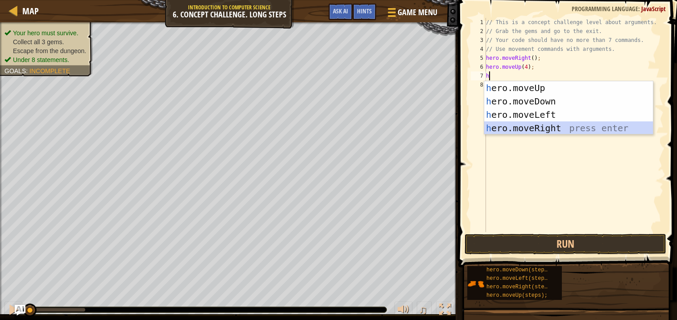
click at [517, 131] on div "h ero.moveUp press enter h ero.moveDown press enter h ero.moveLeft press enter …" at bounding box center [568, 121] width 169 height 80
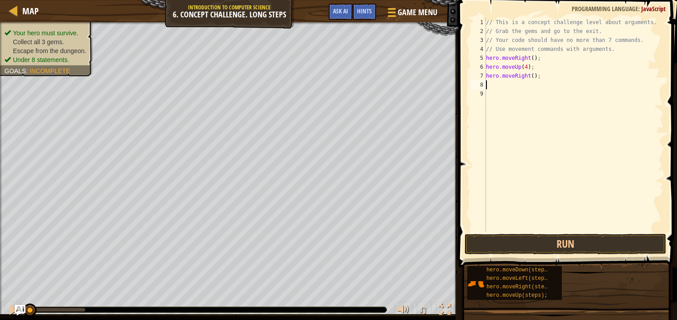
click at [534, 76] on div "// This is a concept challenge level about arguments. // Grab the gems and go t…" at bounding box center [573, 134] width 179 height 232
type textarea "hero.moveRight(2);"
click at [493, 83] on div "// This is a concept challenge level about arguments. // Grab the gems and go t…" at bounding box center [573, 134] width 179 height 232
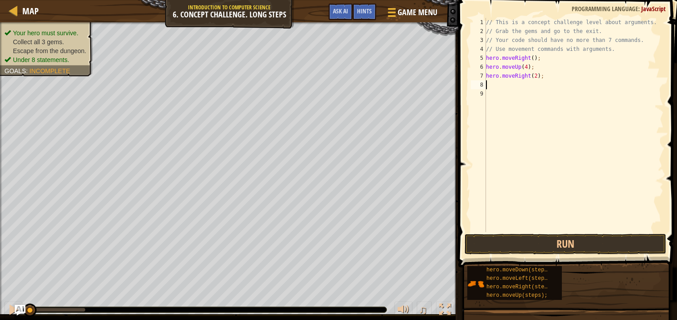
type textarea "h"
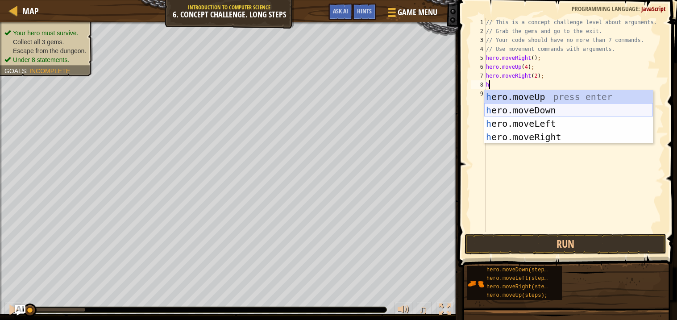
click at [523, 110] on div "h ero.moveUp press enter h ero.moveDown press enter h ero.moveLeft press enter …" at bounding box center [568, 130] width 169 height 80
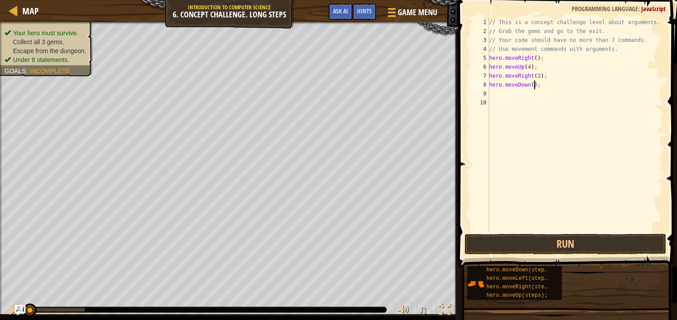
click at [535, 87] on div "// This is a concept challenge level about arguments. // Grab the gems and go t…" at bounding box center [575, 134] width 177 height 232
type textarea "hero.moveDown(4);"
click at [498, 92] on div "// This is a concept challenge level about arguments. // Grab the gems and go t…" at bounding box center [575, 134] width 177 height 232
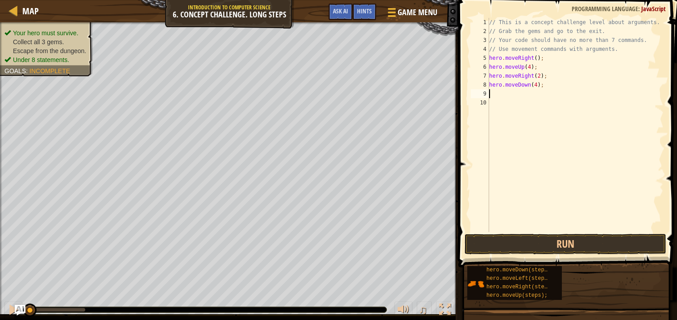
type textarea "l"
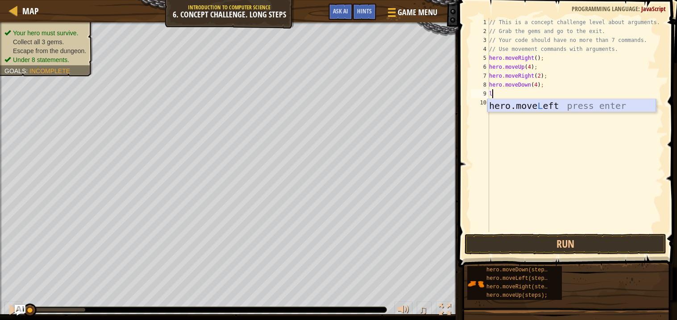
click at [504, 107] on div "hero.move L eft press enter" at bounding box center [571, 119] width 169 height 40
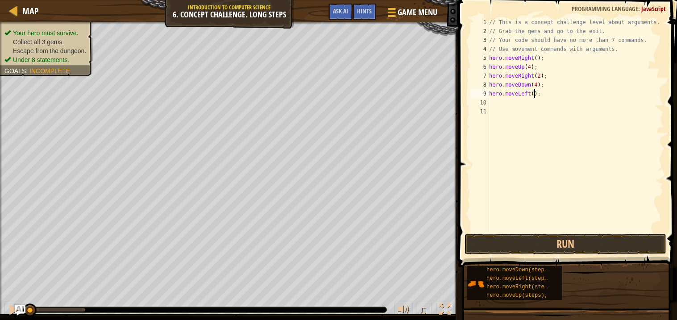
click at [535, 94] on div "// This is a concept challenge level about arguments. // Grab the gems and go t…" at bounding box center [575, 134] width 177 height 232
type textarea "hero.moveLeft(1);"
click at [499, 107] on div "// This is a concept challenge level about arguments. // Grab the gems and go t…" at bounding box center [575, 134] width 177 height 232
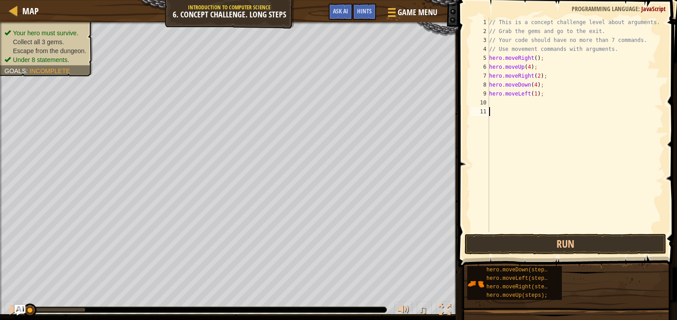
click at [490, 100] on div "// This is a concept challenge level about arguments. // Grab the gems and go t…" at bounding box center [575, 134] width 177 height 232
type textarea "u"
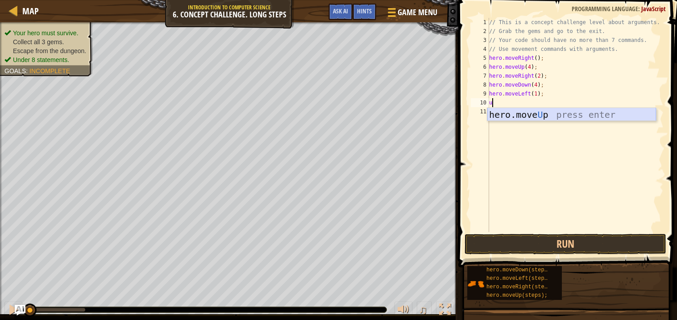
click at [535, 117] on div "hero.move U p press enter" at bounding box center [571, 128] width 169 height 40
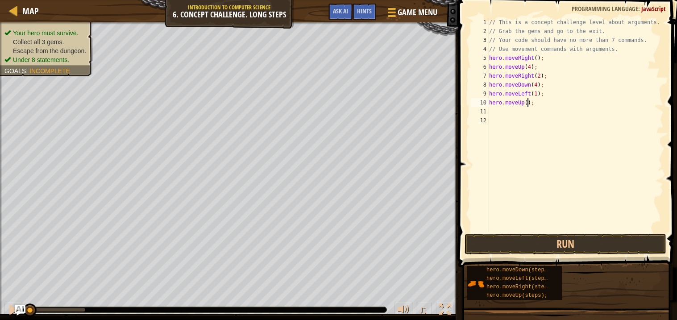
click at [527, 101] on div "// This is a concept challenge level about arguments. // Grab the gems and go t…" at bounding box center [575, 134] width 177 height 232
type textarea "hero.moveUp(3);"
click at [600, 249] on button "Run" at bounding box center [566, 244] width 202 height 21
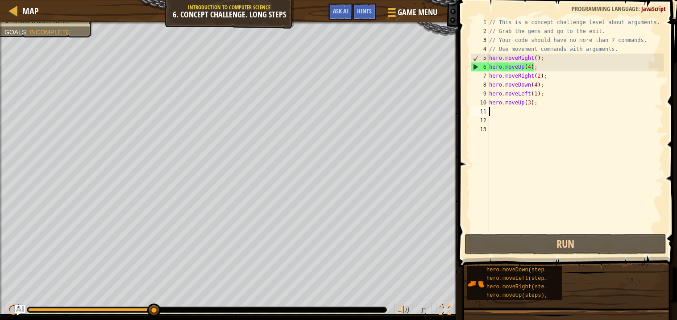
click at [530, 67] on div "// This is a concept challenge level about arguments. // Grab the gems and go t…" at bounding box center [575, 134] width 177 height 232
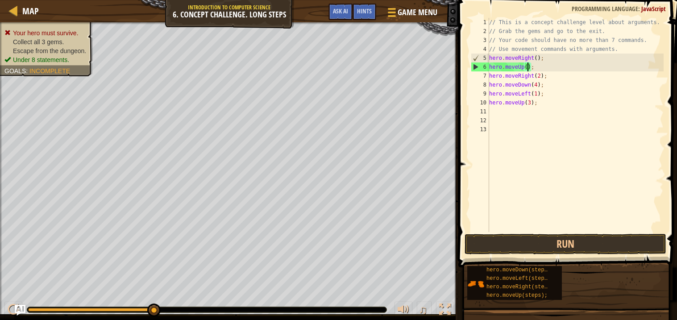
type textarea "hero.moveUp(3);"
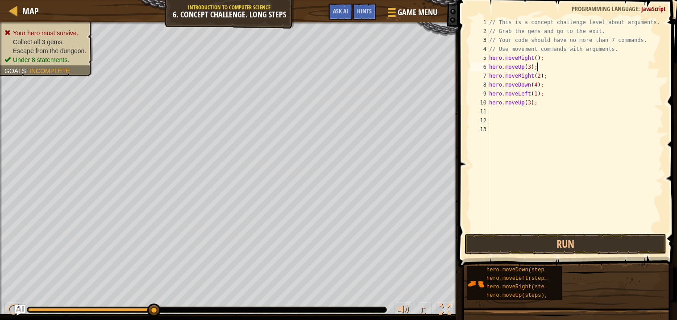
click at [536, 232] on span at bounding box center [569, 121] width 226 height 294
click at [537, 238] on button "Run" at bounding box center [566, 244] width 202 height 21
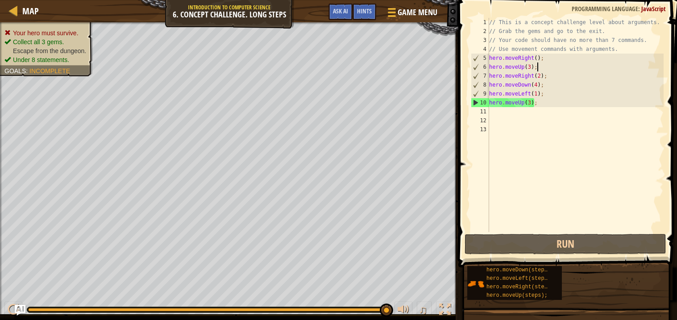
click at [532, 104] on div "// This is a concept challenge level about arguments. // Grab the gems and go t…" at bounding box center [575, 134] width 177 height 232
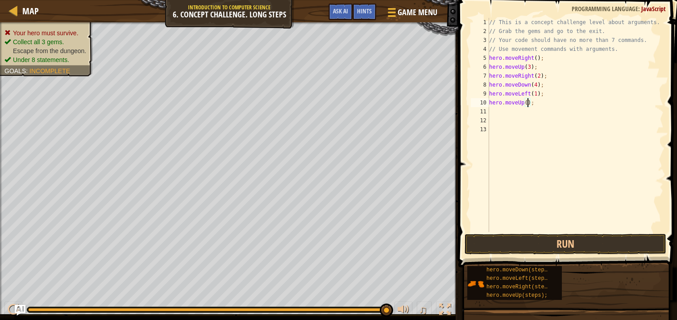
scroll to position [4, 3]
click at [537, 86] on div "// This is a concept challenge level about arguments. // Grab the gems and go t…" at bounding box center [575, 134] width 177 height 232
type textarea "hero.moveDown(3);"
click at [489, 249] on button "Run" at bounding box center [566, 244] width 202 height 21
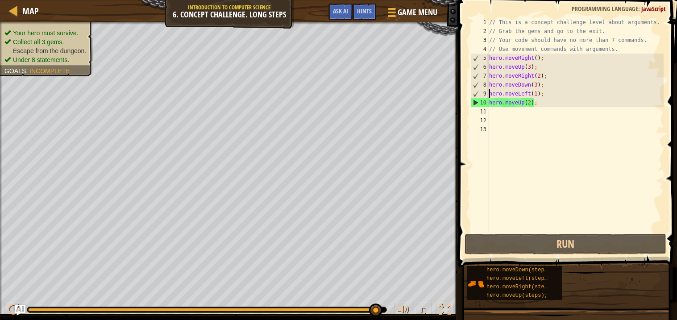
type textarea "hero.moveDown(3);"
click at [495, 114] on div "// This is a concept challenge level about arguments. // Grab the gems and go t…" at bounding box center [575, 134] width 177 height 232
click at [532, 100] on div "// This is a concept challenge level about arguments. // Grab the gems and go t…" at bounding box center [575, 134] width 177 height 232
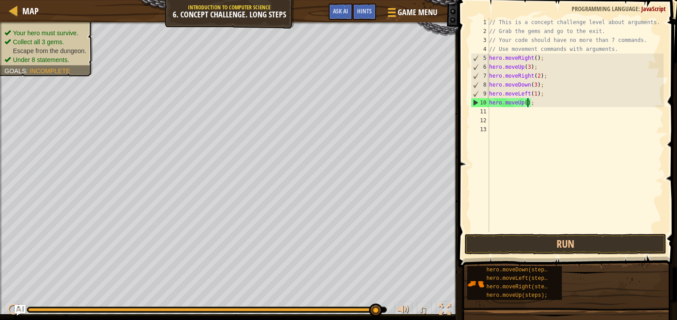
type textarea "hero.moveUp(3);"
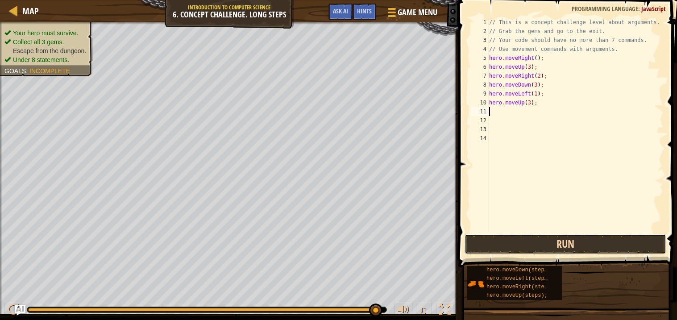
click at [530, 243] on button "Run" at bounding box center [566, 244] width 202 height 21
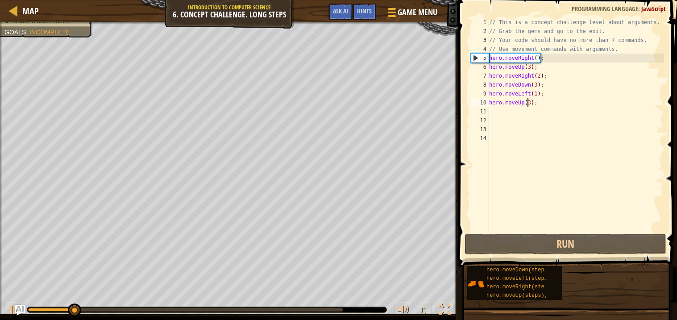
click at [529, 100] on div "// This is a concept challenge level about arguments. // Grab the gems and go t…" at bounding box center [575, 134] width 177 height 232
click at [530, 101] on div "// This is a concept challenge level about arguments. // Grab the gems and go t…" at bounding box center [575, 134] width 177 height 232
type textarea "hero.moveUp(2);"
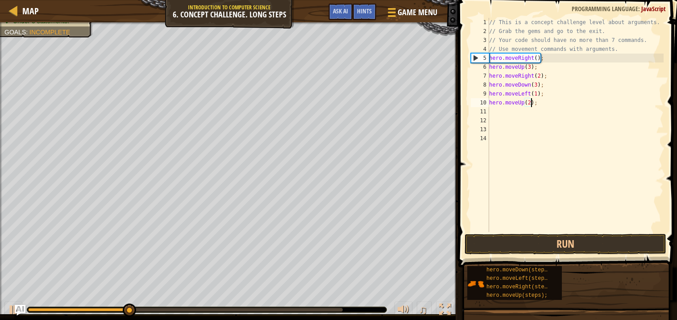
scroll to position [4, 3]
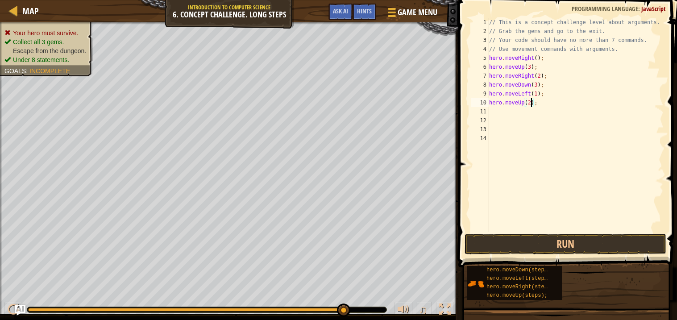
click at [540, 204] on div "// This is a concept challenge level about arguments. // Grab the gems and go t…" at bounding box center [575, 134] width 177 height 232
click at [534, 228] on div "// This is a concept challenge level about arguments. // Grab the gems and go t…" at bounding box center [575, 134] width 177 height 232
click at [534, 240] on button "Run" at bounding box center [566, 244] width 202 height 21
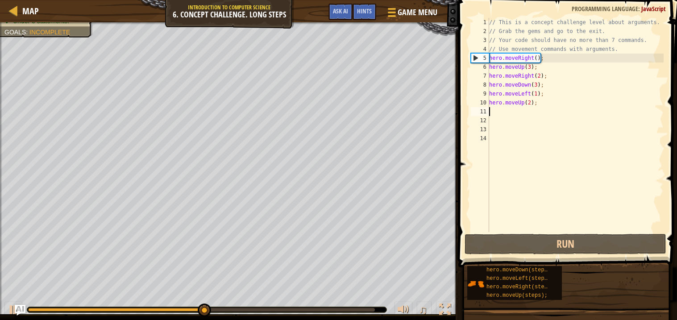
click at [490, 111] on div "// This is a concept challenge level about arguments. // Grab the gems and go t…" at bounding box center [575, 134] width 177 height 232
type textarea "h"
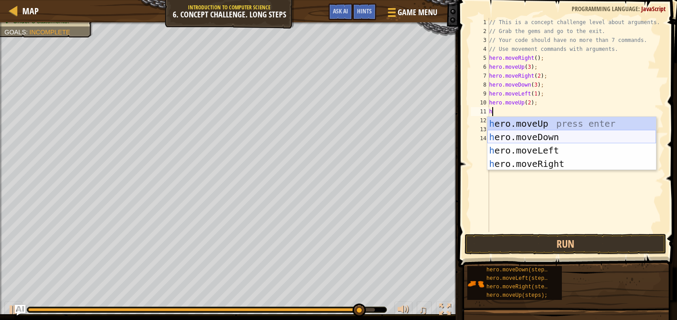
click at [511, 136] on div "h ero.moveUp press enter h ero.moveDown press enter h ero.moveLeft press enter …" at bounding box center [571, 157] width 169 height 80
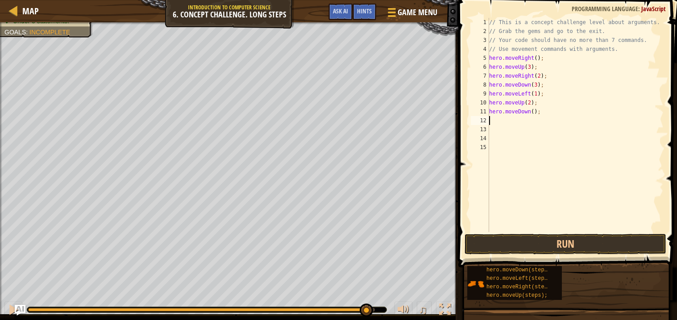
click at [535, 114] on div "// This is a concept challenge level about arguments. // Grab the gems and go t…" at bounding box center [575, 134] width 177 height 232
type textarea "hero.moveDown(2);"
click at [497, 123] on div "// This is a concept challenge level about arguments. // Grab the gems and go t…" at bounding box center [575, 134] width 177 height 232
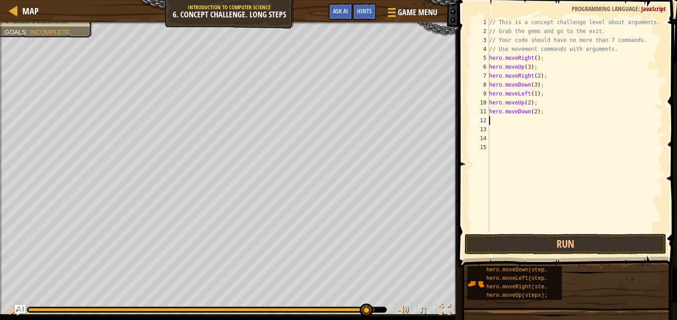
type textarea "r"
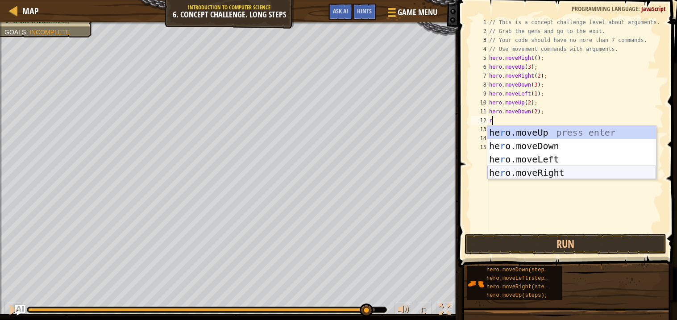
click at [551, 173] on div "he r o.moveUp press enter he r o.moveDown press enter he r o.moveLeft press ent…" at bounding box center [571, 166] width 169 height 80
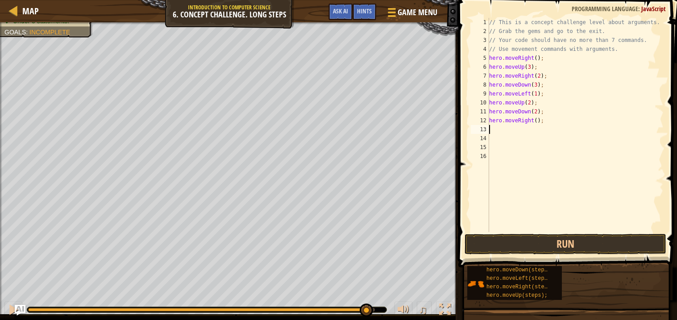
type textarea "u"
click at [507, 139] on div "hero.move U p press enter" at bounding box center [571, 155] width 169 height 40
click at [528, 130] on div "// This is a concept challenge level about arguments. // Grab the gems and go t…" at bounding box center [575, 134] width 177 height 232
type textarea "hero.moveUp(3);"
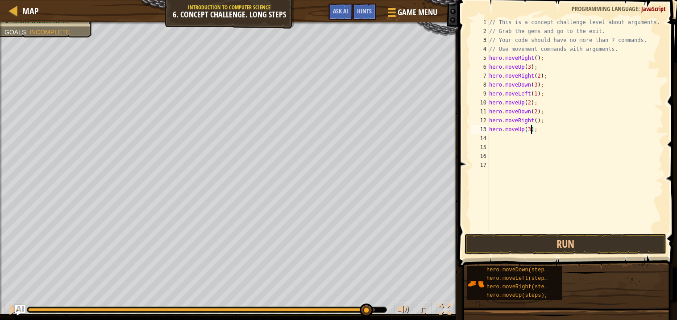
click at [497, 136] on div "// This is a concept challenge level about arguments. // Grab the gems and go t…" at bounding box center [575, 134] width 177 height 232
type textarea "r"
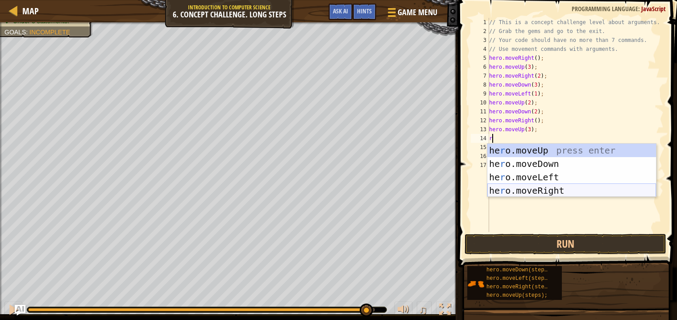
click at [547, 191] on div "he r o.moveUp press enter he r o.moveDown press enter he r o.moveLeft press ent…" at bounding box center [571, 184] width 169 height 80
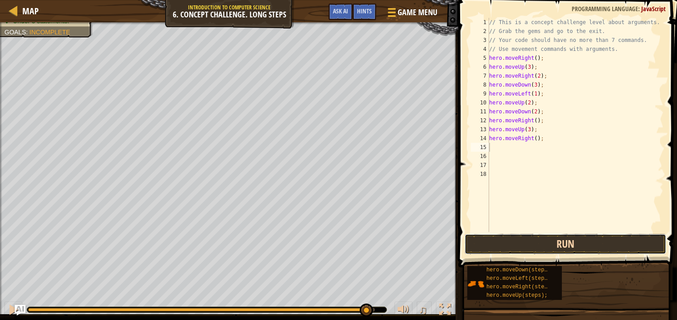
click at [530, 237] on button "Run" at bounding box center [566, 244] width 202 height 21
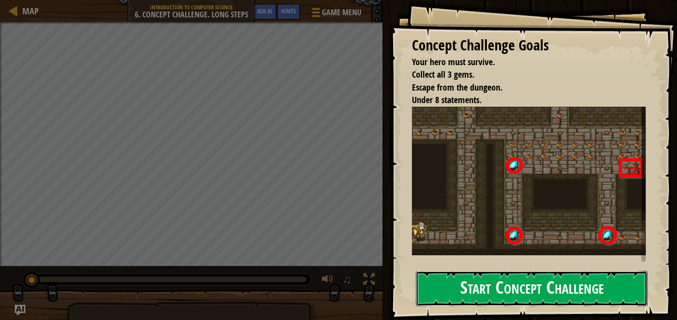
click at [461, 286] on button "Start Concept Challenge" at bounding box center [532, 288] width 232 height 35
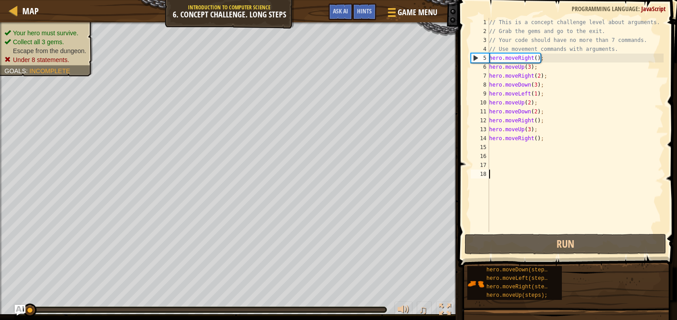
click at [518, 61] on div "// This is a concept challenge level about arguments. // Grab the gems and go t…" at bounding box center [575, 134] width 176 height 232
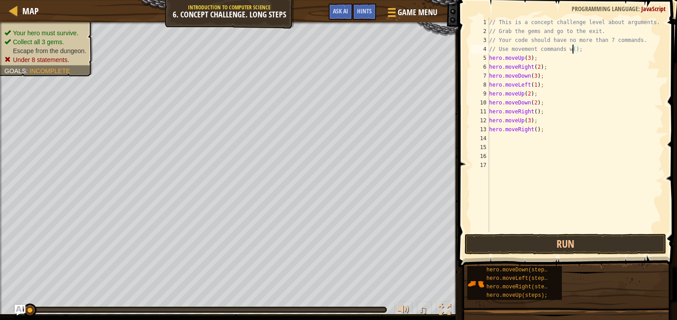
type textarea "// Use movement comman();"
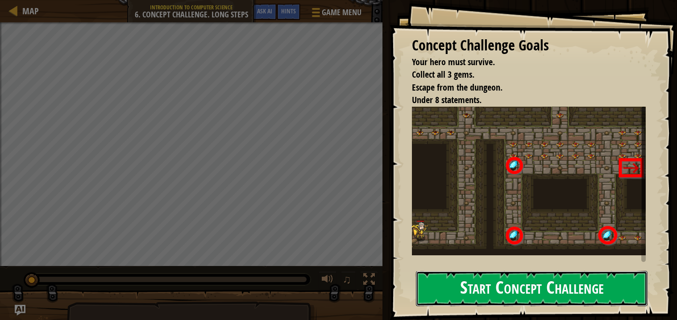
click at [455, 297] on button "Start Concept Challenge" at bounding box center [532, 288] width 232 height 35
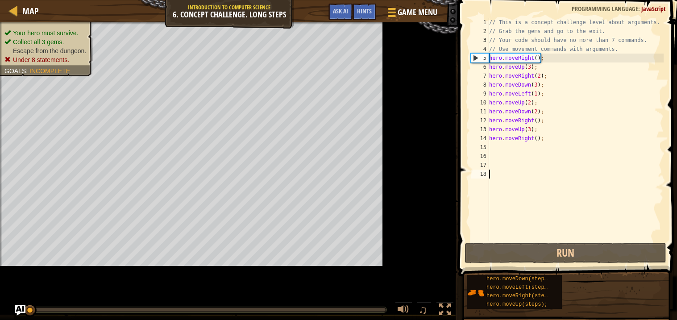
click at [473, 145] on div "15" at bounding box center [480, 147] width 18 height 9
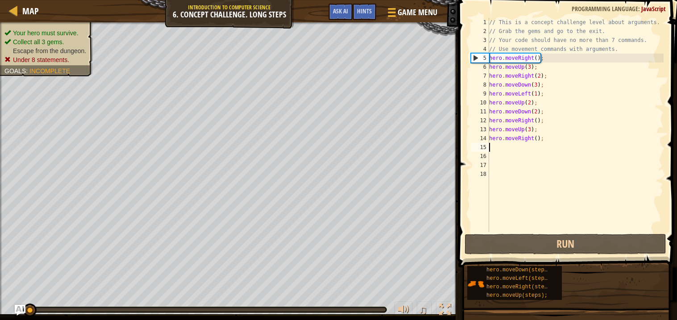
click at [557, 137] on div "// This is a concept challenge level about arguments. // Grab the gems and go t…" at bounding box center [575, 134] width 176 height 232
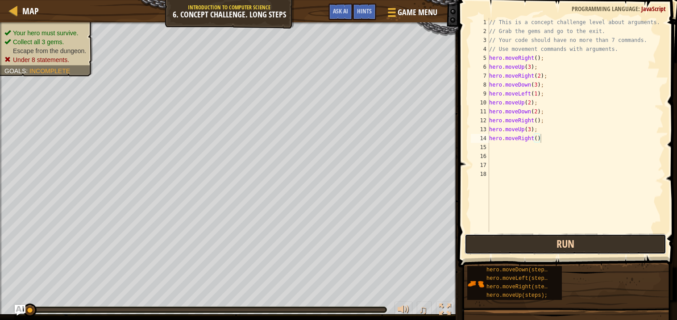
click at [501, 251] on button "Run" at bounding box center [566, 244] width 202 height 21
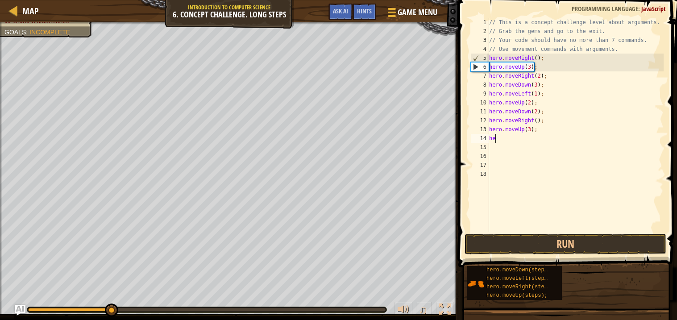
type textarea "h"
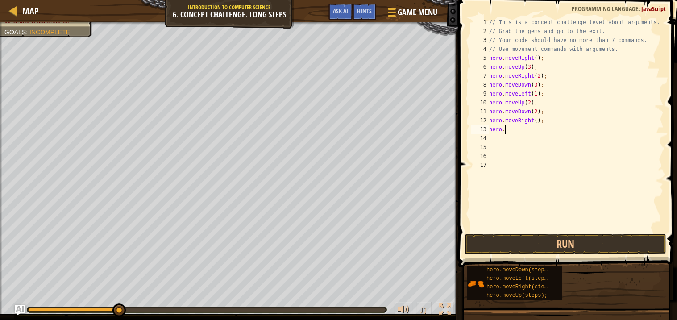
type textarea "h"
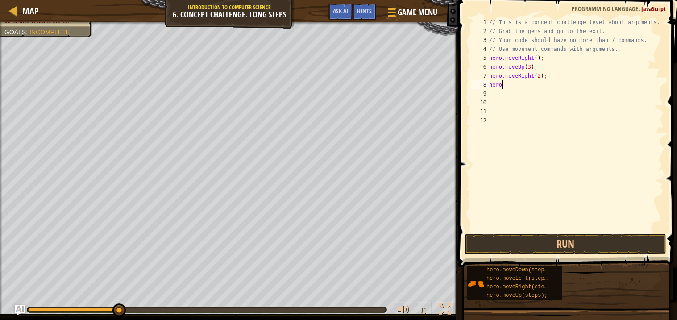
type textarea "h"
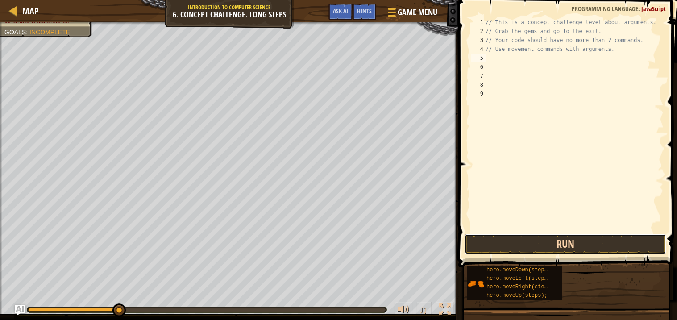
click at [503, 243] on button "Run" at bounding box center [566, 244] width 202 height 21
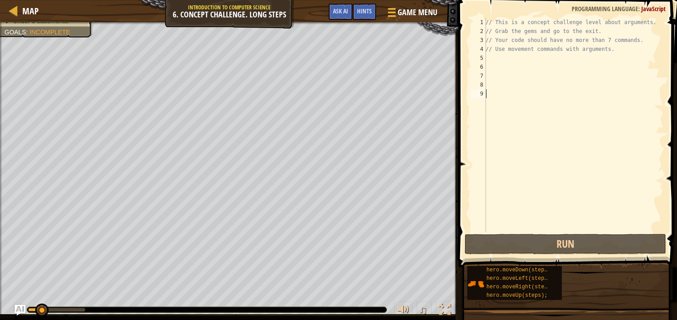
click at [519, 204] on div "// This is a concept challenge level about arguments. // Grab the gems and go t…" at bounding box center [574, 134] width 180 height 232
click at [505, 56] on div "// This is a concept challenge level about arguments. // Grab the gems and go t…" at bounding box center [574, 134] width 180 height 232
type textarea "h"
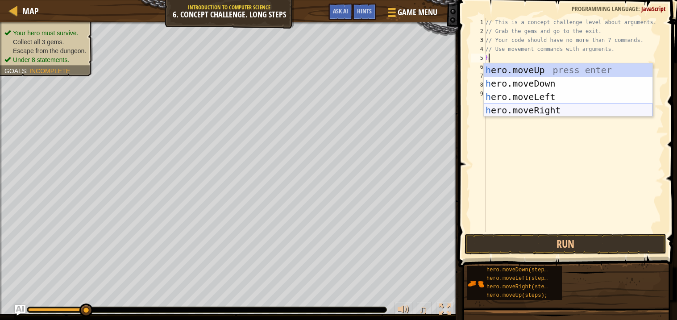
click at [534, 108] on div "h ero.moveUp press enter h ero.moveDown press enter h ero.moveLeft press enter …" at bounding box center [568, 103] width 169 height 80
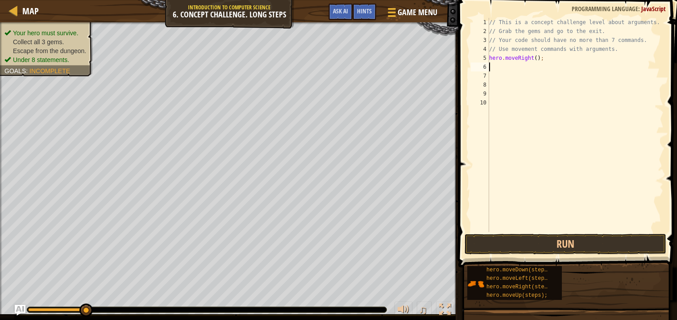
type textarea "h"
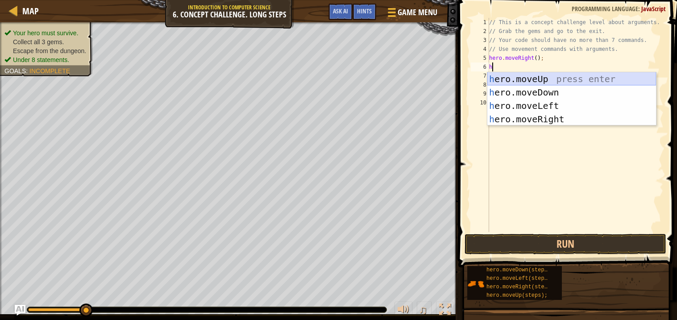
click at [545, 81] on div "h ero.moveUp press enter h ero.moveDown press enter h ero.moveLeft press enter …" at bounding box center [571, 112] width 169 height 80
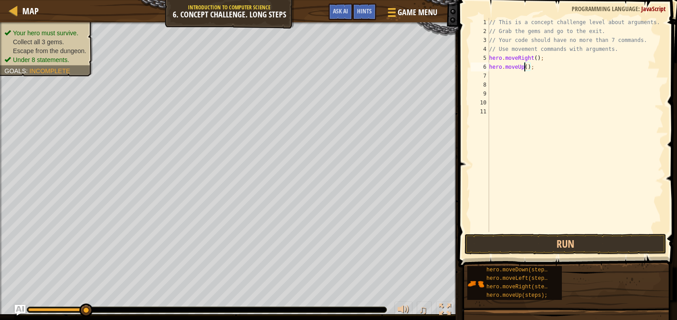
click at [526, 71] on div "// This is a concept challenge level about arguments. // Grab the gems and go t…" at bounding box center [575, 134] width 177 height 232
click at [528, 69] on div "// This is a concept challenge level about arguments. // Grab the gems and go t…" at bounding box center [575, 134] width 177 height 232
type textarea "hero.moveUp(3);"
click at [519, 77] on div "// This is a concept challenge level about arguments. // Grab the gems and go t…" at bounding box center [575, 134] width 177 height 232
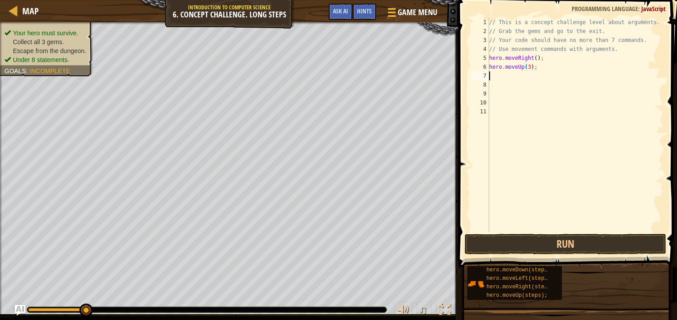
scroll to position [4, 0]
type textarea "h"
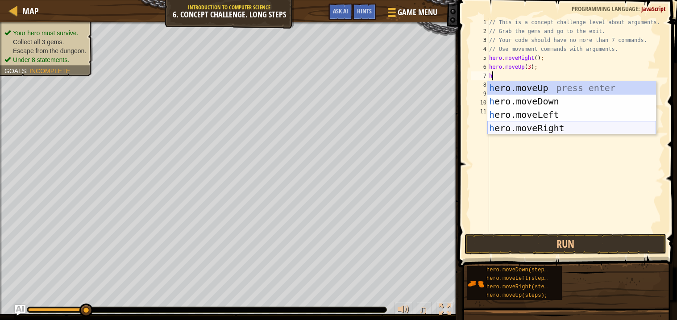
click at [545, 127] on div "h ero.moveUp press enter h ero.moveDown press enter h ero.moveLeft press enter …" at bounding box center [571, 121] width 169 height 80
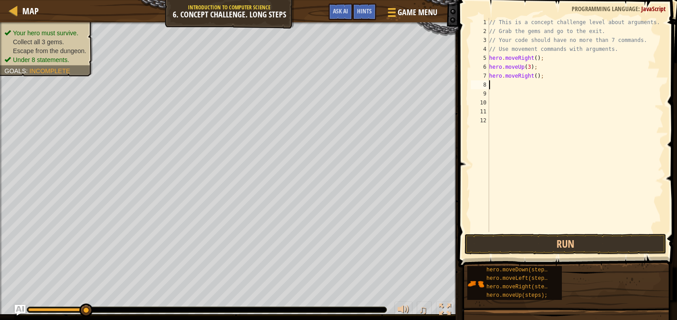
click at [537, 77] on div "// This is a concept challenge level about arguments. // Grab the gems and go t…" at bounding box center [575, 134] width 177 height 232
type textarea "hero.moveRight(2);"
click at [496, 88] on div "// This is a concept challenge level about arguments. // Grab the gems and go t…" at bounding box center [575, 134] width 177 height 232
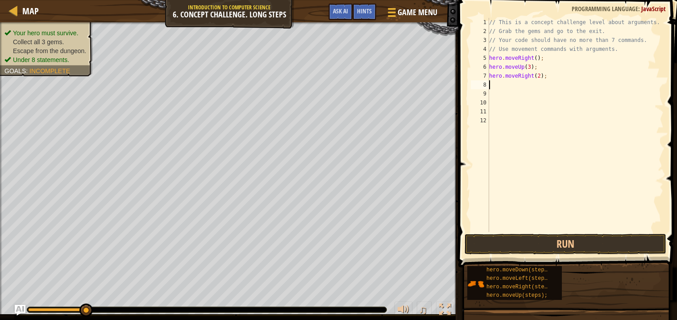
type textarea "h"
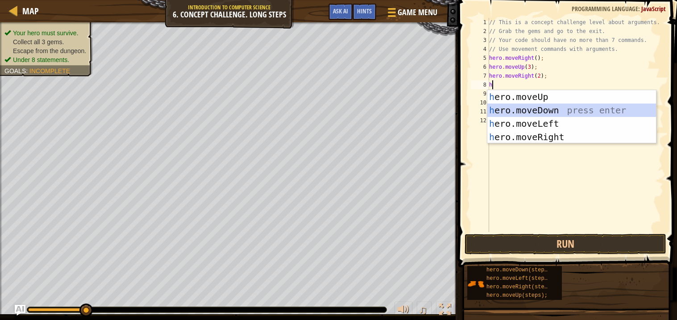
click at [507, 109] on div "h ero.moveUp press enter h ero.moveDown press enter h ero.moveLeft press enter …" at bounding box center [571, 130] width 169 height 80
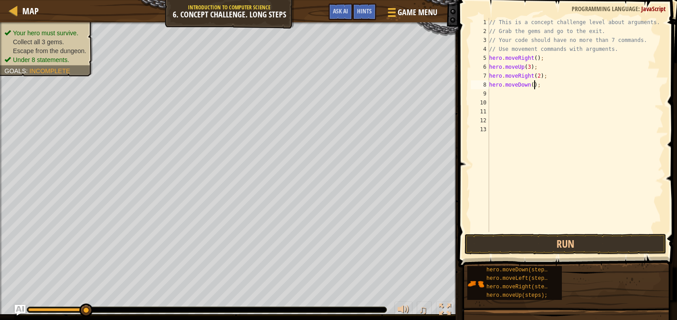
click at [535, 87] on div "// This is a concept challenge level about arguments. // Grab the gems and go t…" at bounding box center [575, 134] width 177 height 232
type textarea "hero.moveDown(3);"
click at [504, 98] on div "// This is a concept challenge level about arguments. // Grab the gems and go t…" at bounding box center [575, 134] width 177 height 232
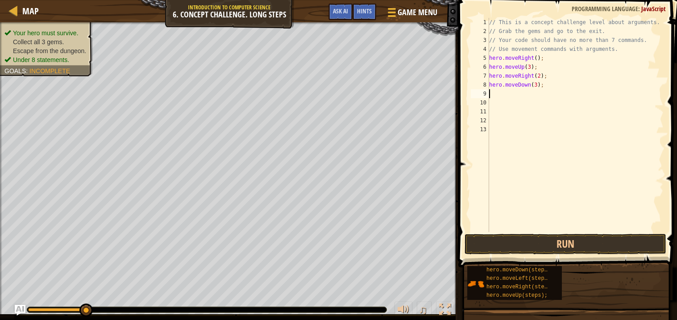
click at [504, 94] on div "// This is a concept challenge level about arguments. // Grab the gems and go t…" at bounding box center [575, 134] width 177 height 232
type textarea "h"
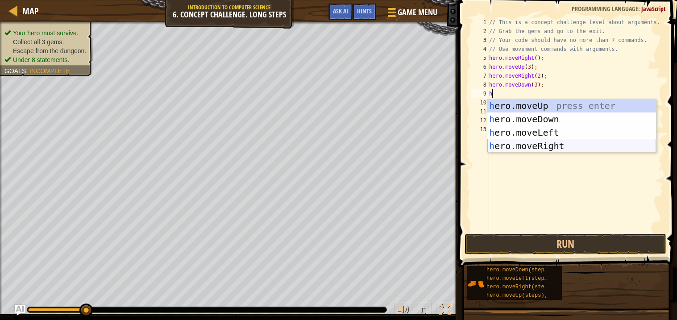
click at [555, 145] on div "h ero.moveUp press enter h ero.moveDown press enter h ero.moveLeft press enter …" at bounding box center [571, 139] width 169 height 80
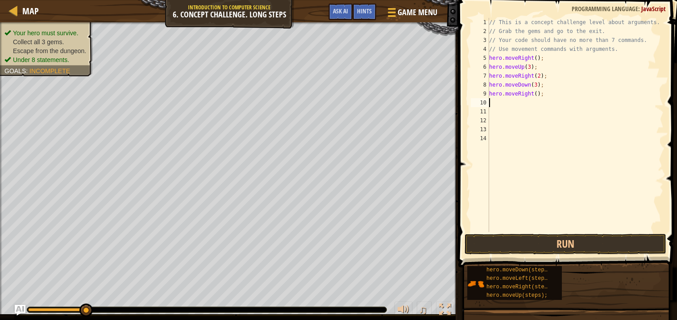
click at [543, 98] on div "// This is a concept challenge level about arguments. // Grab the gems and go t…" at bounding box center [575, 134] width 177 height 232
click at [539, 96] on div "// This is a concept challenge level about arguments. // Grab the gems and go t…" at bounding box center [575, 134] width 177 height 232
click at [537, 97] on div "// This is a concept challenge level about arguments. // Grab the gems and go t…" at bounding box center [575, 134] width 177 height 232
click at [510, 242] on button "Run" at bounding box center [566, 244] width 202 height 21
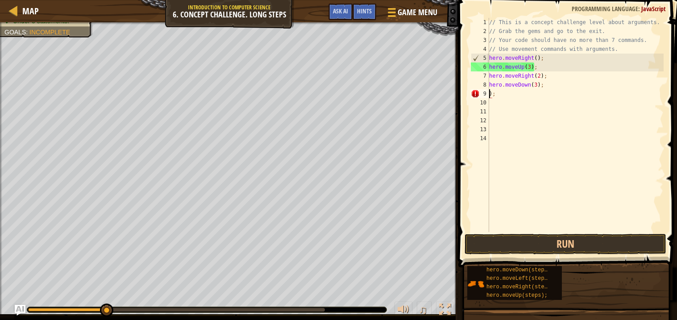
click at [495, 97] on div "// This is a concept challenge level about arguments. // Grab the gems and go t…" at bounding box center [575, 134] width 177 height 232
type textarea ")"
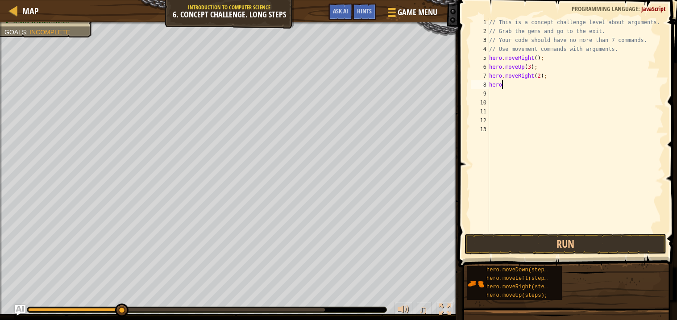
type textarea "h"
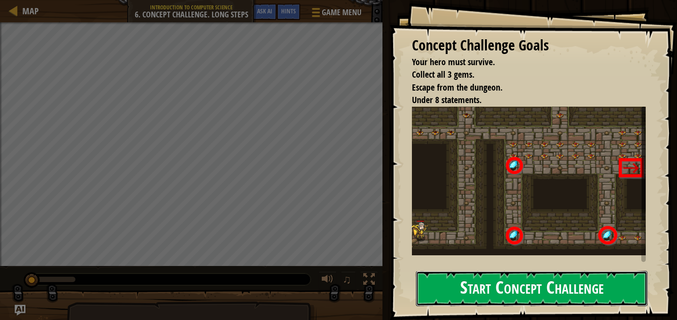
click at [476, 288] on button "Start Concept Challenge" at bounding box center [532, 288] width 232 height 35
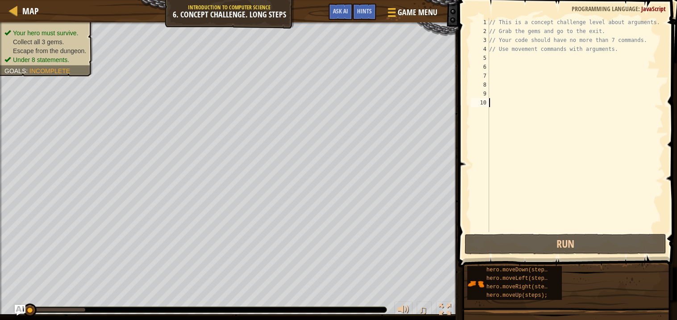
click at [495, 55] on div "// This is a concept challenge level about arguments. // Grab the gems and go t…" at bounding box center [575, 134] width 176 height 232
type textarea "r"
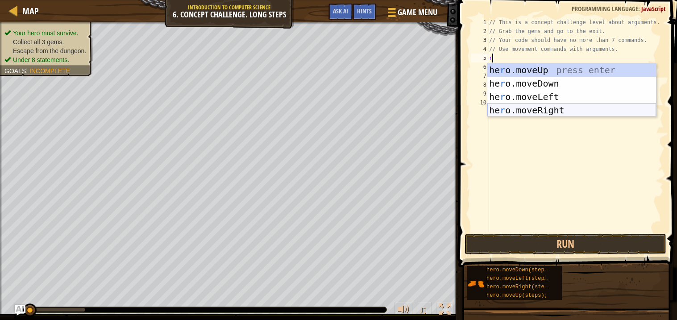
click at [515, 111] on div "he r o.moveUp press enter he r o.moveDown press enter he r o.moveLeft press ent…" at bounding box center [571, 103] width 169 height 80
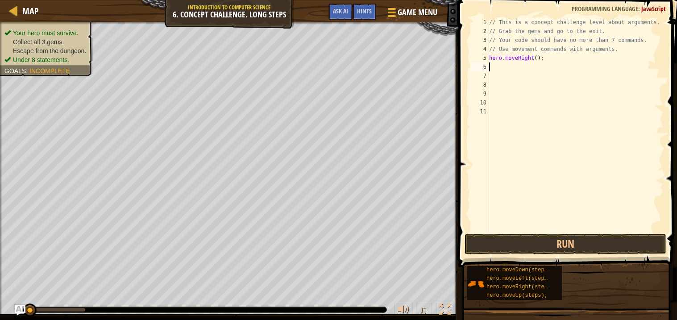
type textarea "u"
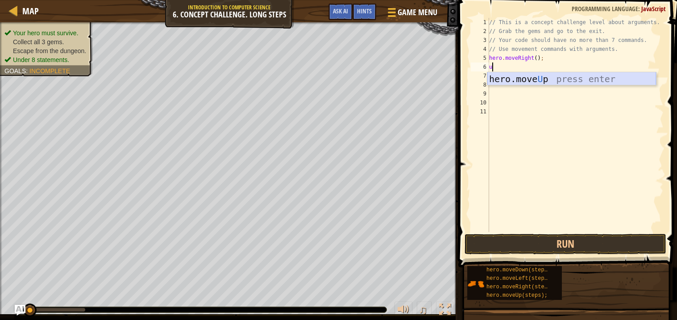
click at [527, 79] on div "hero.move U p press enter" at bounding box center [571, 92] width 169 height 40
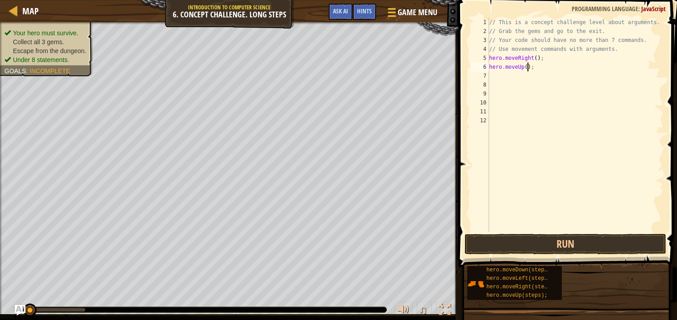
click at [528, 68] on div "// This is a concept challenge level about arguments. // Grab the gems and go t…" at bounding box center [575, 134] width 176 height 232
click at [622, 52] on div "// This is a concept challenge level about arguments. // Grab the gems and go t…" at bounding box center [575, 134] width 176 height 232
type textarea "/"
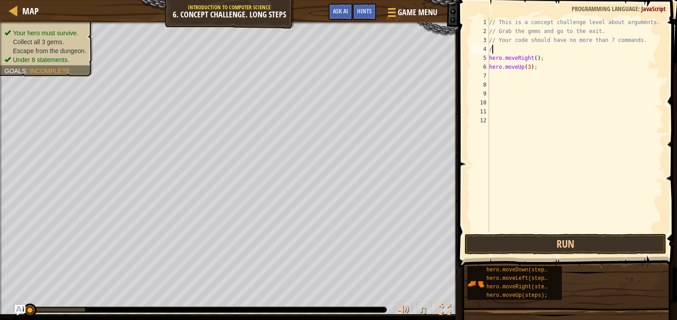
scroll to position [4, 0]
type textarea "/"
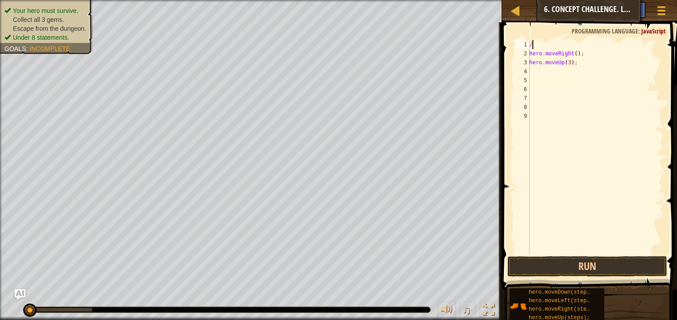
type textarea "/"
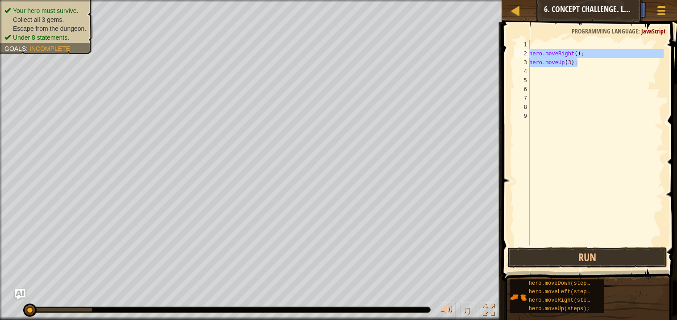
drag, startPoint x: 581, startPoint y: 63, endPoint x: 510, endPoint y: 53, distance: 71.3
click at [510, 53] on div "1 2 3 4 5 6 7 8 9 hero . moveRight ( ) ; hero . moveUp ( 3 ) ; הההההההההההההההה…" at bounding box center [588, 169] width 178 height 285
type textarea "hero.moveRight(); hero.moveUp(3);"
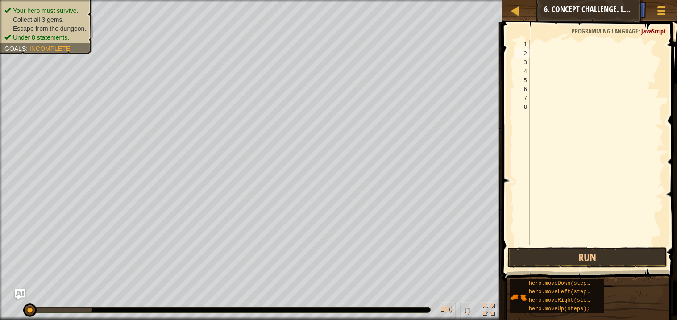
click at [541, 45] on div at bounding box center [596, 151] width 136 height 223
type textarea "h"
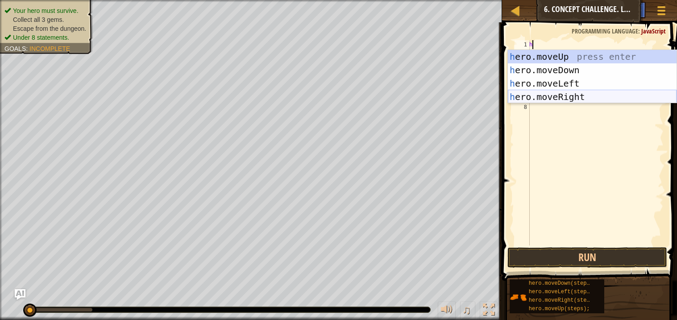
click at [558, 98] on div "h ero.moveUp press enter h ero.moveDown press enter h ero.moveLeft press enter …" at bounding box center [592, 90] width 169 height 80
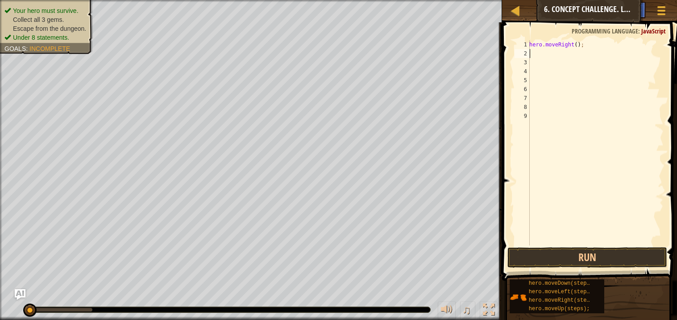
click at [532, 51] on div "hero . moveRight ( ) ;" at bounding box center [596, 151] width 136 height 223
click at [532, 57] on div "hero . moveRight ( ) ;" at bounding box center [596, 151] width 136 height 223
click at [534, 50] on div "hero . moveRight ( ) ;" at bounding box center [596, 151] width 136 height 223
click at [592, 47] on div "hero . moveRight ( ) ;" at bounding box center [596, 151] width 136 height 223
type textarea "hero.moveRight();"
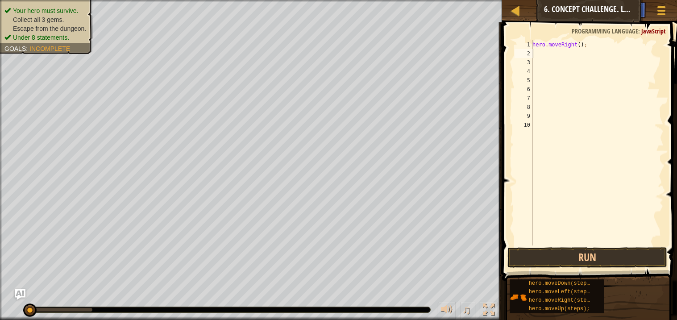
type textarea "h"
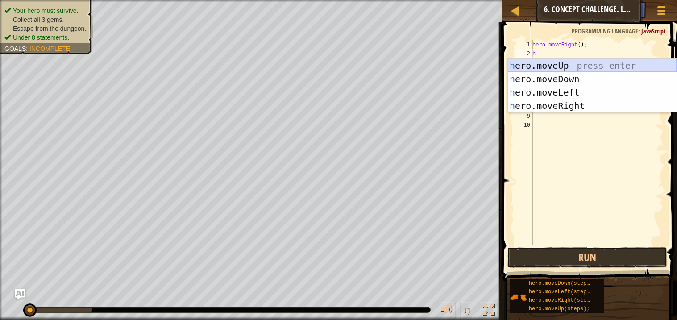
click at [557, 62] on div "h ero.moveUp press enter h ero.moveDown press enter h ero.moveLeft press enter …" at bounding box center [592, 99] width 169 height 80
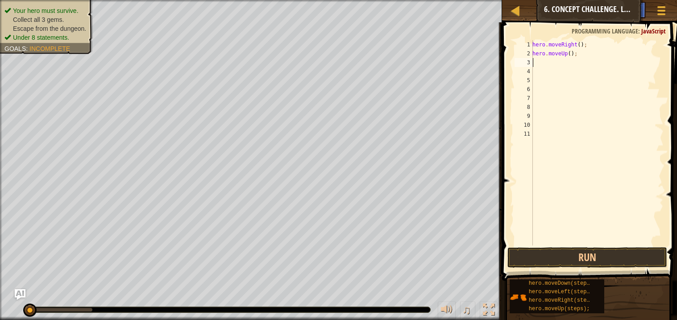
click at [571, 53] on div "hero . moveRight ( ) ; hero . moveUp ( ) ;" at bounding box center [597, 151] width 133 height 223
type textarea "hero.moveUp(3);"
click at [533, 62] on div "hero . moveRight ( ) ; hero . moveUp ( 3 ) ;" at bounding box center [597, 151] width 133 height 223
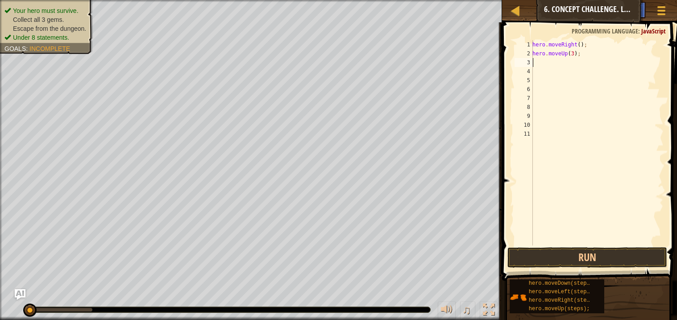
type textarea "h"
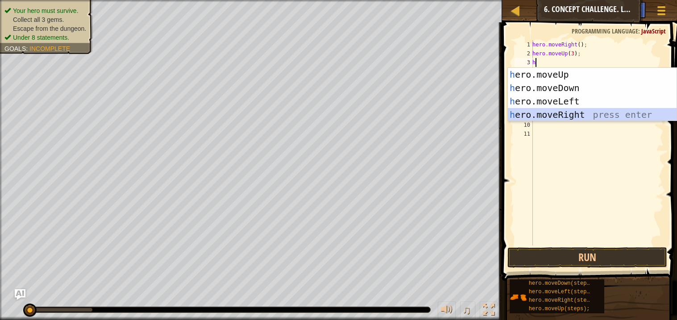
click at [565, 115] on div "h ero.moveUp press enter h ero.moveDown press enter h ero.moveLeft press enter …" at bounding box center [592, 108] width 169 height 80
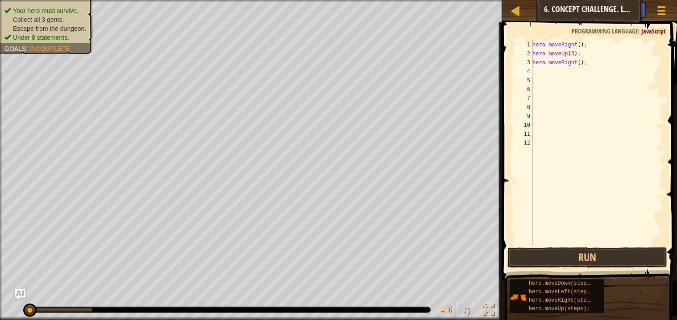
click at [582, 64] on div "hero . moveRight ( ) ; hero . moveUp ( 3 ) ; hero . moveRight ( ) ;" at bounding box center [597, 151] width 133 height 223
type textarea "hero.moveRight(2);"
click at [536, 66] on div "hero . moveRight ( ) ; hero . moveUp ( 3 ) ; hero . moveRight ( 2 ) ;" at bounding box center [597, 151] width 133 height 223
click at [537, 73] on div "hero . moveRight ( ) ; hero . moveUp ( 3 ) ; hero . moveRight ( 2 ) ;" at bounding box center [597, 151] width 133 height 223
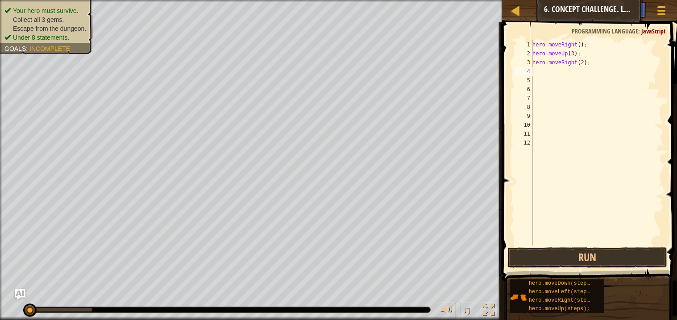
scroll to position [4, 0]
type textarea "h"
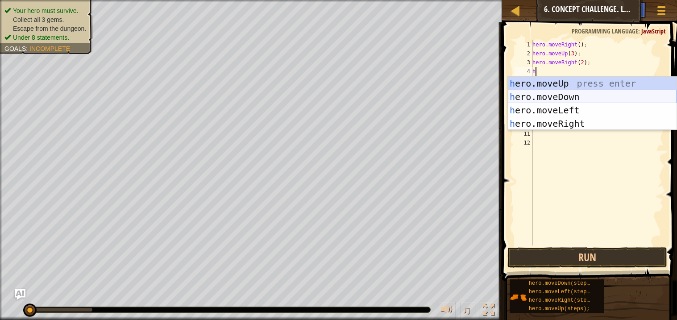
click at [534, 93] on div "h ero.moveUp press enter h ero.moveDown press enter h ero.moveLeft press enter …" at bounding box center [592, 117] width 169 height 80
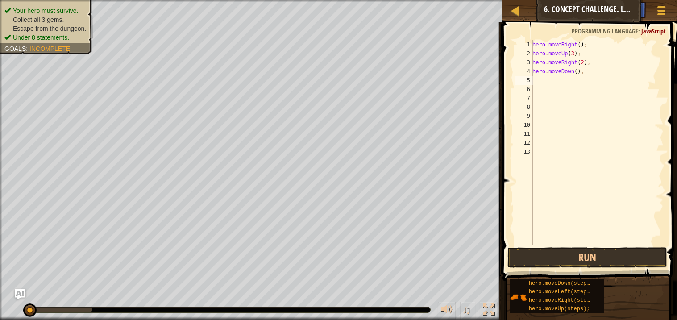
click at [578, 72] on div "hero . moveRight ( ) ; hero . moveUp ( 3 ) ; hero . moveRight ( 2 ) ; hero . mo…" at bounding box center [597, 151] width 133 height 223
type textarea "hero.moveDown(3);"
click at [535, 83] on div "hero . moveRight ( ) ; hero . moveUp ( 3 ) ; hero . moveRight ( 2 ) ; hero . mo…" at bounding box center [597, 151] width 133 height 223
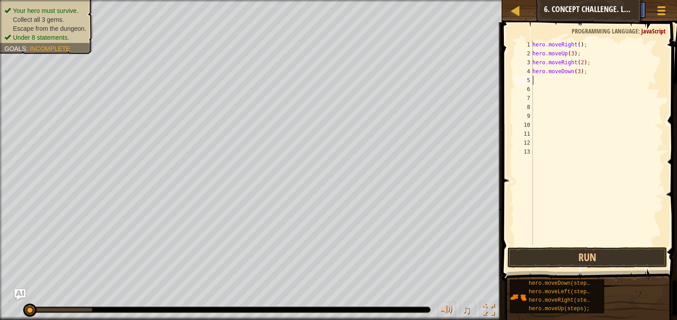
type textarea "l"
click at [540, 95] on div "hero.move L eft press enter" at bounding box center [592, 106] width 169 height 40
type textarea "u"
type textarea "d"
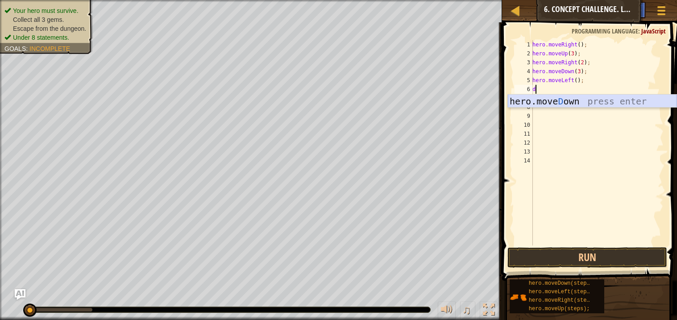
click at [591, 102] on div "hero.[PERSON_NAME] own press enter" at bounding box center [592, 115] width 169 height 40
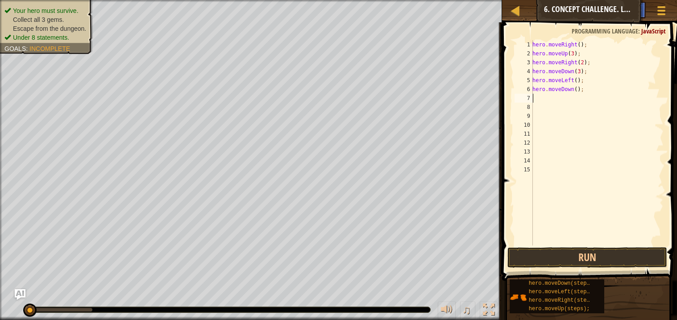
click at [574, 87] on div "hero . moveRight ( ) ; hero . moveUp ( 3 ) ; hero . moveRight ( 2 ) ; hero . mo…" at bounding box center [597, 151] width 133 height 223
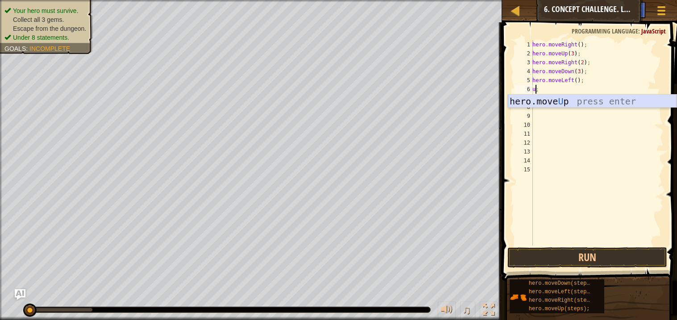
click at [559, 103] on div "hero.move U p press enter" at bounding box center [592, 115] width 169 height 40
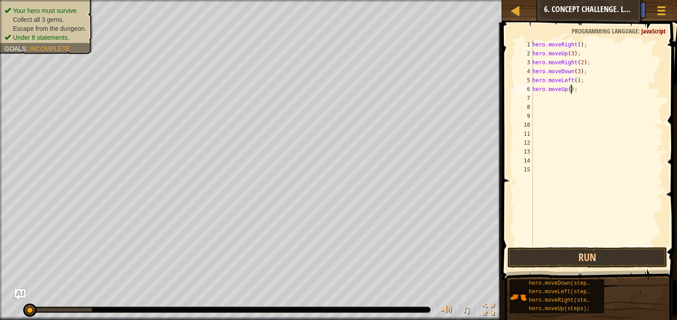
click at [571, 92] on div "hero . moveRight ( ) ; hero . moveUp ( 3 ) ; hero . moveRight ( 2 ) ; hero . mo…" at bounding box center [597, 151] width 133 height 223
type textarea "hero.moveUp(2);"
click at [552, 98] on div "hero . moveRight ( ) ; hero . moveUp ( 3 ) ; hero . moveRight ( 2 ) ; hero . mo…" at bounding box center [597, 151] width 133 height 223
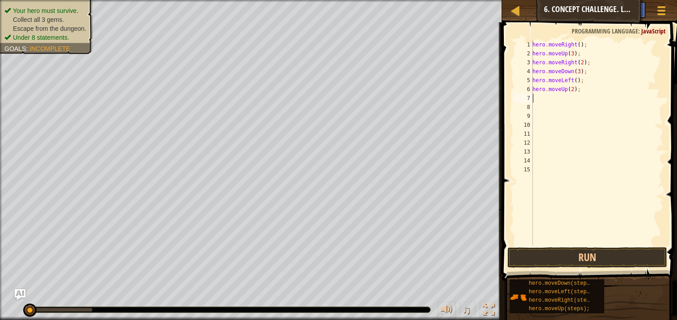
type textarea "d"
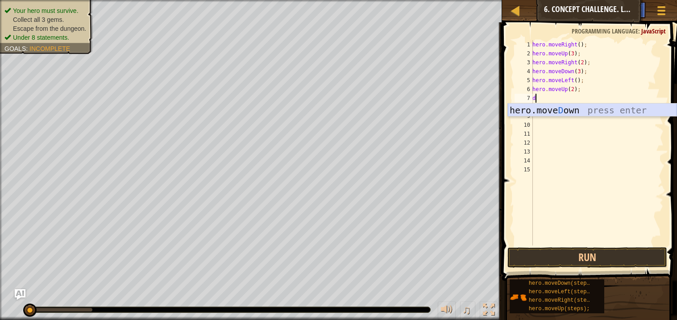
click at [541, 108] on div "hero.[PERSON_NAME] own press enter" at bounding box center [592, 124] width 169 height 40
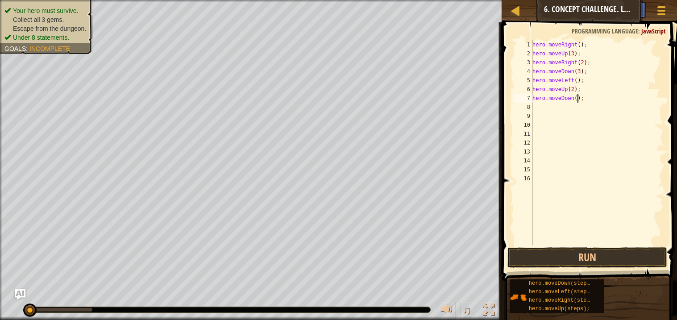
click at [578, 98] on div "hero . moveRight ( ) ; hero . moveUp ( 3 ) ; hero . moveRight ( 2 ) ; hero . mo…" at bounding box center [597, 151] width 133 height 223
type textarea "hero.moveDown(2);"
click at [556, 104] on div "hero . moveRight ( ) ; hero . moveUp ( 3 ) ; hero . moveRight ( 2 ) ; hero . mo…" at bounding box center [597, 151] width 133 height 223
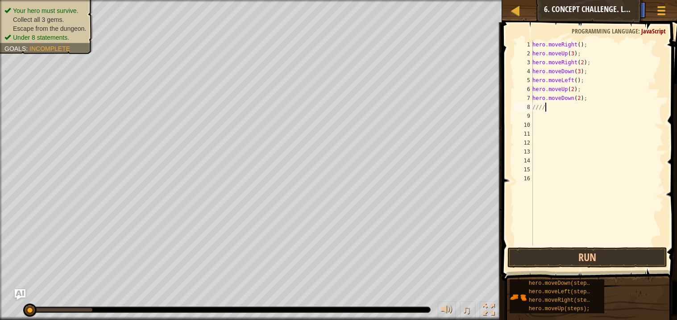
type textarea "/"
type textarea "r"
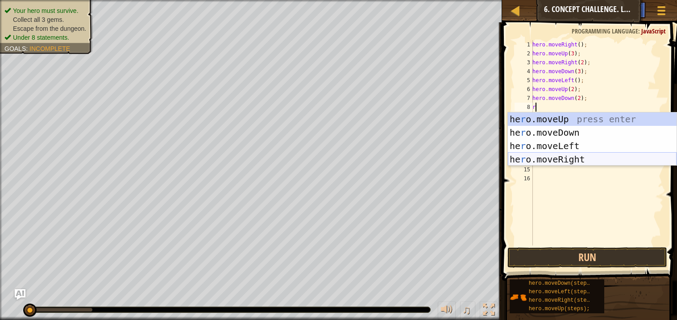
click at [569, 162] on div "he r o.moveUp press enter he r o.moveDown press enter he r o.moveLeft press ent…" at bounding box center [592, 152] width 169 height 80
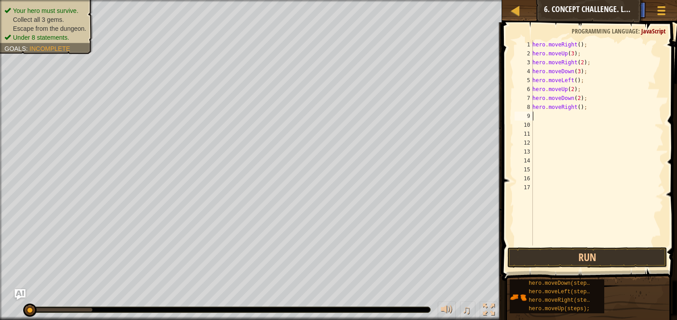
click at [580, 108] on div "hero . moveRight ( ) ; hero . moveUp ( 3 ) ; hero . moveRight ( 2 ) ; hero . mo…" at bounding box center [597, 151] width 133 height 223
type textarea "hero.moveRight(2);"
click at [536, 116] on div "hero . moveRight ( ) ; hero . moveUp ( 3 ) ; hero . moveRight ( 2 ) ; hero . mo…" at bounding box center [597, 151] width 133 height 223
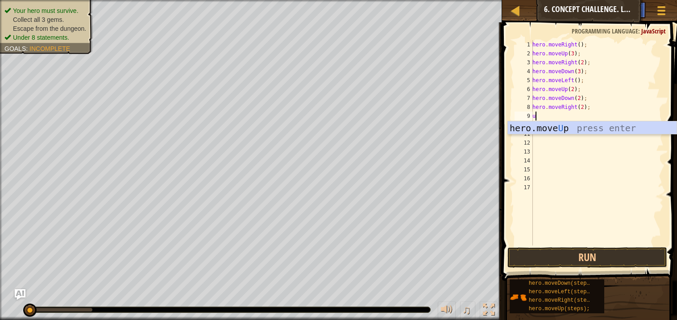
type textarea "up"
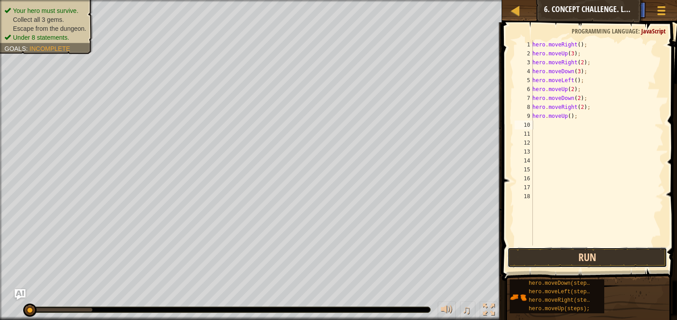
click at [552, 264] on button "Run" at bounding box center [586, 257] width 159 height 21
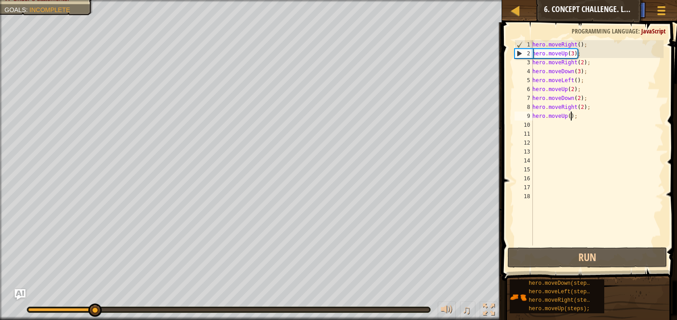
click at [571, 116] on div "hero . moveRight ( ) ; hero . moveUp ( 3 ) ; hero . moveRight ( 2 ) ; hero . mo…" at bounding box center [597, 151] width 133 height 223
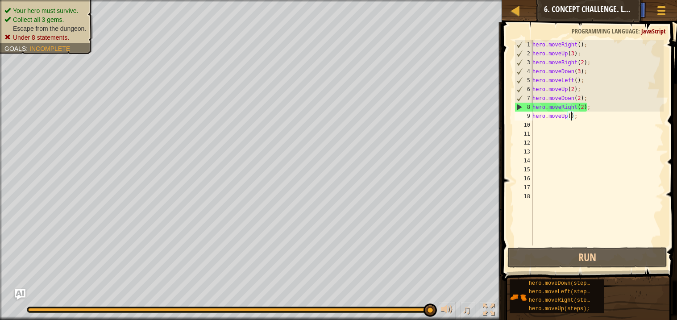
click at [584, 107] on div "hero . moveRight ( ) ; hero . moveUp ( 3 ) ; hero . moveRight ( 2 ) ; hero . mo…" at bounding box center [597, 151] width 133 height 223
drag, startPoint x: 594, startPoint y: 106, endPoint x: 510, endPoint y: 115, distance: 85.3
click at [510, 115] on div "hero.moveRight(2); 1 2 3 4 5 6 7 8 9 10 11 12 13 14 15 16 17 18 hero . moveRigh…" at bounding box center [588, 169] width 178 height 285
click at [509, 117] on span at bounding box center [590, 138] width 182 height 285
type textarea "hero.moveUp();"
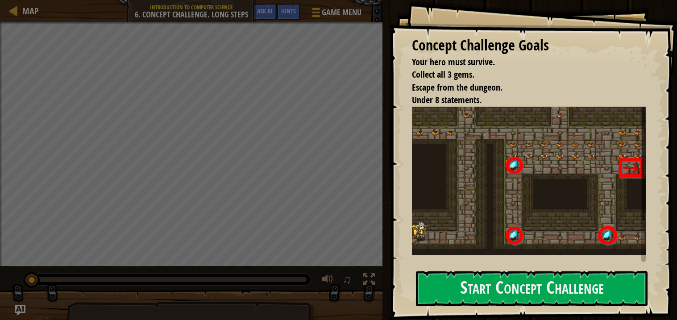
click at [438, 309] on div "Concept Challenge Goals Your hero must survive. Collect all 3 gems. Escape from…" at bounding box center [533, 160] width 287 height 320
click at [445, 288] on button "Start Concept Challenge" at bounding box center [532, 288] width 232 height 35
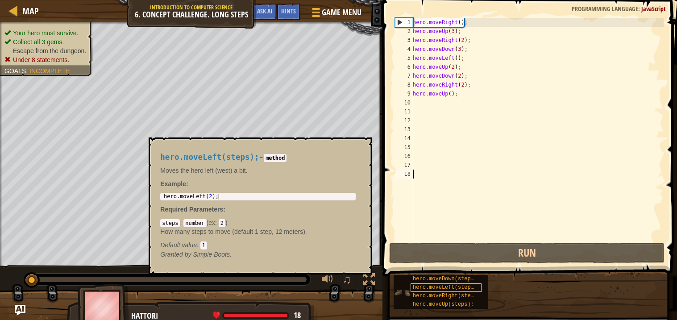
click at [446, 289] on span "hero.moveLeft(steps);" at bounding box center [446, 287] width 67 height 6
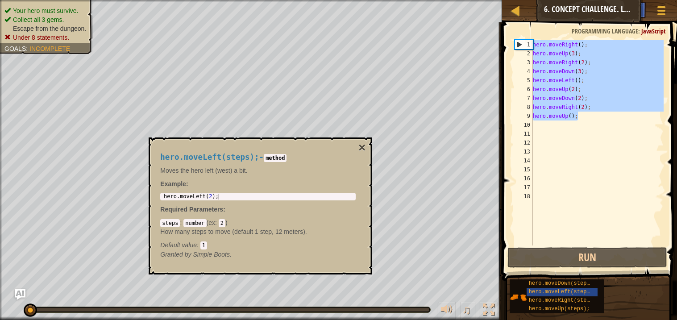
drag, startPoint x: 577, startPoint y: 114, endPoint x: 511, endPoint y: -6, distance: 137.2
click at [511, 0] on html "Map Introduction to Computer Science 6. Concept Challenge. Long Steps Game Menu…" at bounding box center [338, 0] width 677 height 0
type textarea "hero.moveRight(); hero.moveUp(3);"
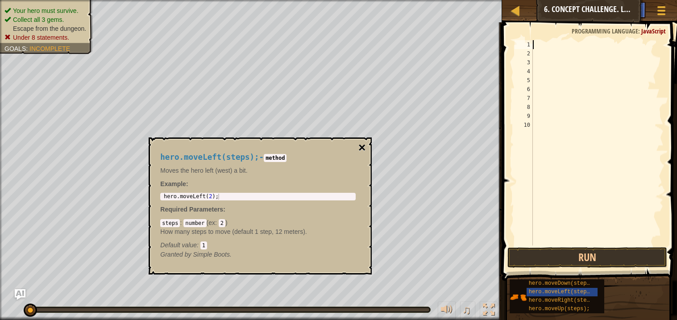
click at [362, 150] on button "×" at bounding box center [361, 147] width 7 height 12
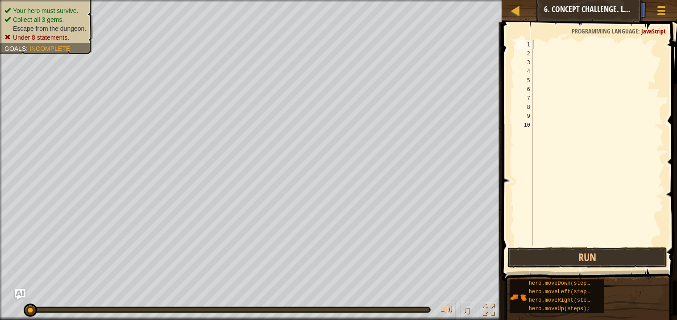
click at [541, 46] on div at bounding box center [597, 151] width 133 height 223
type textarea "r"
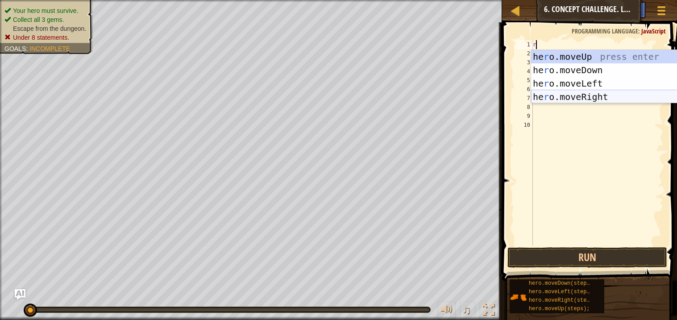
click at [561, 94] on div "he r o.moveUp press enter he r o.moveDown press enter he r o.moveLeft press ent…" at bounding box center [615, 90] width 169 height 80
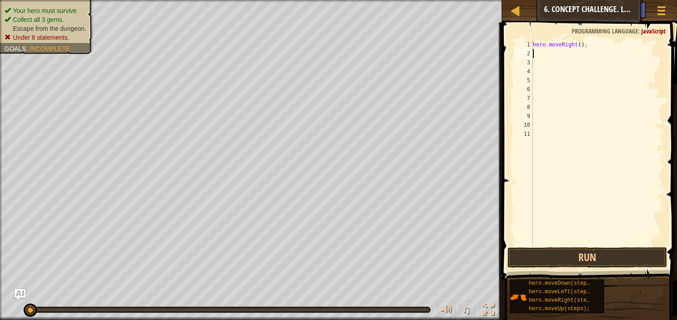
type textarea "u"
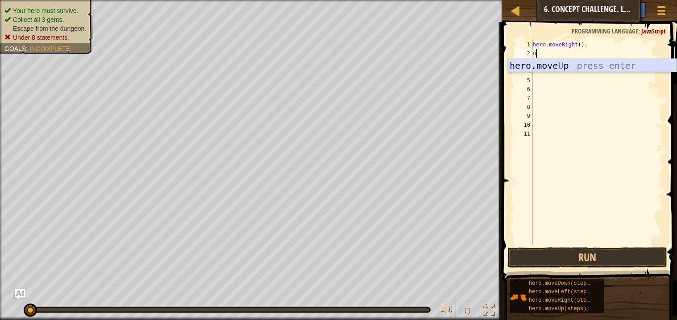
click at [523, 66] on div "hero.move U p press enter" at bounding box center [592, 79] width 169 height 40
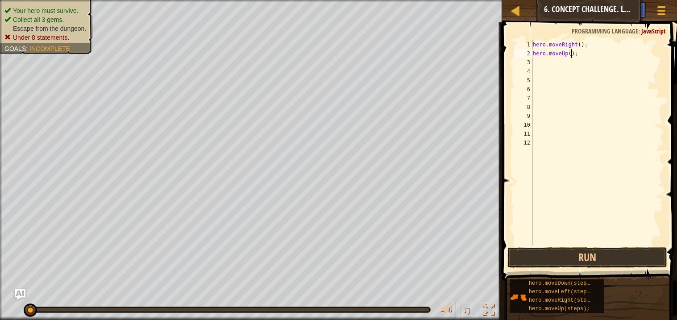
click at [572, 54] on div "hero . moveRight ( ) ; hero . moveUp ( ) ;" at bounding box center [597, 151] width 133 height 223
type textarea "hero.moveUp(3);"
click at [538, 66] on div "hero . moveRight ( ) ; hero . moveUp ( 3 ) ;" at bounding box center [597, 151] width 133 height 223
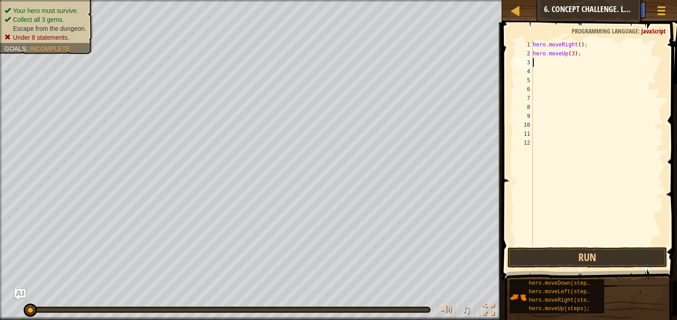
type textarea "r"
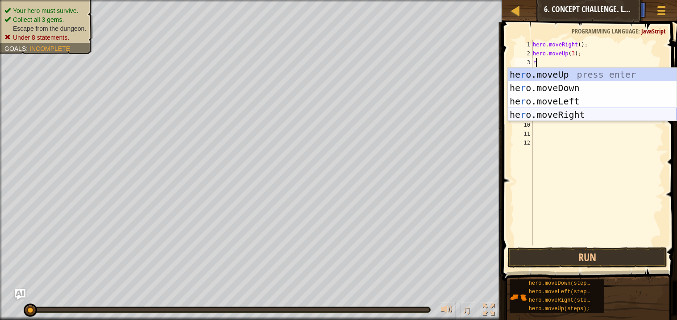
click at [585, 111] on div "he r o.moveUp press enter he r o.moveDown press enter he r o.moveLeft press ent…" at bounding box center [592, 108] width 169 height 80
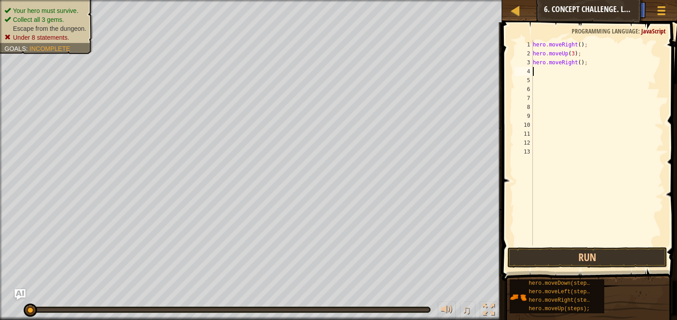
click at [538, 70] on div "hero . moveRight ( ) ; hero . moveUp ( 3 ) ; hero . moveRight ( ) ;" at bounding box center [597, 151] width 133 height 223
click at [580, 62] on div "hero . moveRight ( ) ; hero . moveUp ( 3 ) ; hero . moveRight ( ) ;" at bounding box center [597, 151] width 133 height 223
type textarea "hero.moveRight(2);"
click at [543, 71] on div "hero . moveRight ( ) ; hero . moveUp ( 3 ) ; hero . moveRight ( 2 ) ;" at bounding box center [597, 151] width 133 height 223
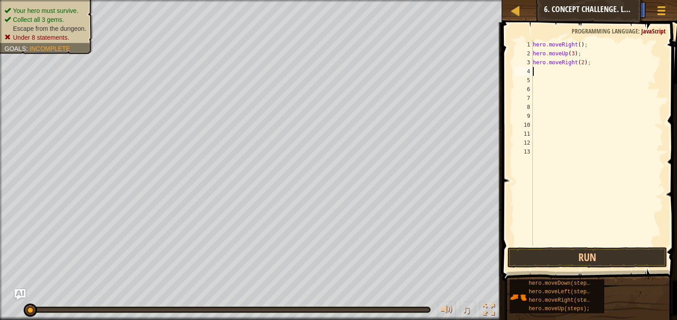
scroll to position [4, 0]
type textarea "d"
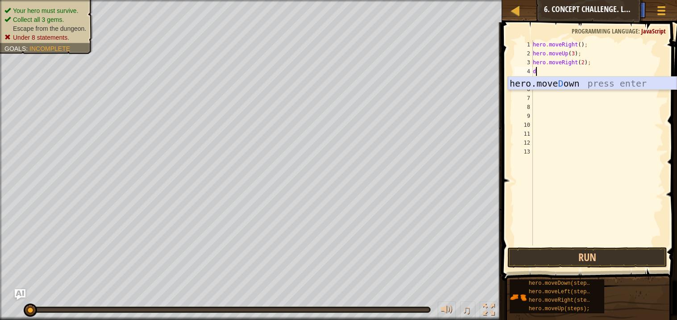
click at [567, 83] on div "hero.[PERSON_NAME] own press enter" at bounding box center [592, 97] width 169 height 40
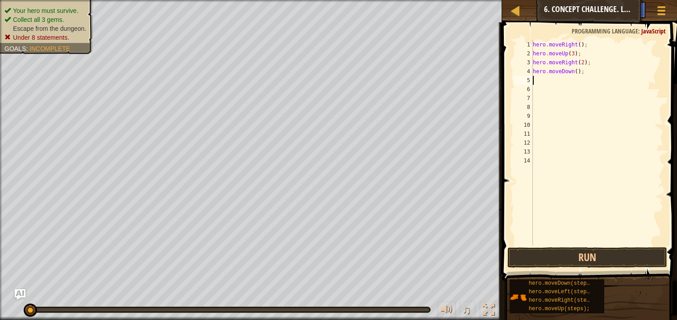
type textarea "l"
click at [559, 93] on div "hero.move L eft press enter" at bounding box center [592, 106] width 169 height 40
type textarea "h"
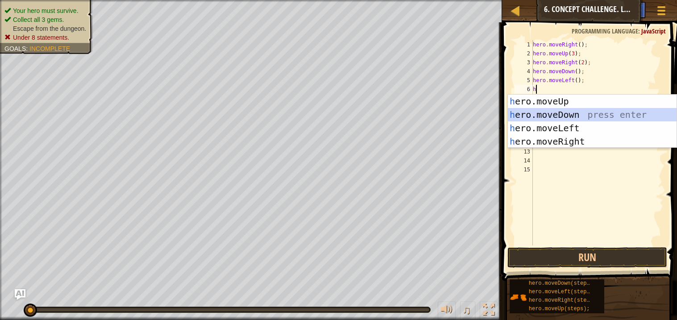
click at [541, 114] on div "h ero.moveUp press enter h ero.moveDown press enter h ero.moveLeft press enter …" at bounding box center [592, 135] width 169 height 80
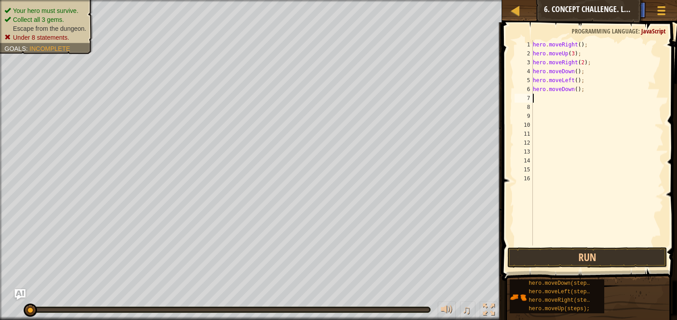
click at [578, 91] on div "hero . moveRight ( ) ; hero . moveUp ( 3 ) ; hero . moveRight ( 2 ) ; hero . mo…" at bounding box center [597, 151] width 133 height 223
type textarea "hero.moveDown(2);"
click at [541, 94] on div "hero . moveRight ( ) ; hero . moveUp ( 3 ) ; hero . moveRight ( 2 ) ; hero . mo…" at bounding box center [597, 151] width 133 height 223
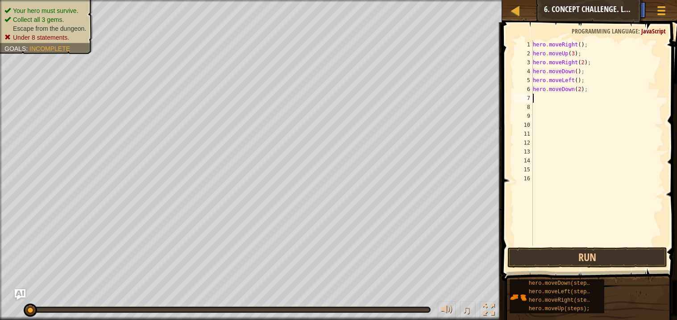
type textarea "h"
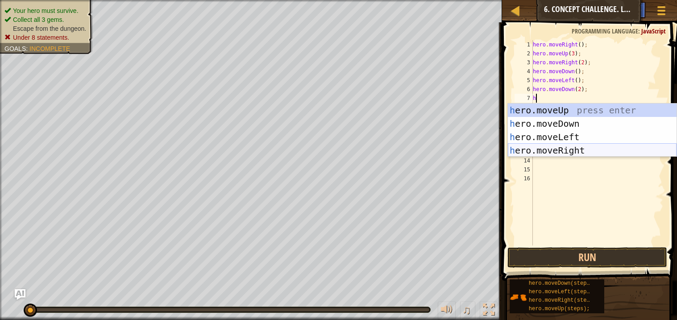
click at [566, 148] on div "h ero.moveUp press enter h ero.moveDown press enter h ero.moveLeft press enter …" at bounding box center [592, 144] width 169 height 80
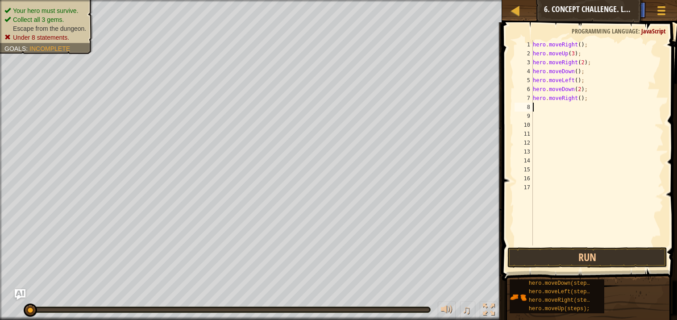
click at [582, 100] on div "hero . moveRight ( ) ; hero . moveUp ( 3 ) ; hero . moveRight ( 2 ) ; hero . mo…" at bounding box center [597, 151] width 133 height 223
type textarea "hero.moveRight(2);"
click at [541, 105] on div "hero . moveRight ( ) ; hero . moveUp ( 3 ) ; hero . moveRight ( 2 ) ; hero . mo…" at bounding box center [597, 151] width 133 height 223
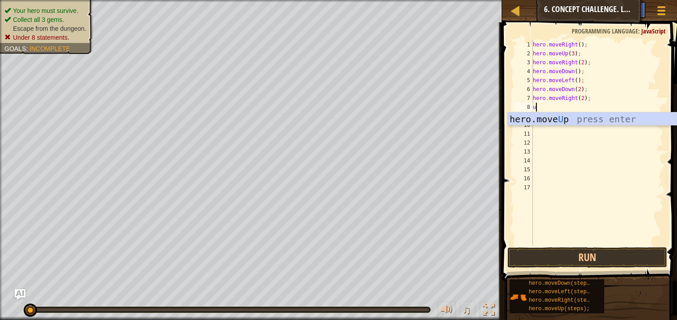
type textarea "up"
click at [538, 119] on div "hero.move Up press enter" at bounding box center [592, 132] width 169 height 40
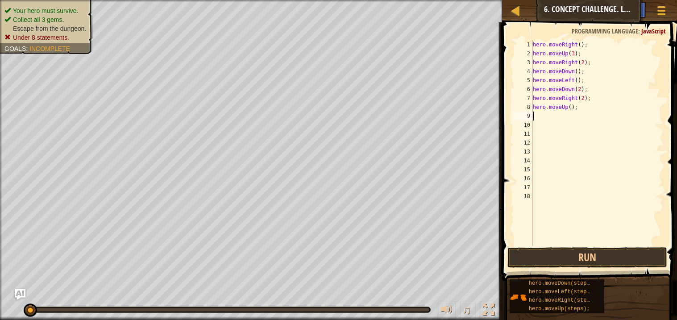
click at [572, 109] on div "hero . moveRight ( ) ; hero . moveUp ( 3 ) ; hero . moveRight ( 2 ) ; hero . mo…" at bounding box center [597, 151] width 133 height 223
type textarea "hero.moveUp(2);"
click at [541, 119] on div "hero . moveRight ( ) ; hero . moveUp ( 3 ) ; hero . moveRight ( 2 ) ; hero . mo…" at bounding box center [597, 151] width 133 height 223
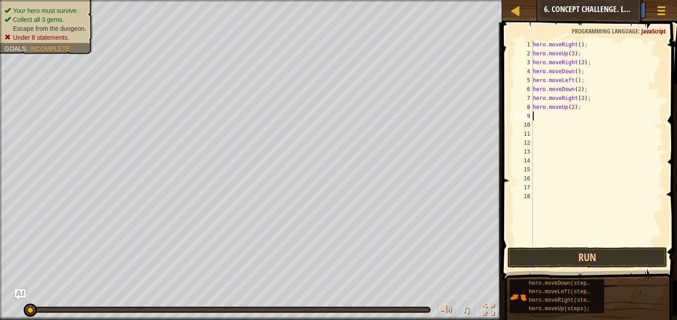
type textarea "l"
type textarea "r"
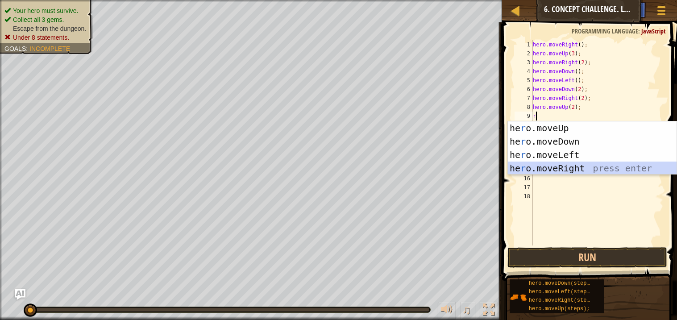
click at [565, 166] on div "he r o.moveUp press enter he r o.moveDown press enter he r o.moveLeft press ent…" at bounding box center [592, 161] width 169 height 80
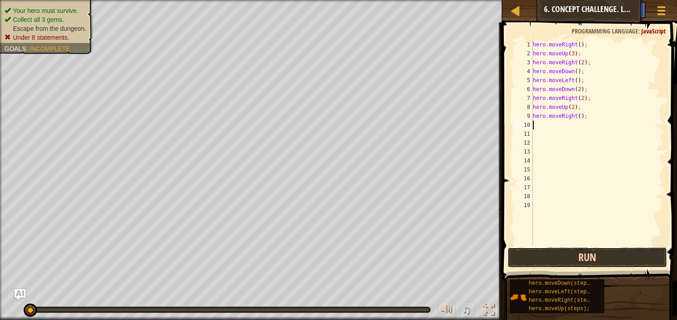
click at [590, 253] on button "Run" at bounding box center [586, 257] width 159 height 21
